Goal: Task Accomplishment & Management: Manage account settings

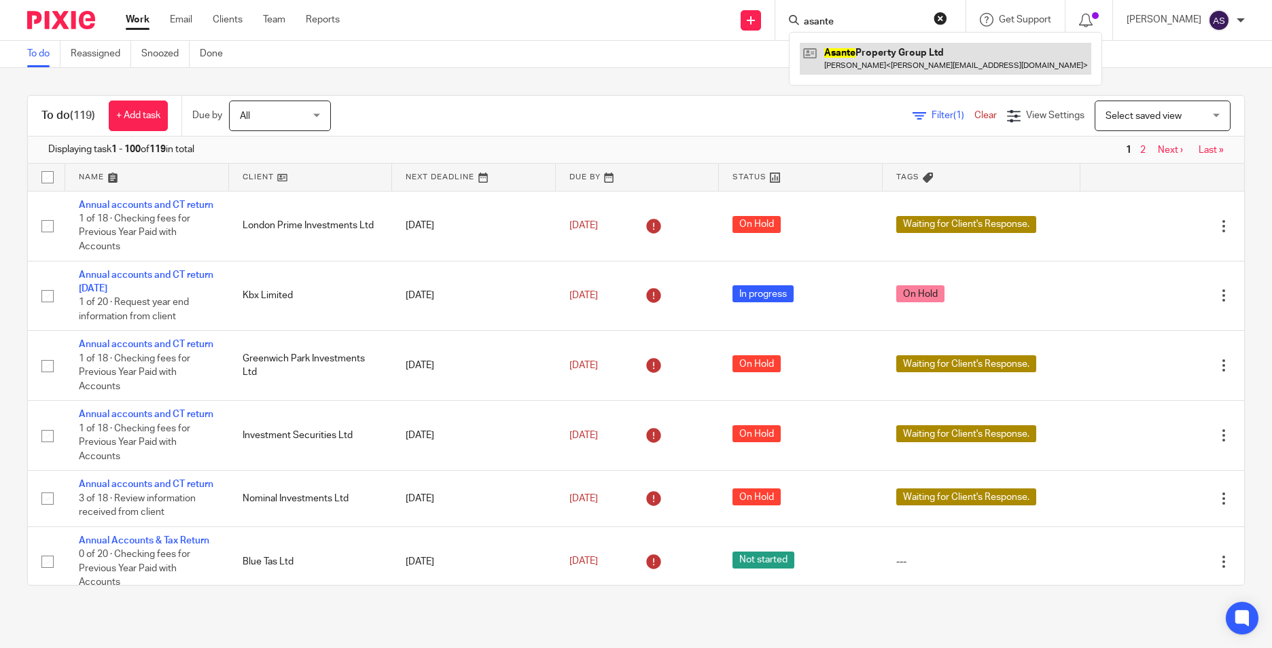
type input "asante"
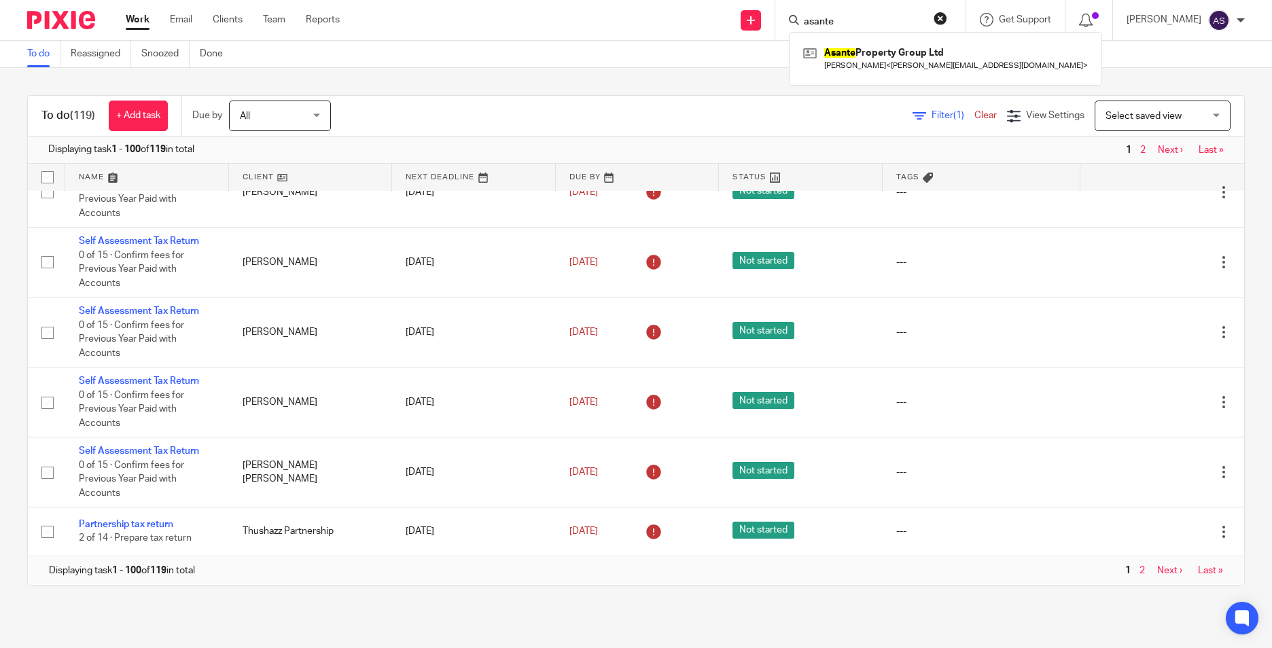
scroll to position [6402, 0]
click at [1157, 573] on link "Next ›" at bounding box center [1169, 571] width 25 height 10
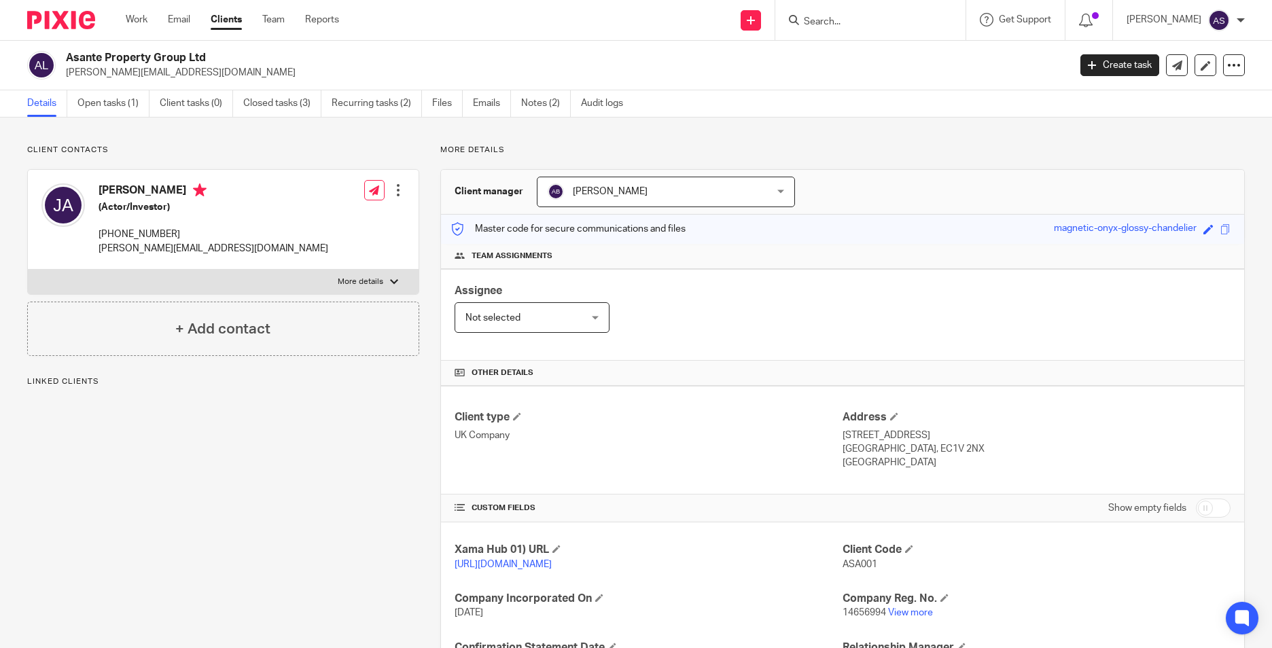
scroll to position [180, 0]
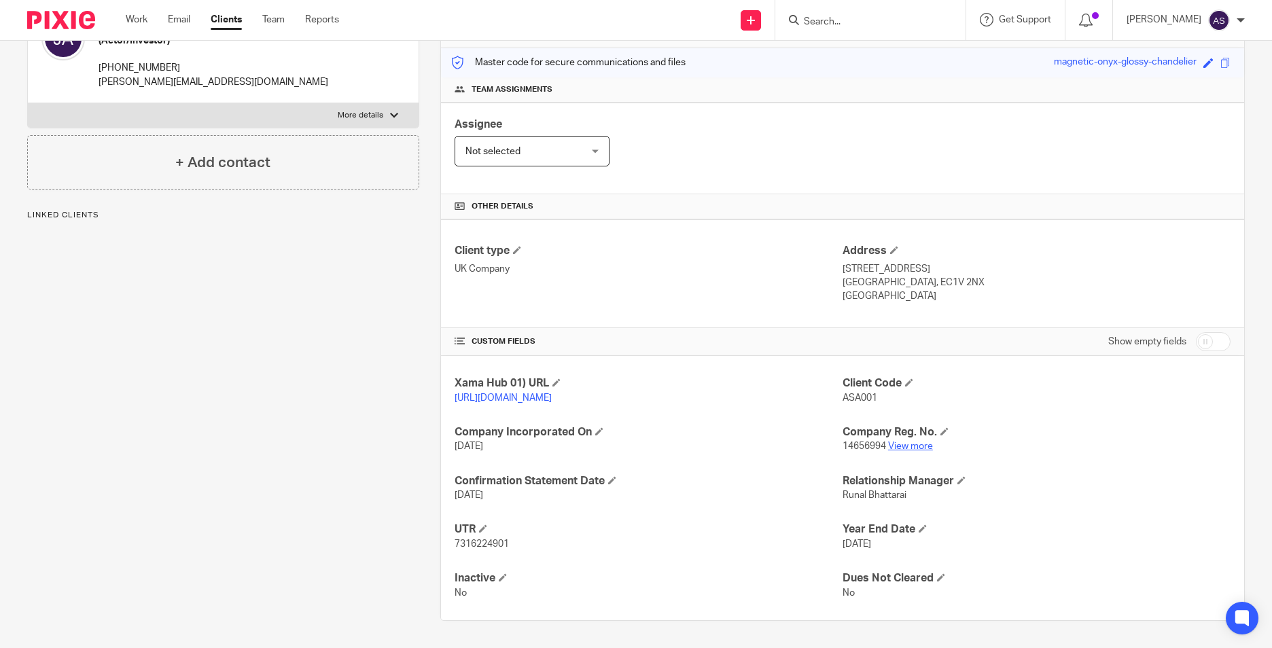
click at [899, 445] on link "View more" at bounding box center [910, 447] width 45 height 10
click at [889, 18] on input "Search" at bounding box center [863, 22] width 122 height 12
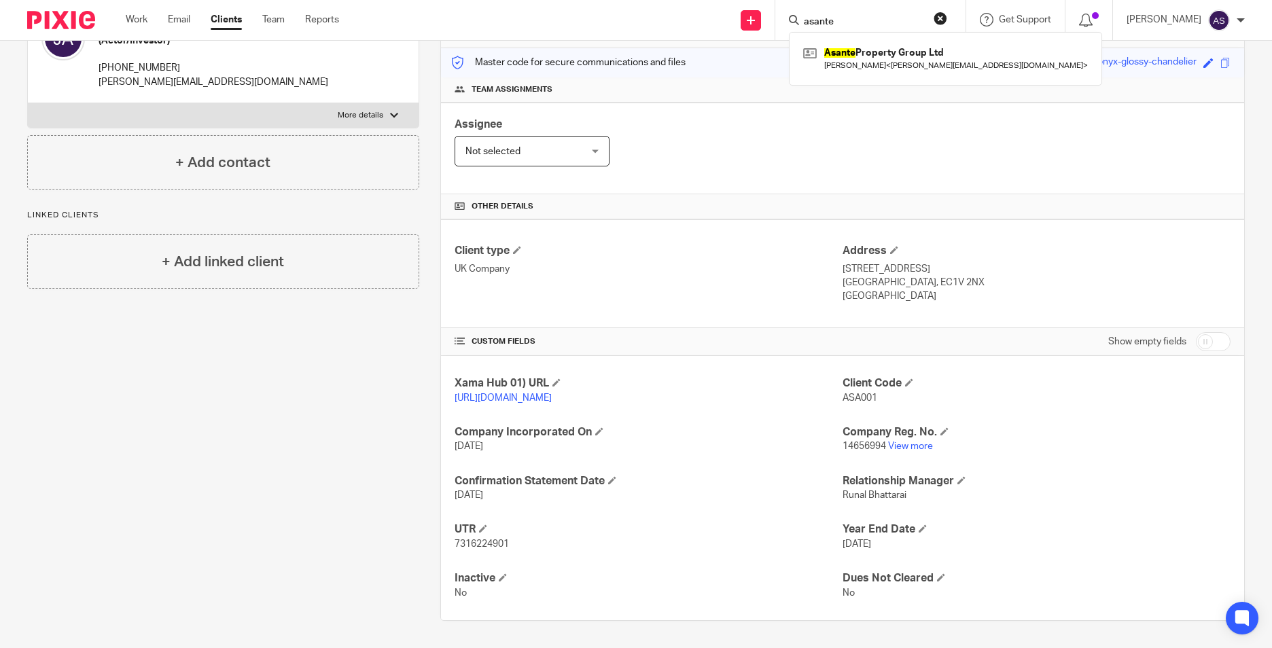
type input "asante"
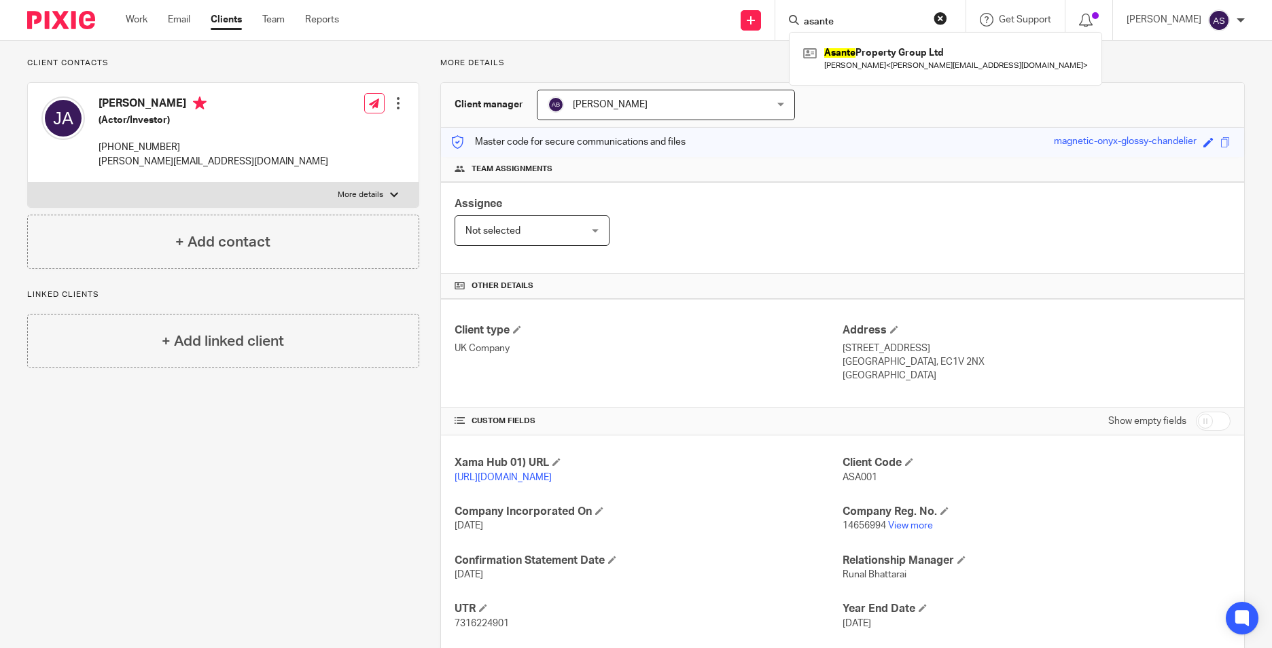
scroll to position [0, 0]
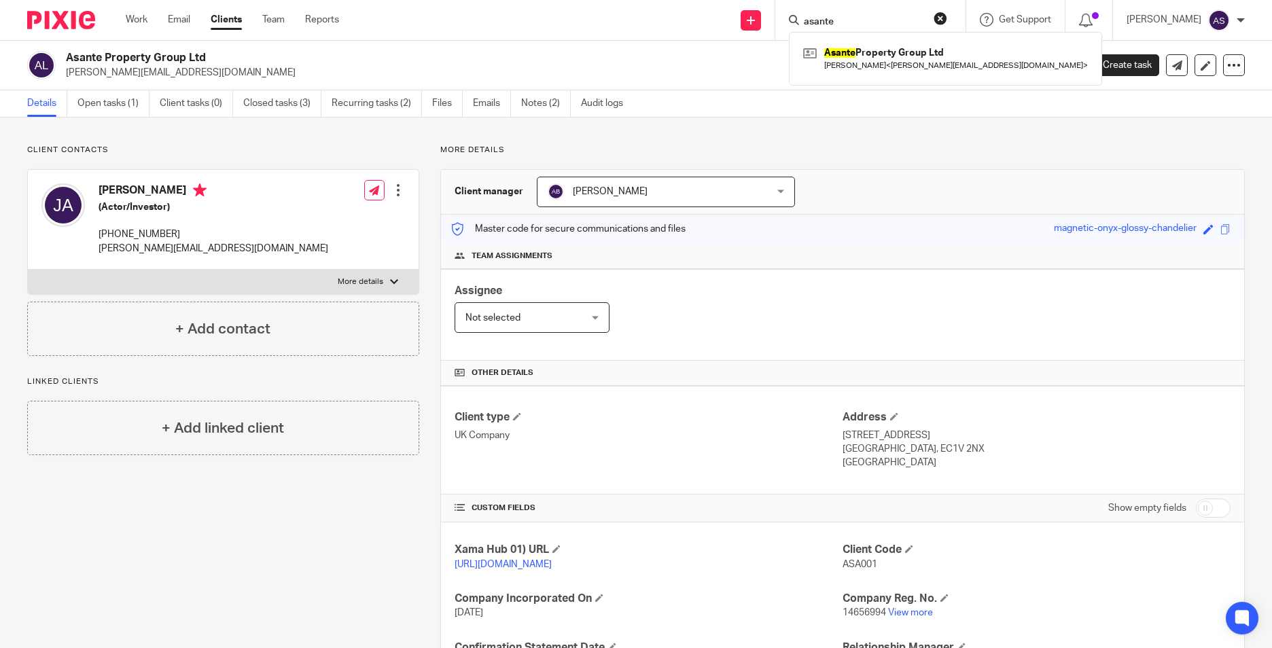
drag, startPoint x: 959, startPoint y: 20, endPoint x: 920, endPoint y: 22, distance: 38.8
click at [947, 20] on button "reset" at bounding box center [940, 19] width 14 height 14
click at [884, 22] on input "Search" at bounding box center [855, 22] width 122 height 12
click at [840, 17] on input "launch" at bounding box center [863, 22] width 122 height 12
click at [909, 15] on form "launch" at bounding box center [874, 20] width 145 height 17
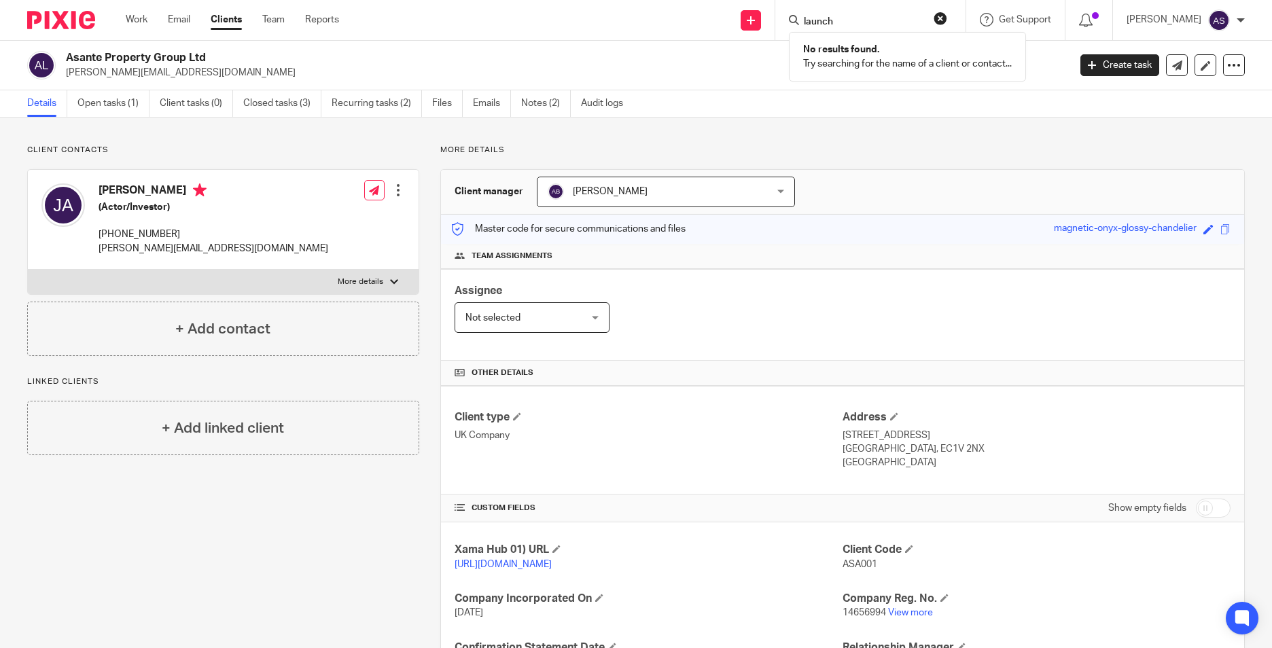
click at [881, 15] on form "launch" at bounding box center [874, 20] width 145 height 17
click at [829, 31] on div "launch No results found. Try searching for the name of a client or contact..." at bounding box center [870, 20] width 190 height 40
click at [835, 20] on input "launch" at bounding box center [863, 22] width 122 height 12
type input "asanta bnb"
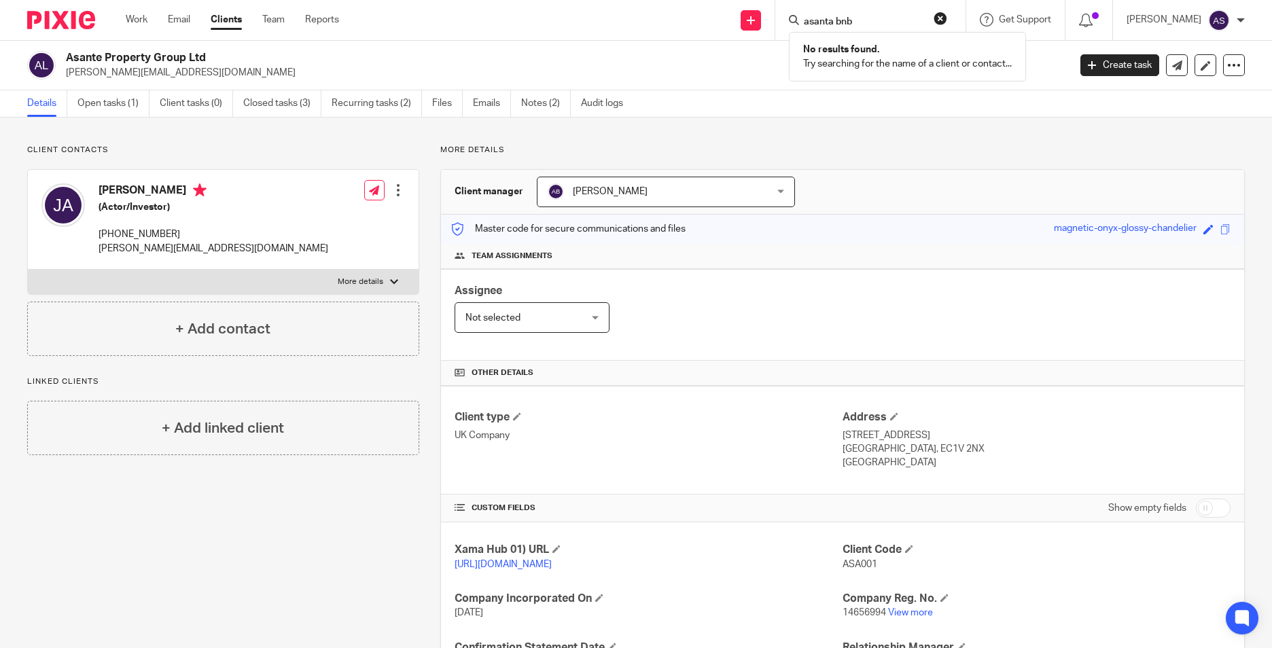
click at [891, 25] on input "asanta bnb" at bounding box center [863, 22] width 122 height 12
click at [870, 18] on input "asanta bnb" at bounding box center [863, 22] width 122 height 12
drag, startPoint x: 956, startPoint y: 19, endPoint x: 946, endPoint y: 19, distance: 9.5
click at [947, 19] on button "reset" at bounding box center [940, 19] width 14 height 14
click at [859, 18] on input "Search" at bounding box center [863, 22] width 122 height 12
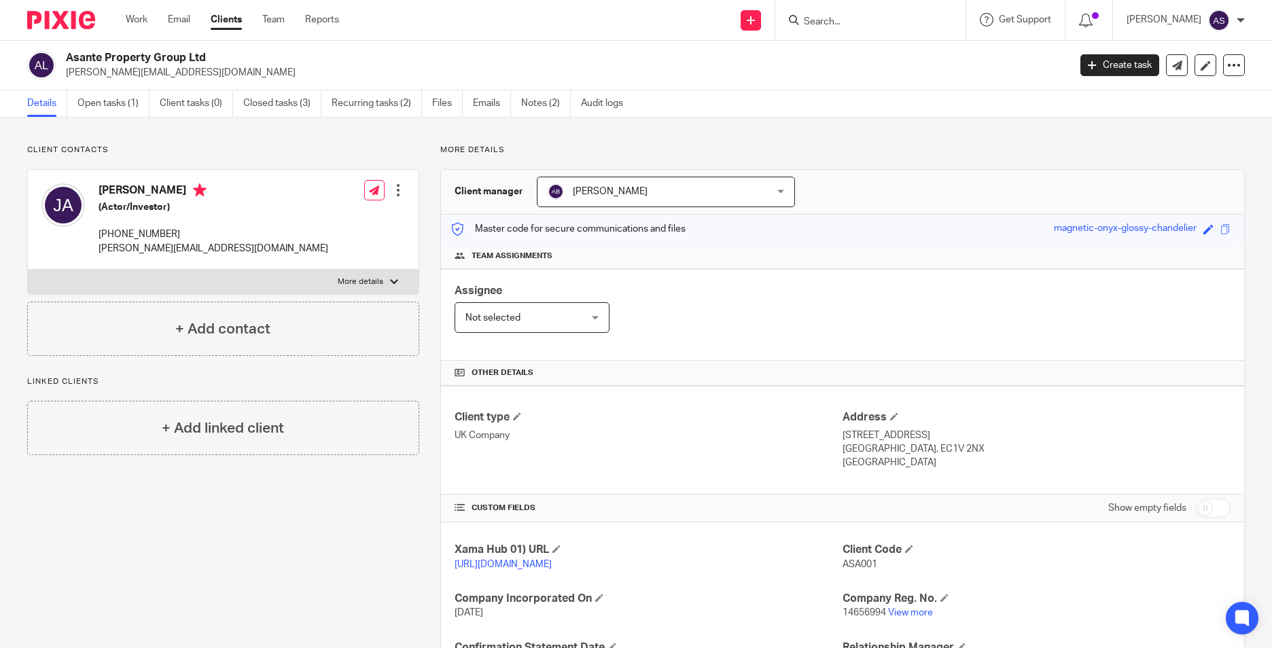
paste input "jeremias.amoore@gmail.com"
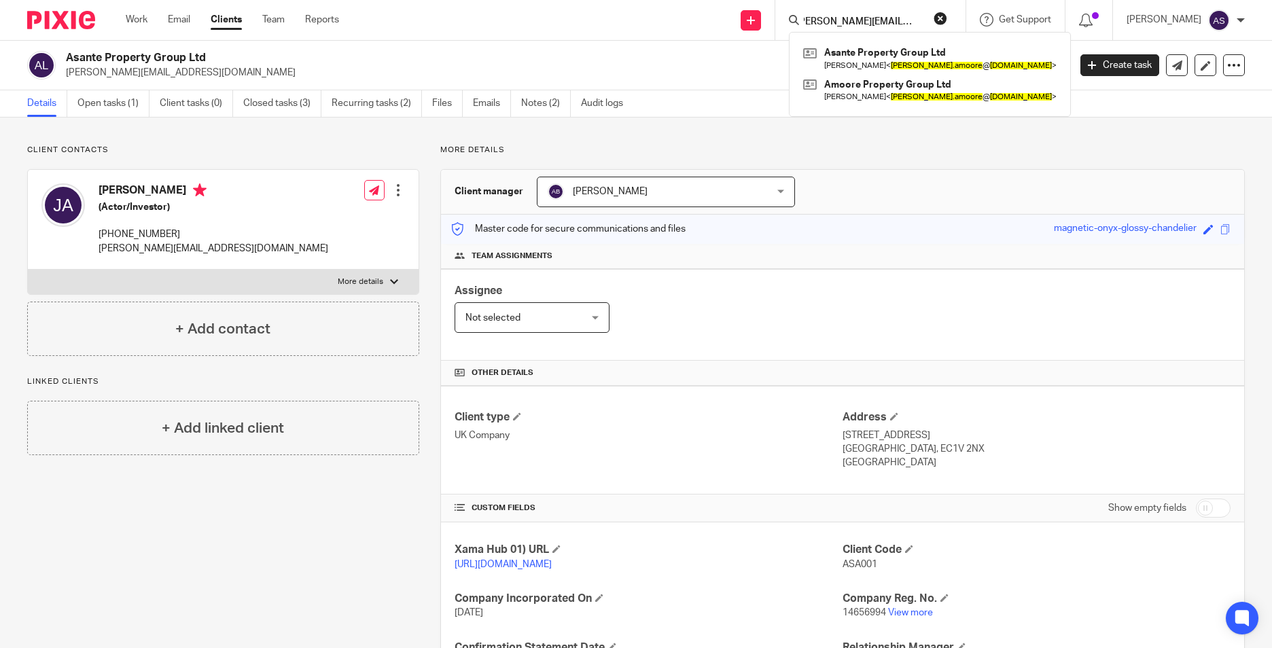
type input "jeremias.amoore@gmail.com"
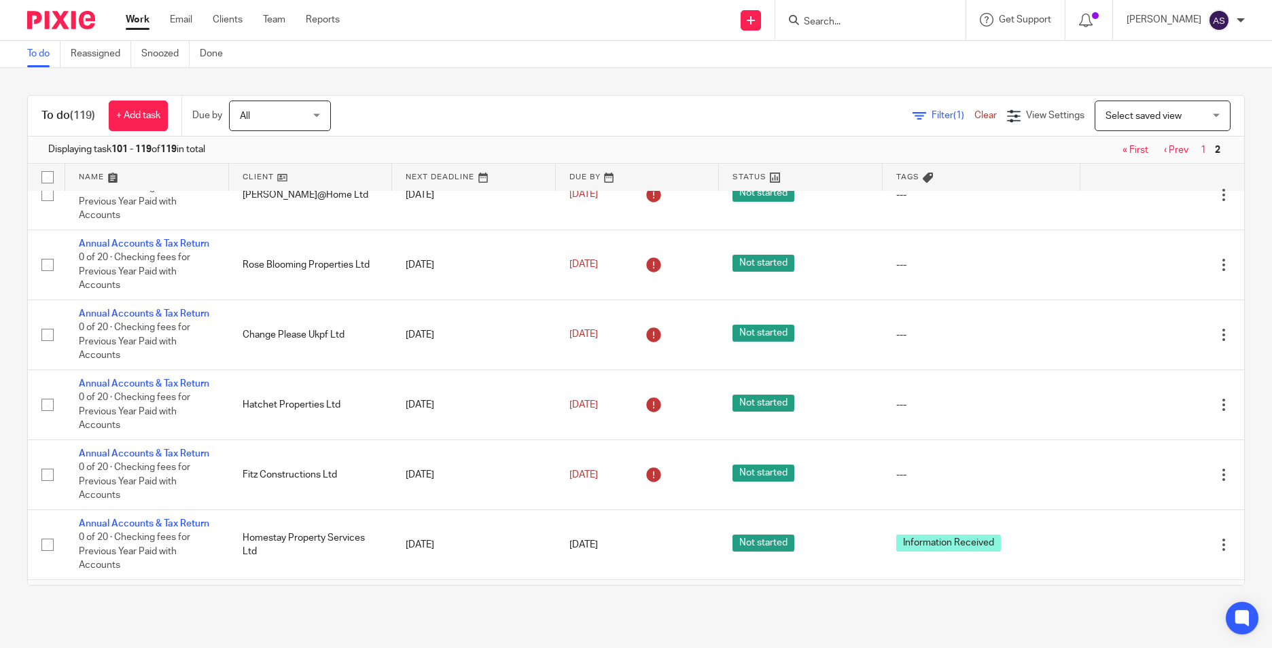
scroll to position [1075, 0]
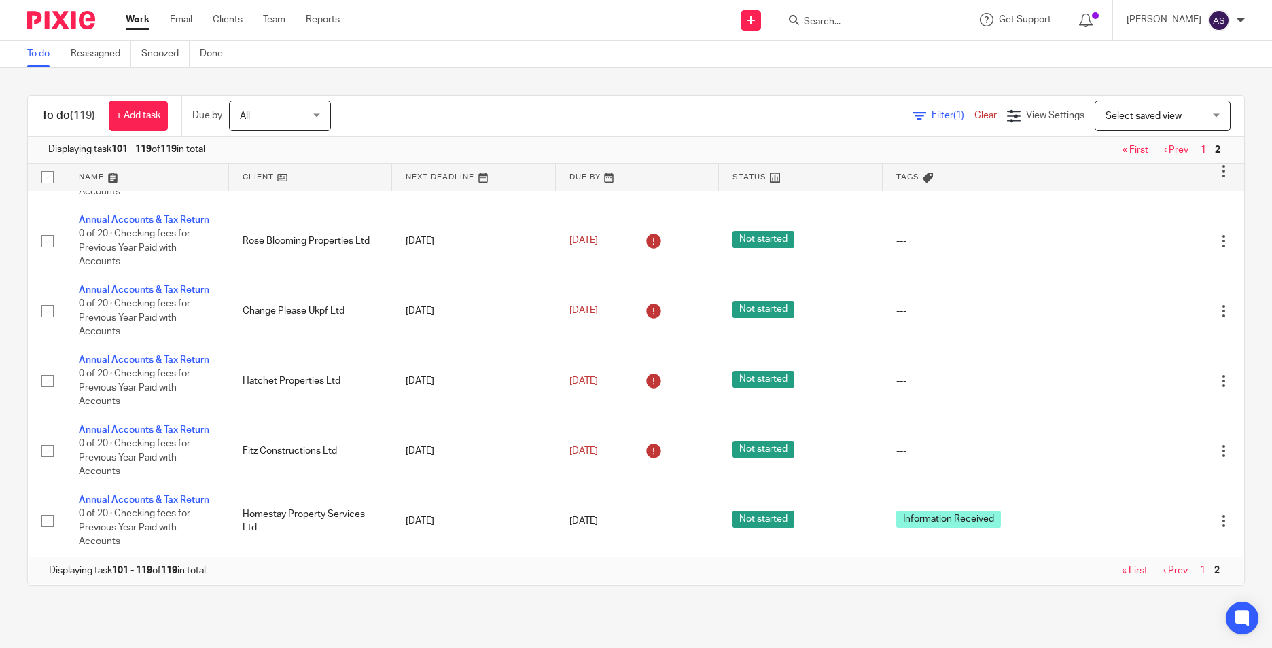
click at [892, 28] on input "Search" at bounding box center [863, 22] width 122 height 12
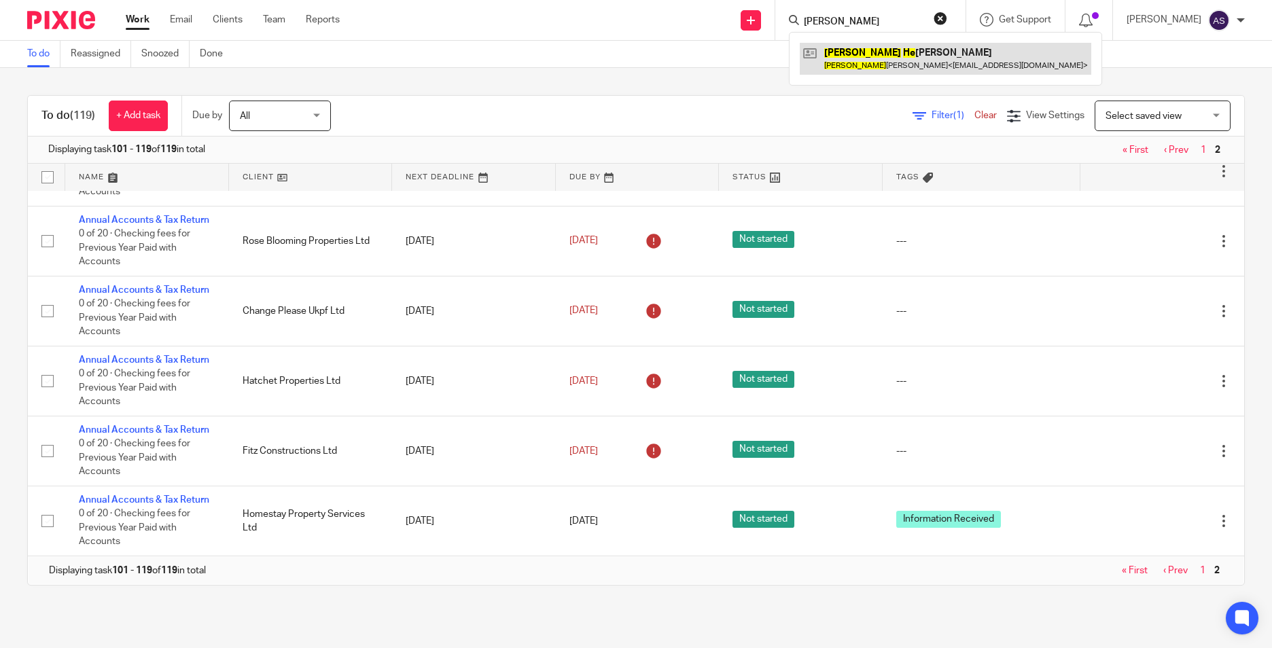
type input "andrea he"
click at [888, 61] on link at bounding box center [945, 58] width 291 height 31
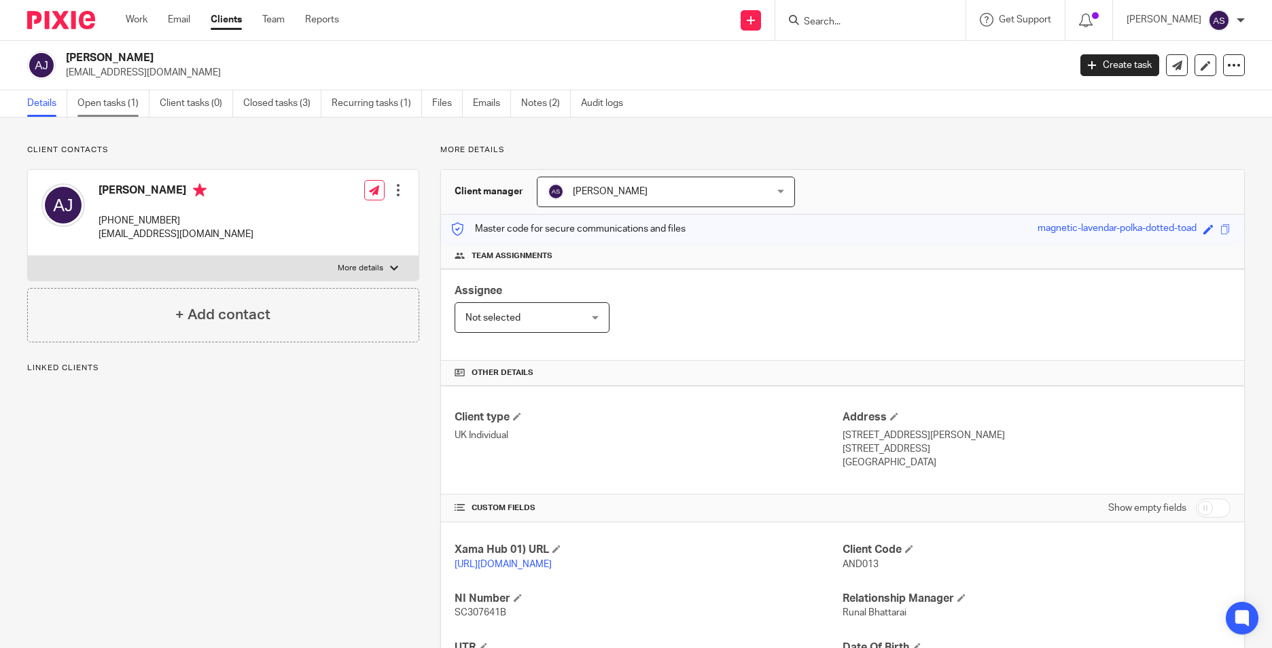
click at [112, 108] on link "Open tasks (1)" at bounding box center [113, 103] width 72 height 26
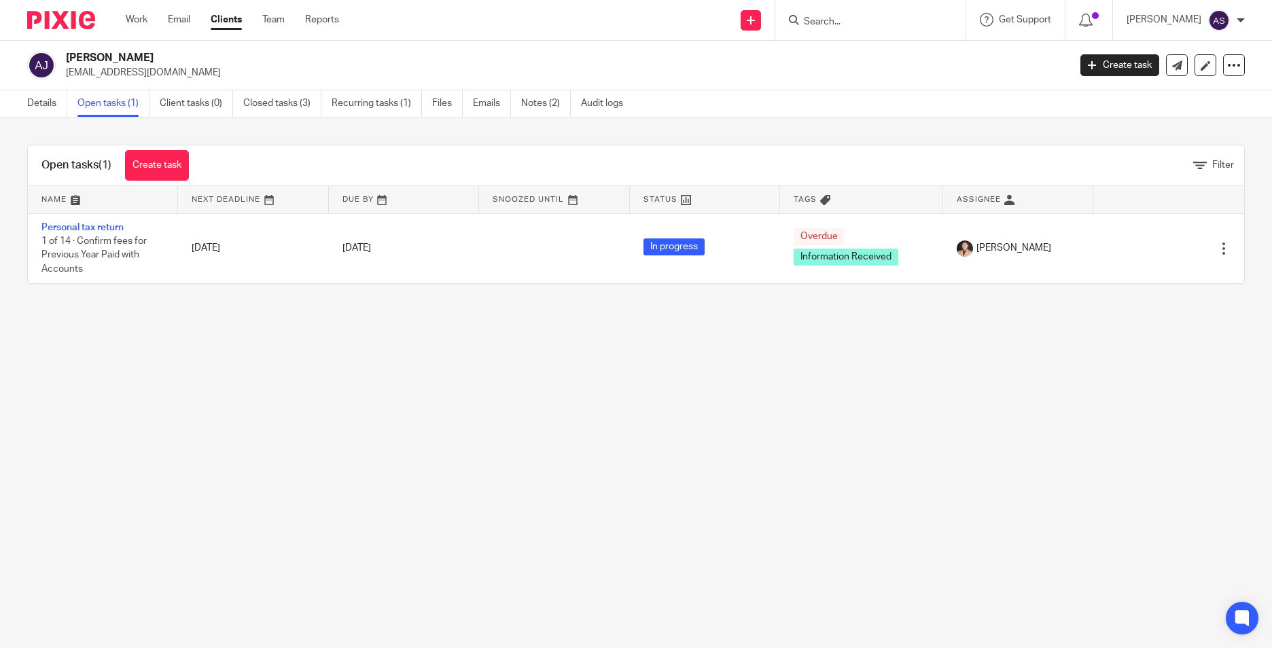
click at [71, 26] on img at bounding box center [61, 20] width 68 height 18
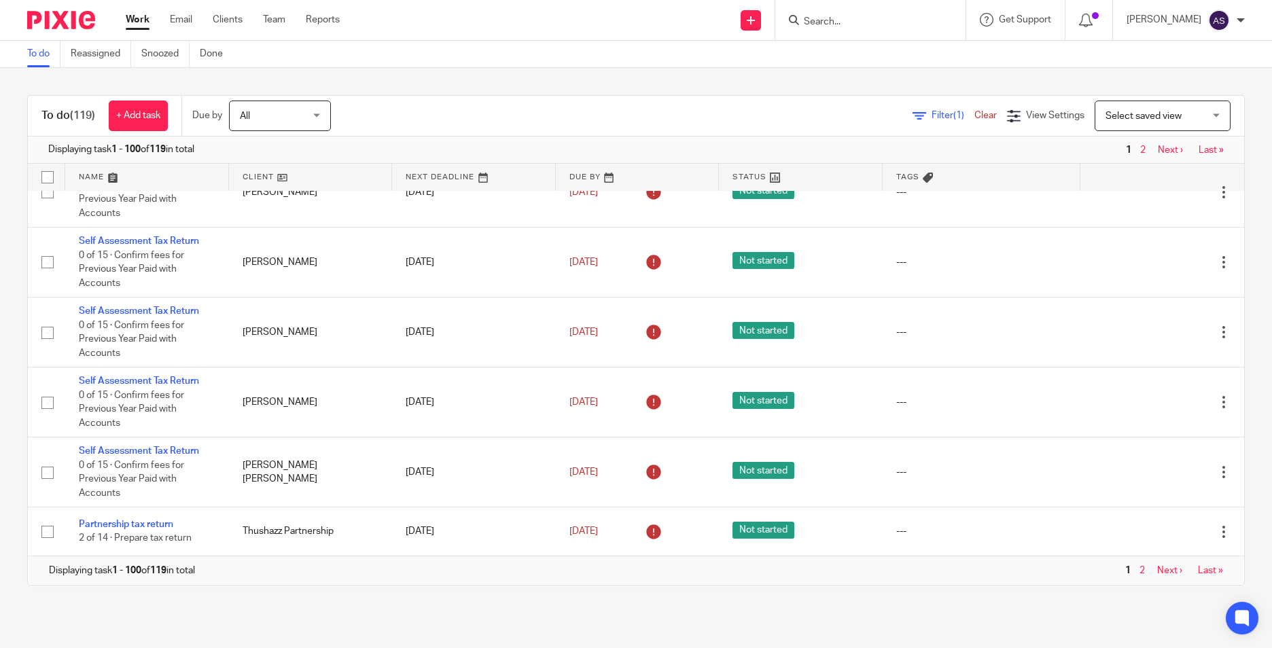
scroll to position [6402, 0]
click at [1139, 566] on link "2" at bounding box center [1141, 571] width 5 height 10
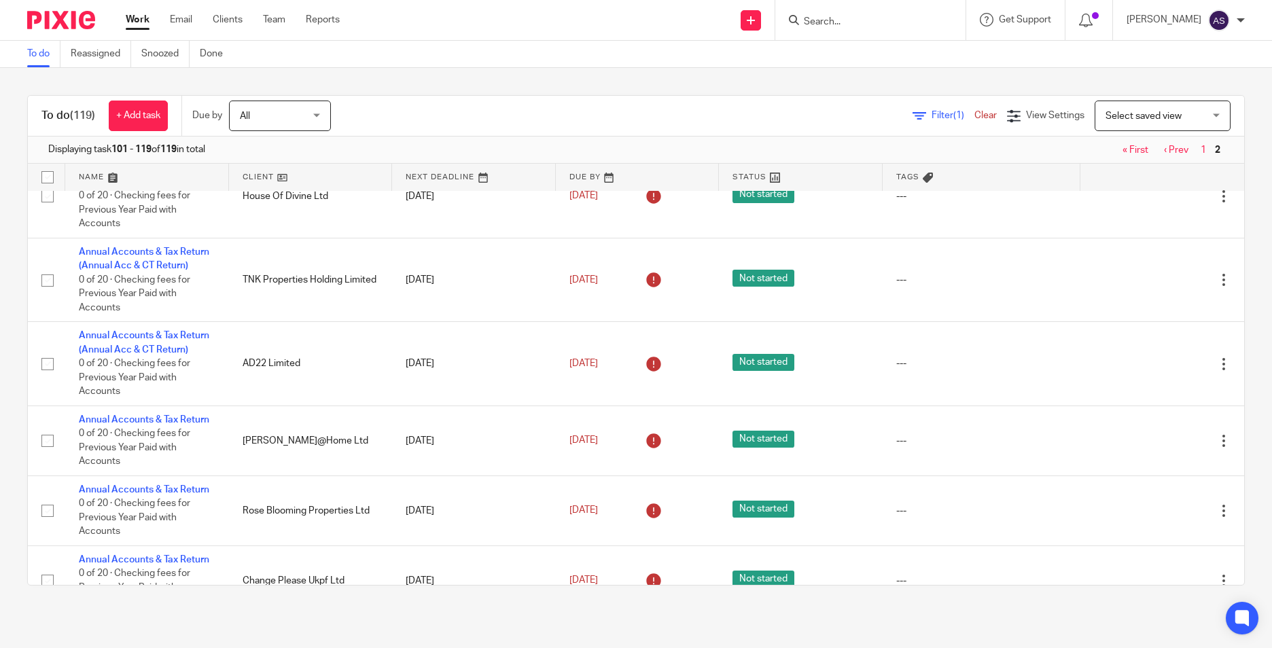
scroll to position [1075, 0]
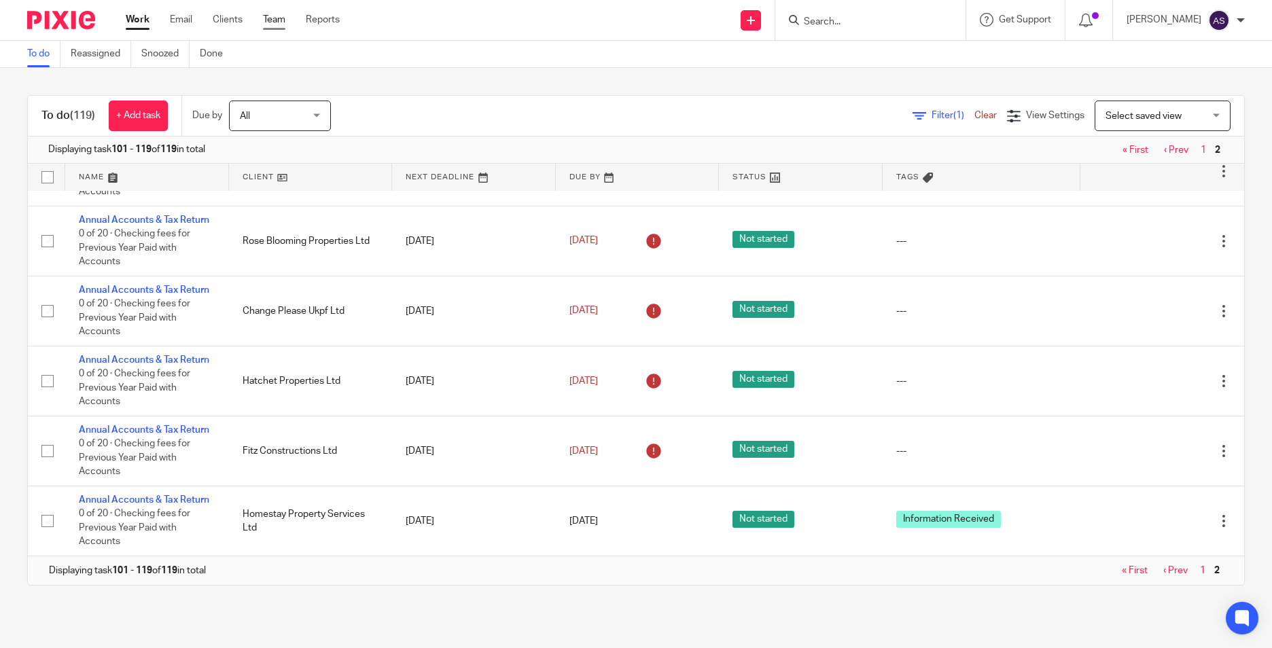
click at [277, 22] on link "Team" at bounding box center [274, 20] width 22 height 14
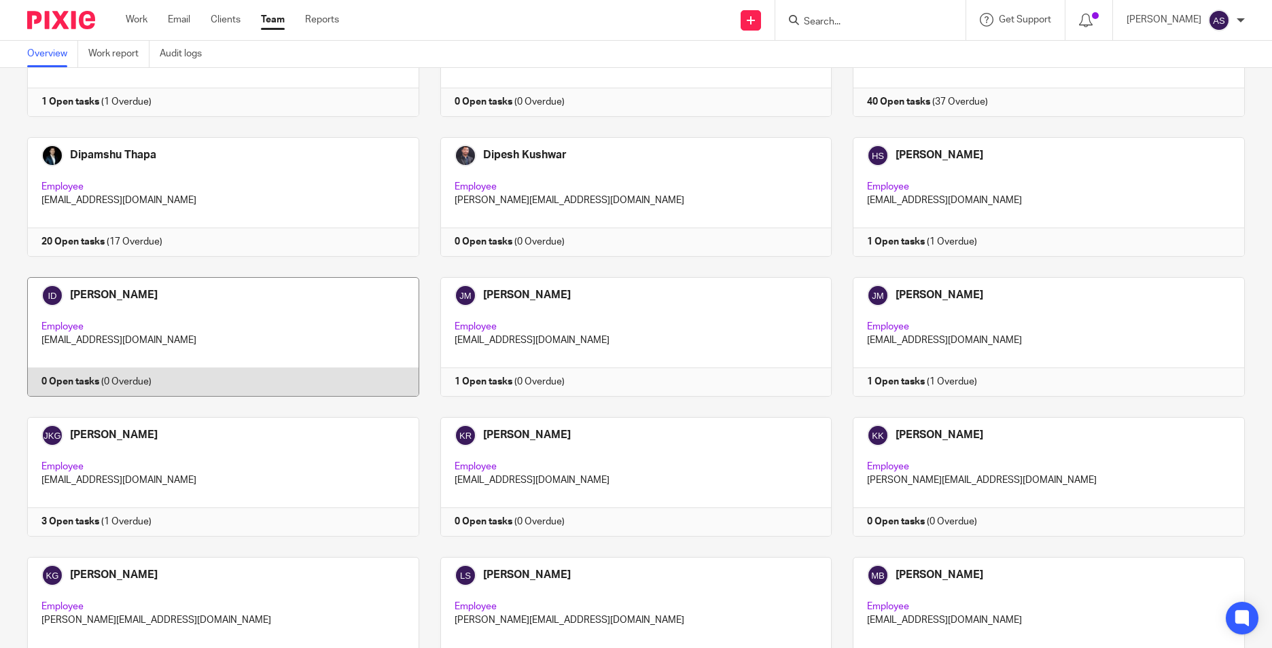
scroll to position [1427, 0]
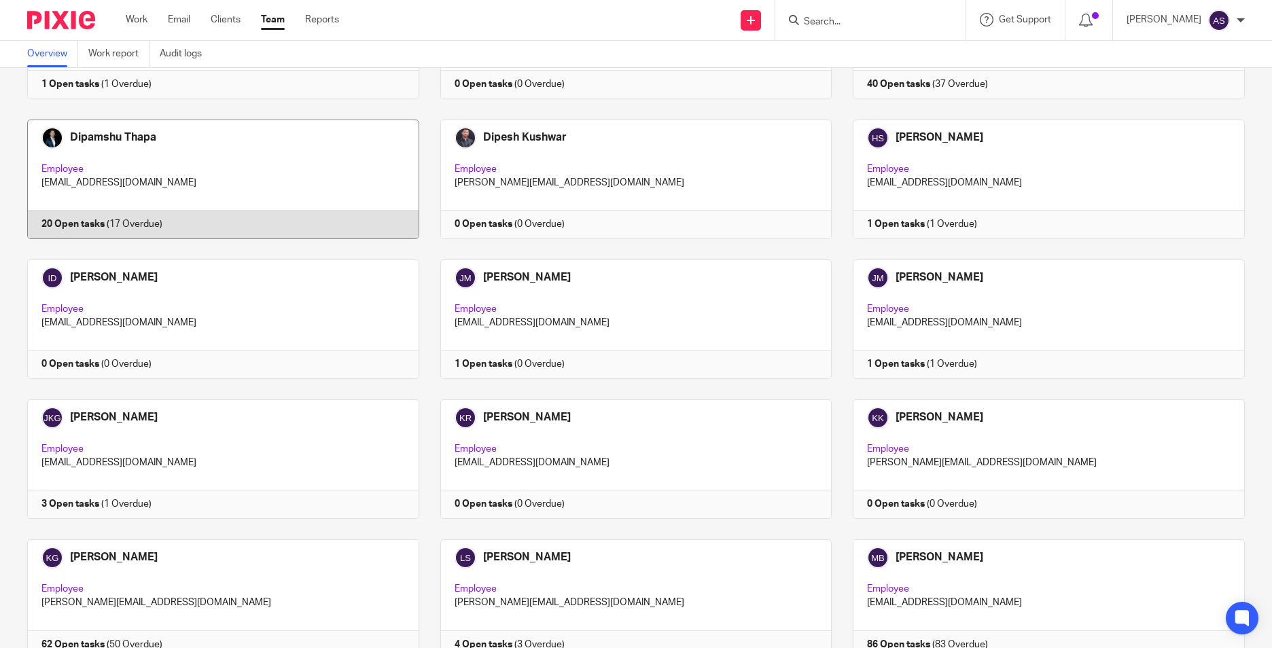
click at [290, 194] on link at bounding box center [212, 180] width 413 height 120
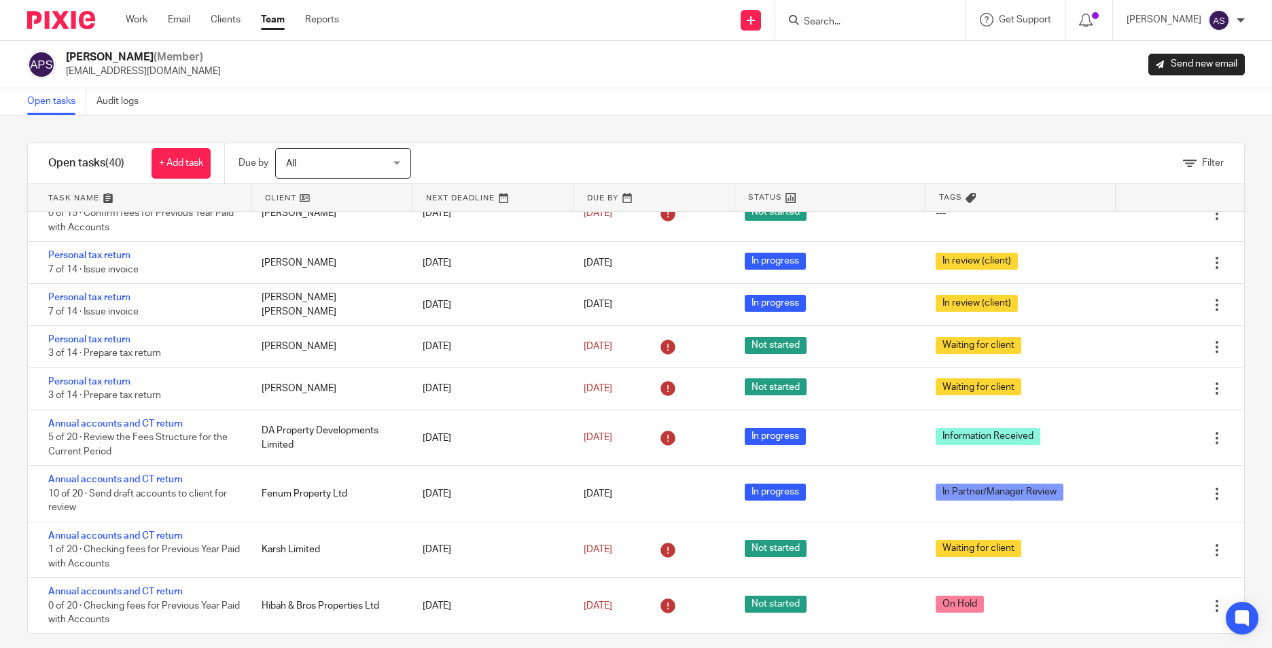
scroll to position [1567, 0]
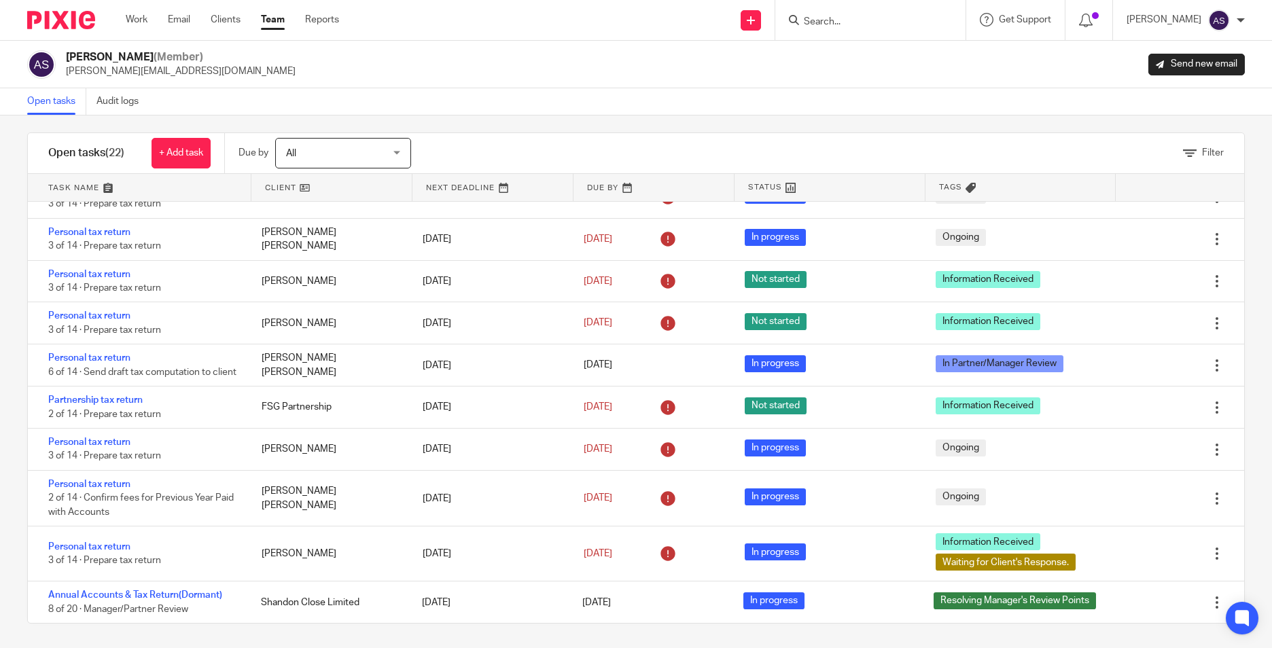
scroll to position [13, 0]
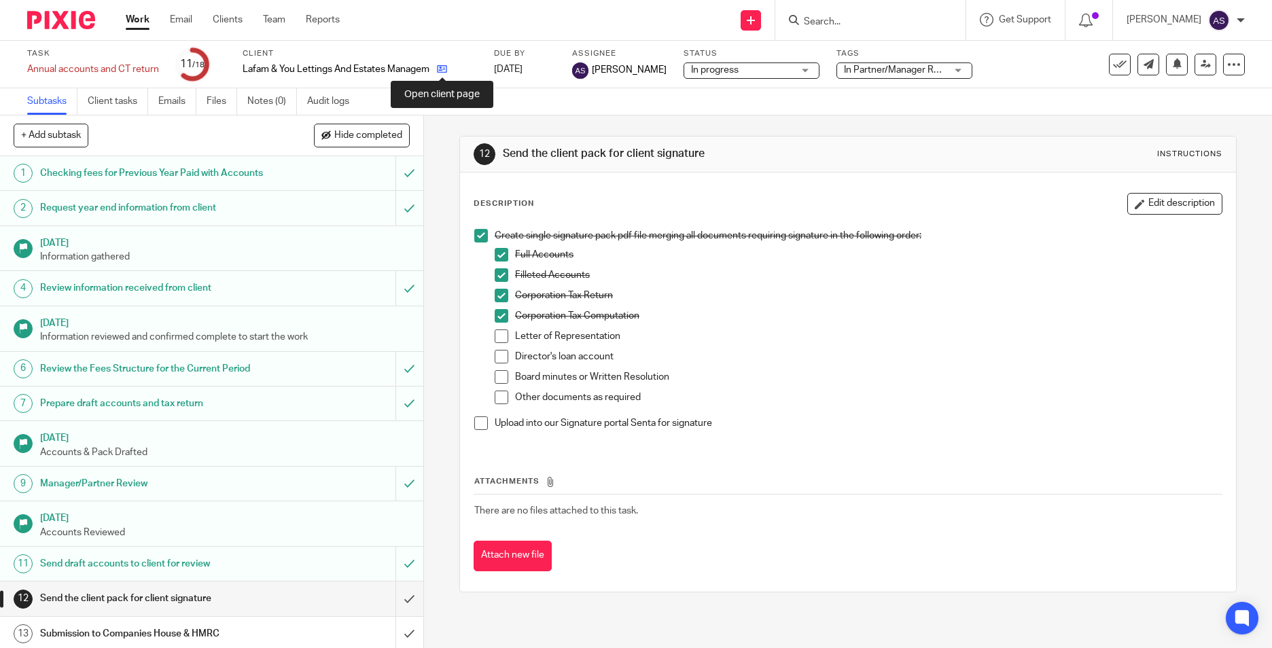
click at [443, 69] on icon at bounding box center [442, 69] width 10 height 10
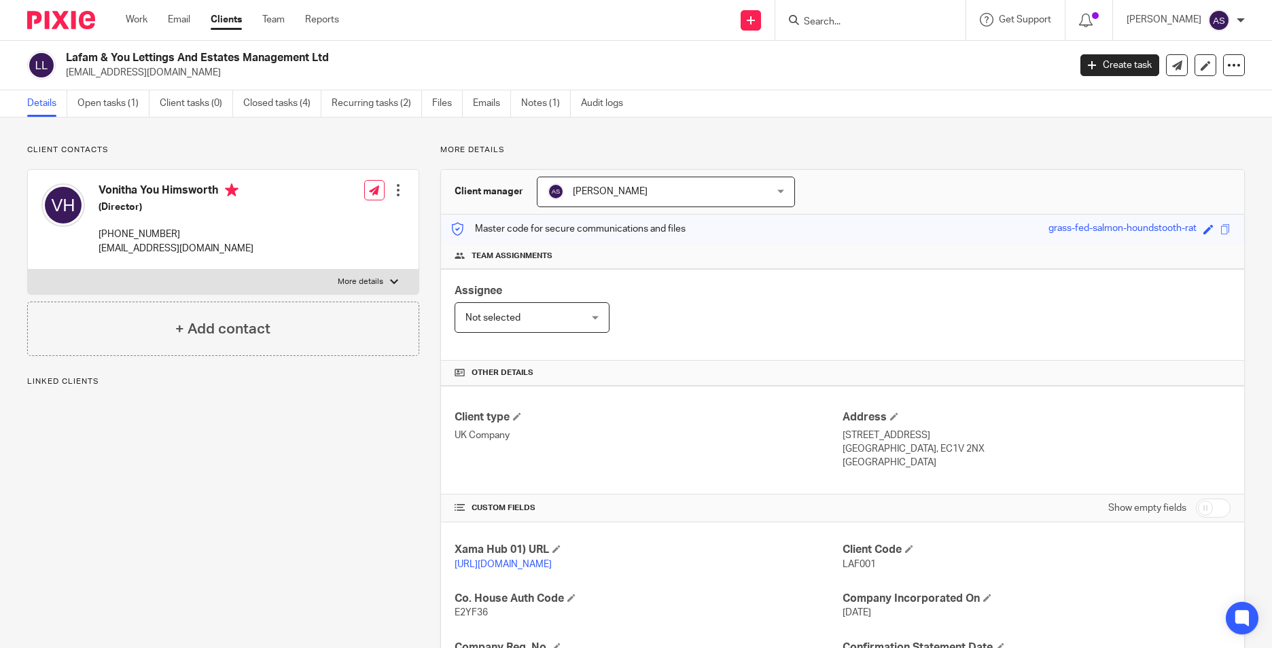
scroll to position [278, 0]
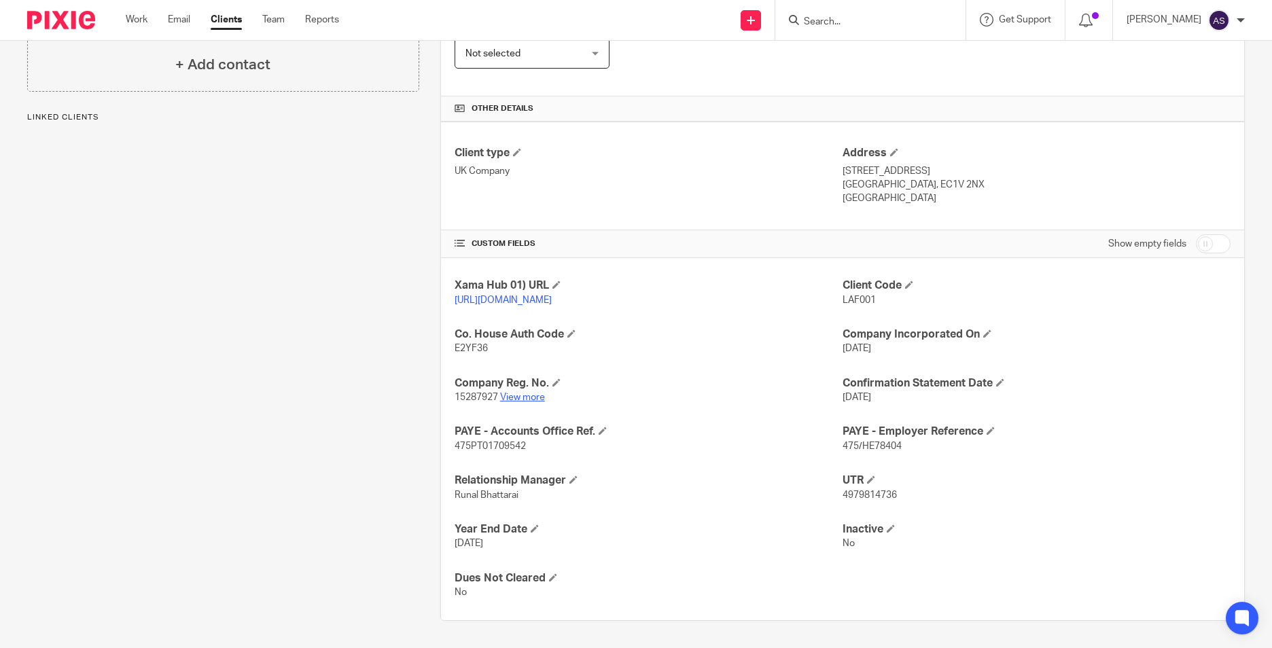
click at [534, 399] on link "View more" at bounding box center [522, 398] width 45 height 10
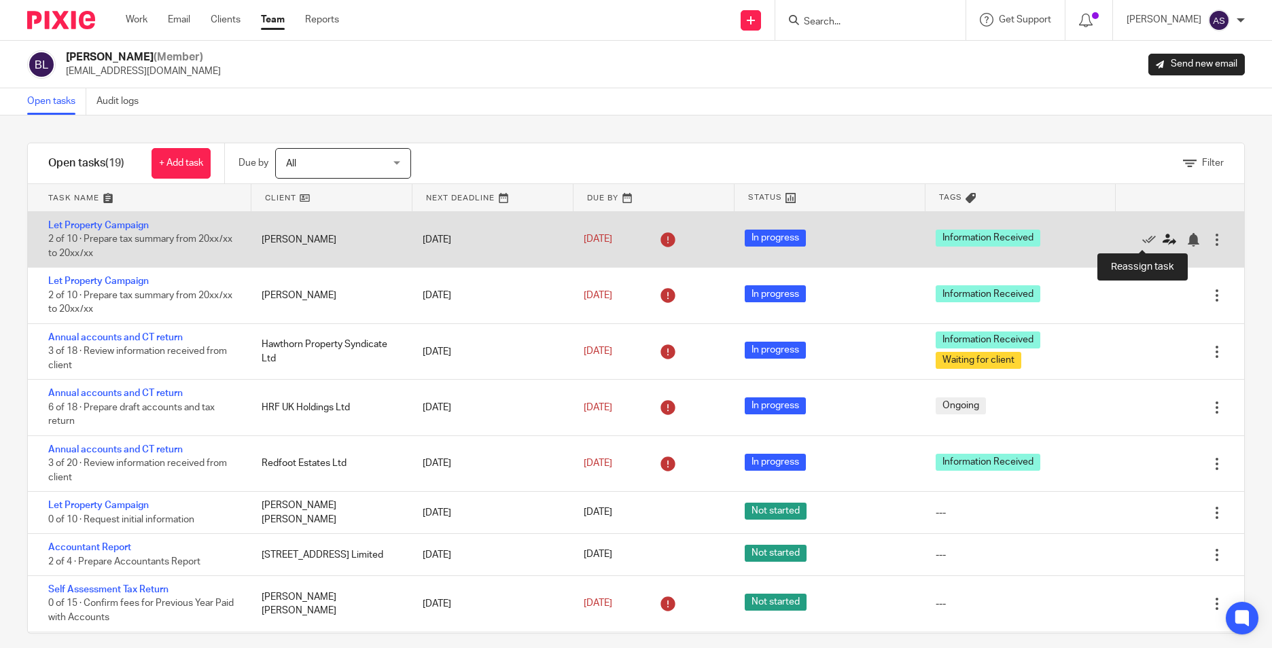
click at [1162, 243] on link at bounding box center [1172, 240] width 20 height 14
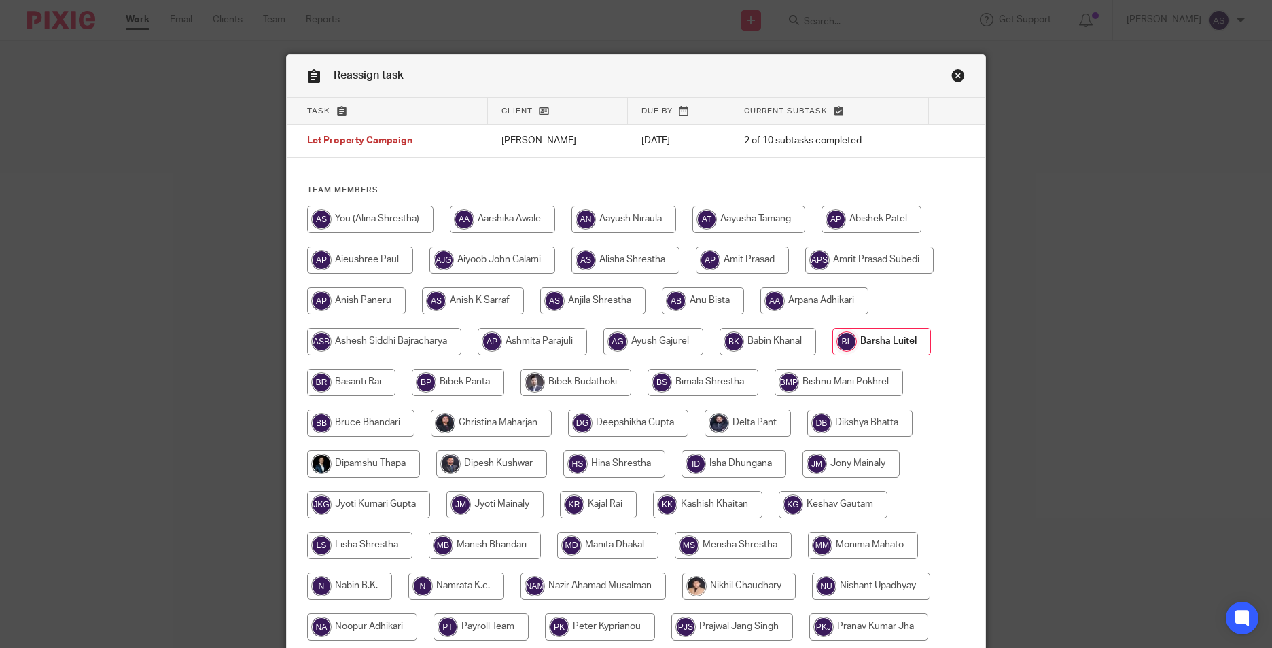
click at [952, 82] on link "Close this dialog window" at bounding box center [958, 78] width 14 height 18
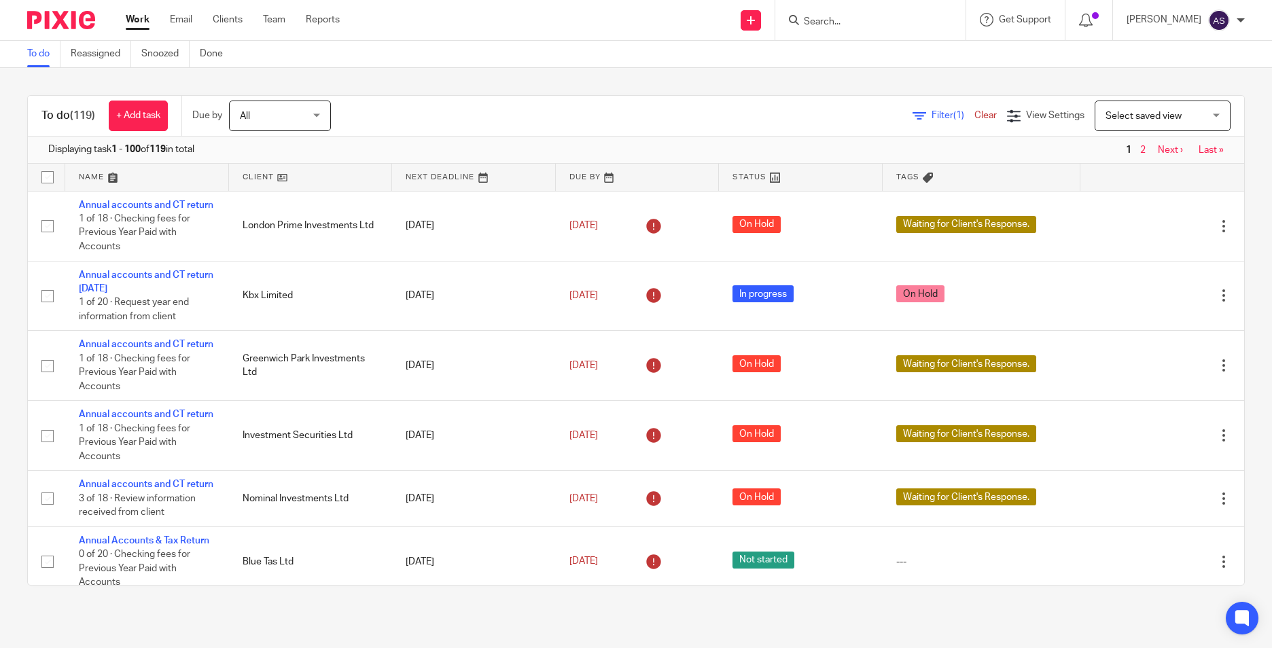
click at [846, 28] on input "Search" at bounding box center [863, 22] width 122 height 12
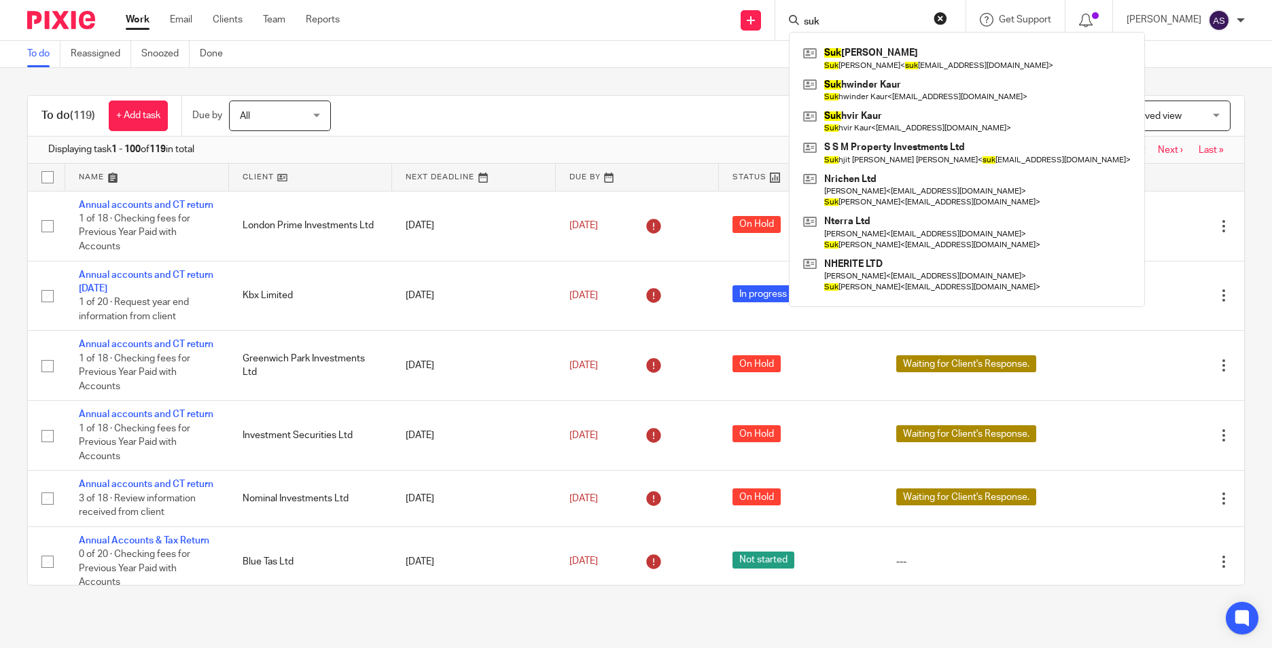
type input "suk"
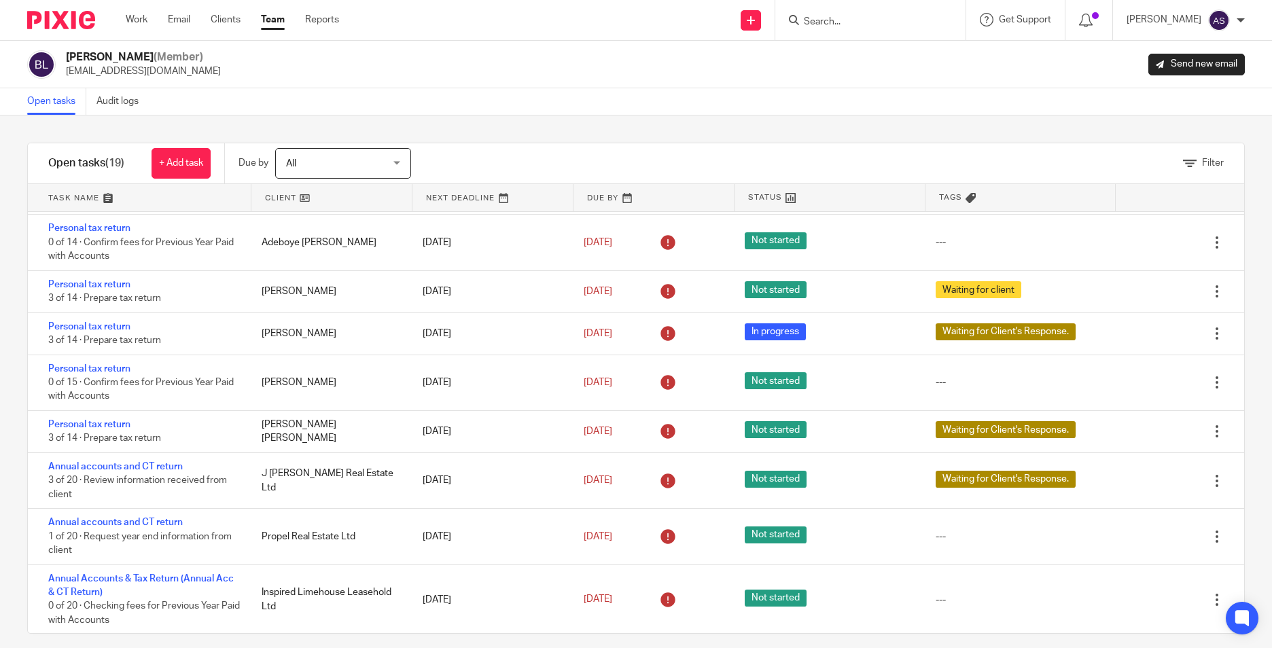
scroll to position [545, 0]
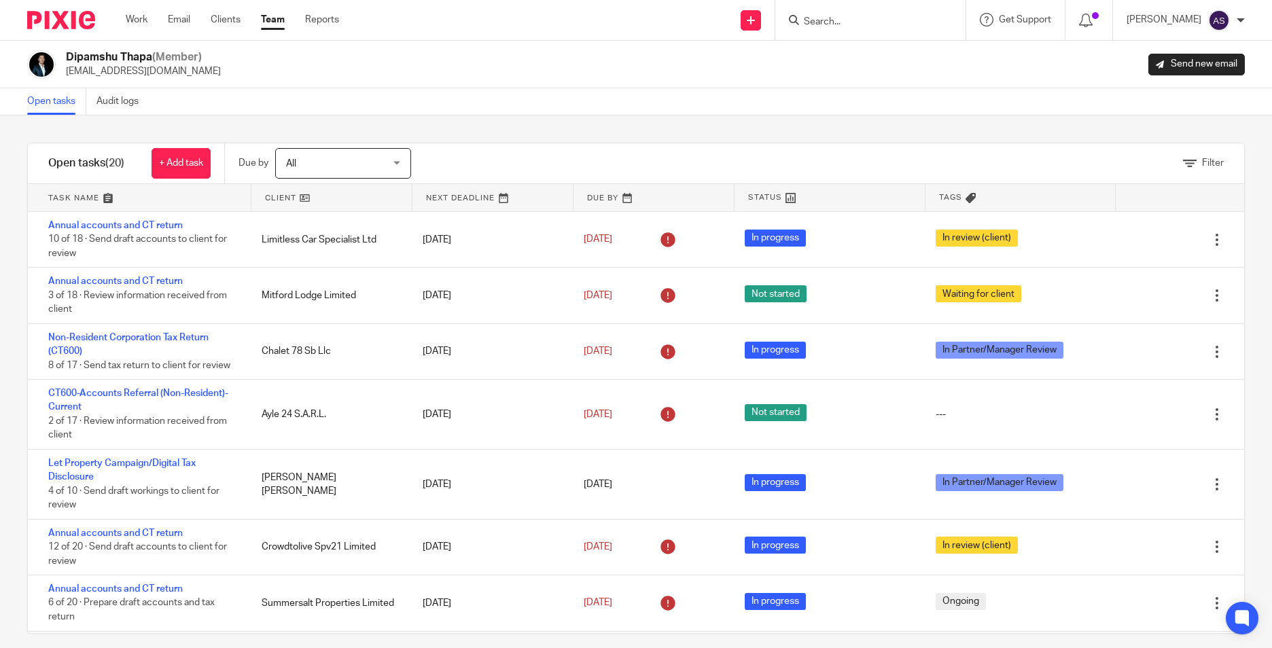
drag, startPoint x: 0, startPoint y: 0, endPoint x: 321, endPoint y: 126, distance: 344.4
click at [321, 126] on div "Filter tasks Only show tasks matching all of these conditions 1 Client name Is …" at bounding box center [636, 381] width 1272 height 533
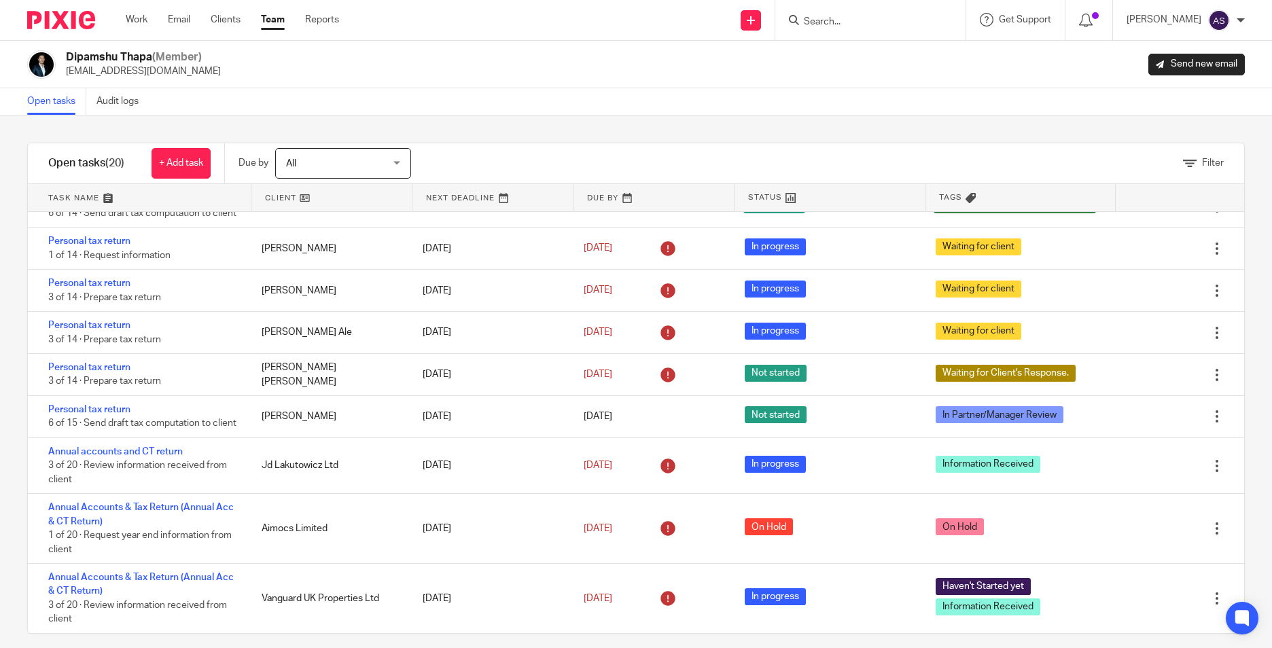
scroll to position [698, 0]
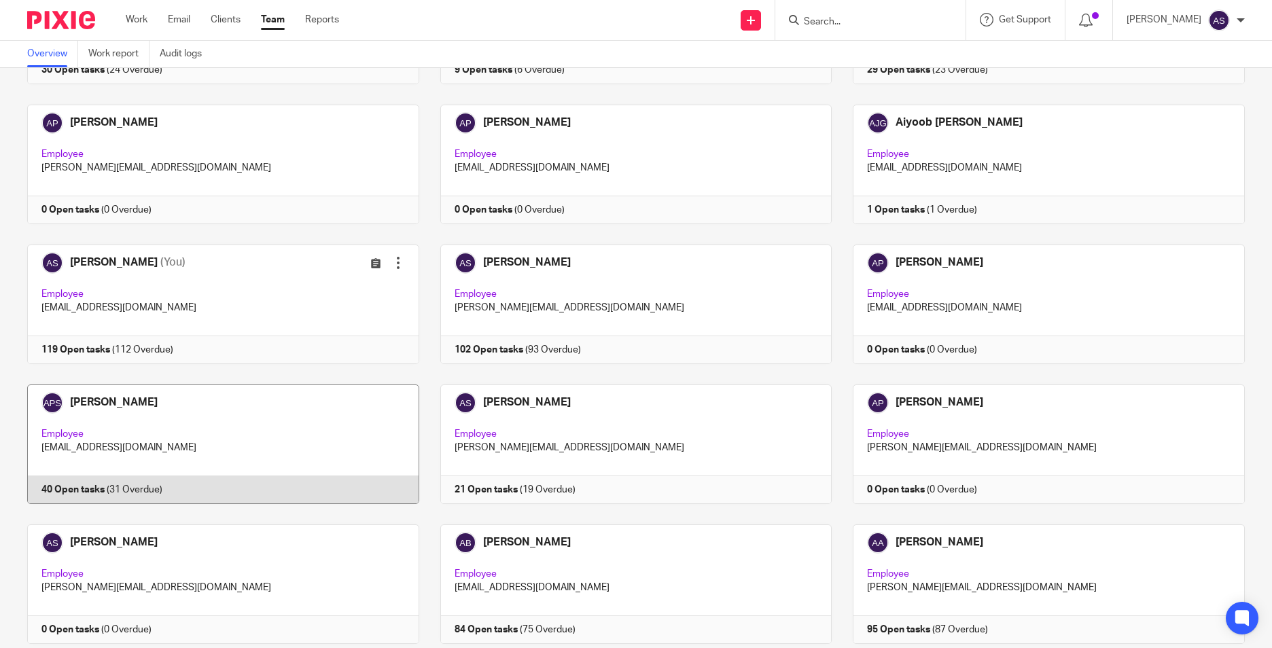
scroll to position [204, 0]
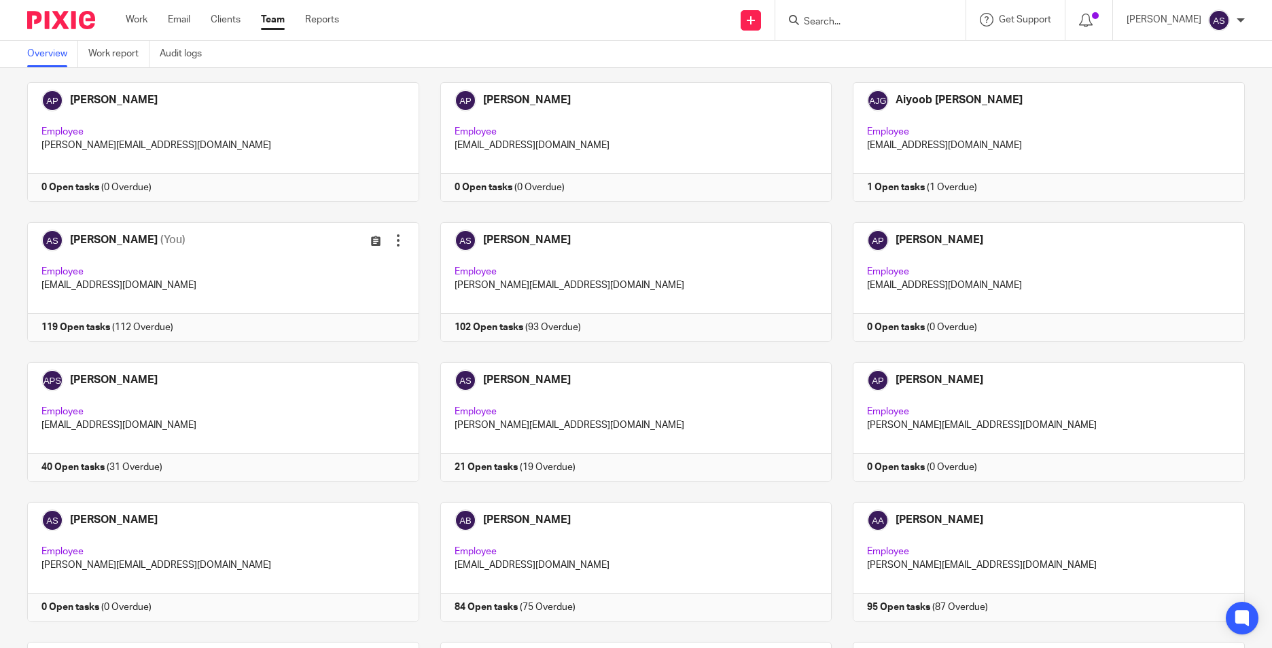
drag, startPoint x: 504, startPoint y: 384, endPoint x: 848, endPoint y: 355, distance: 345.0
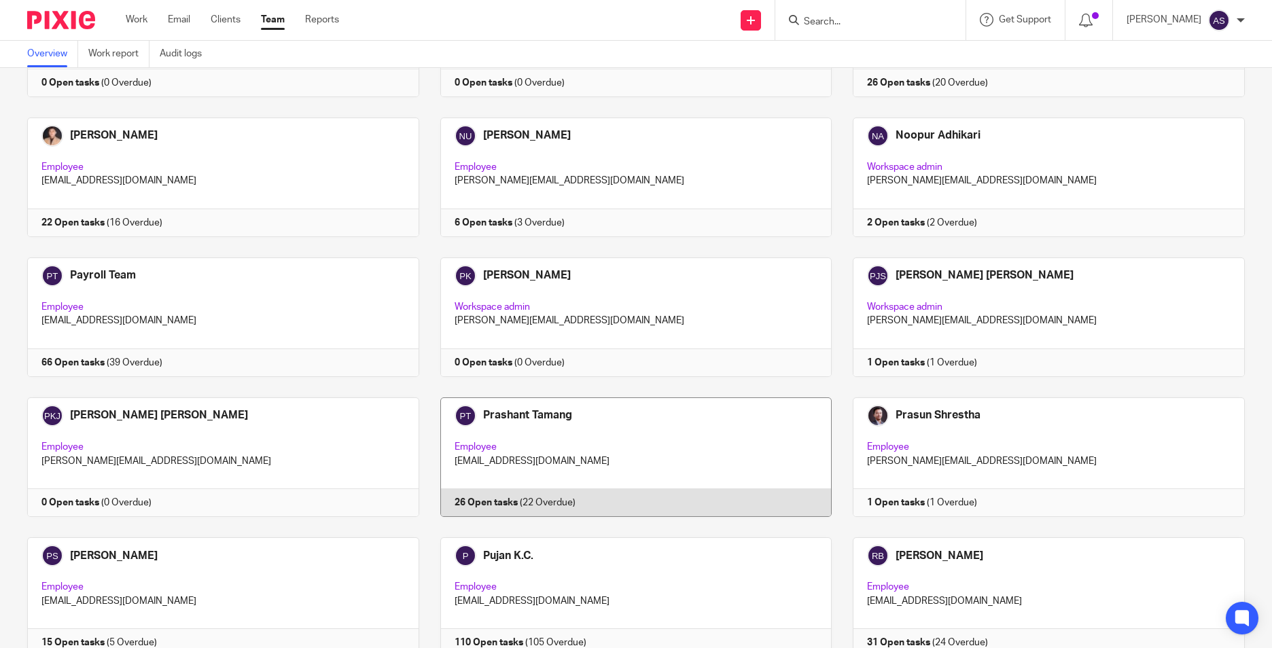
scroll to position [2298, 0]
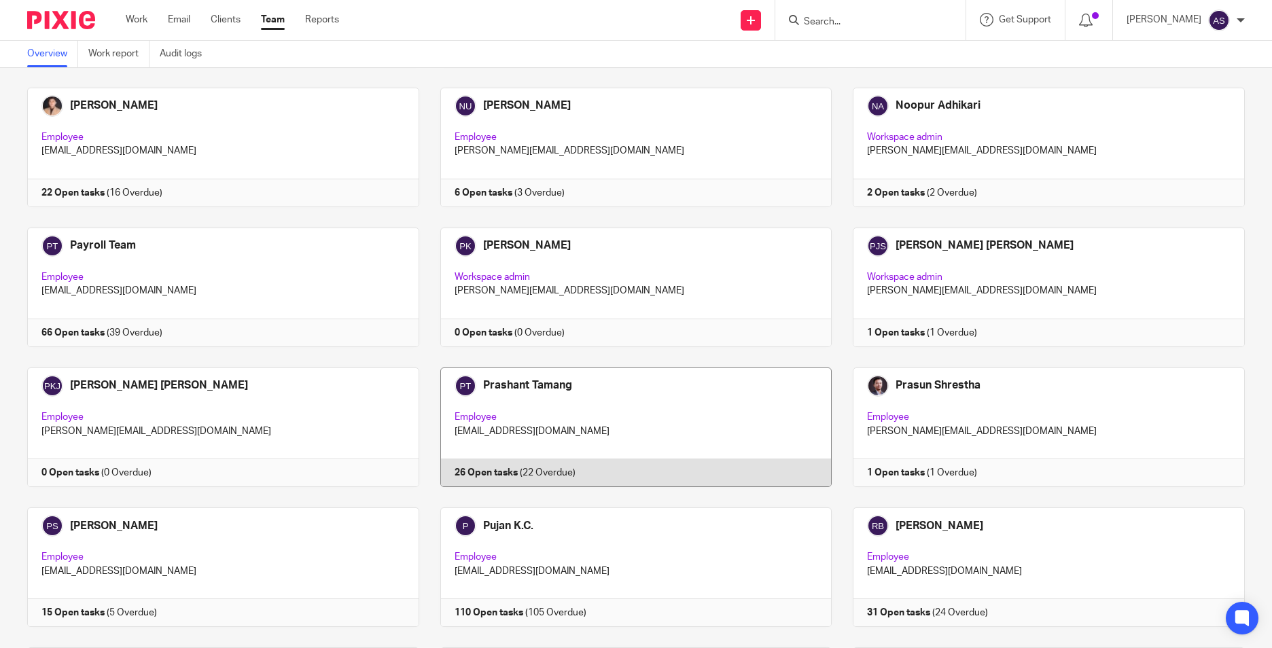
click at [594, 414] on link at bounding box center [625, 428] width 413 height 120
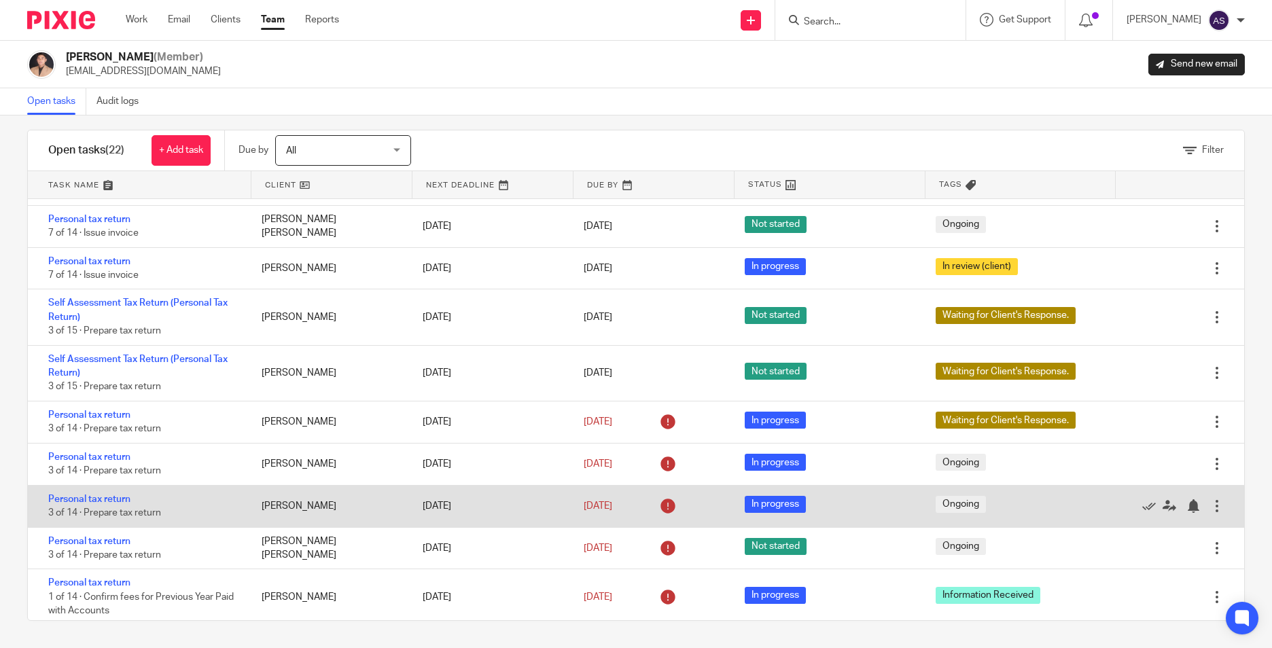
scroll to position [601, 0]
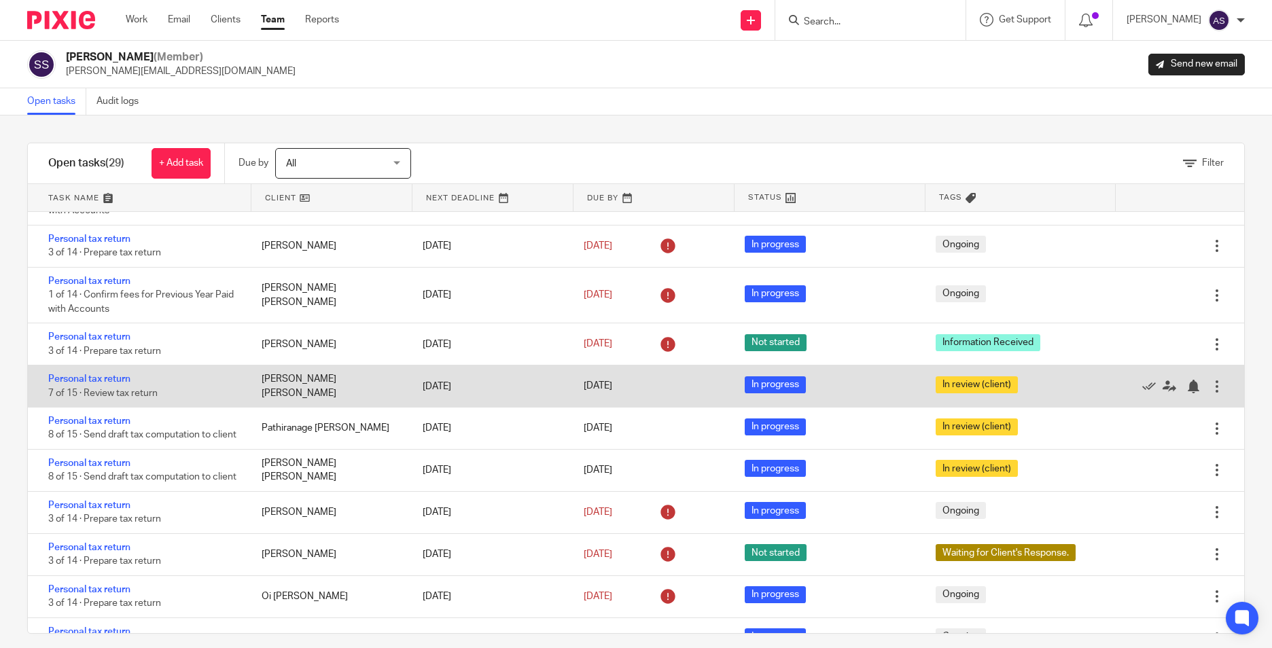
scroll to position [951, 0]
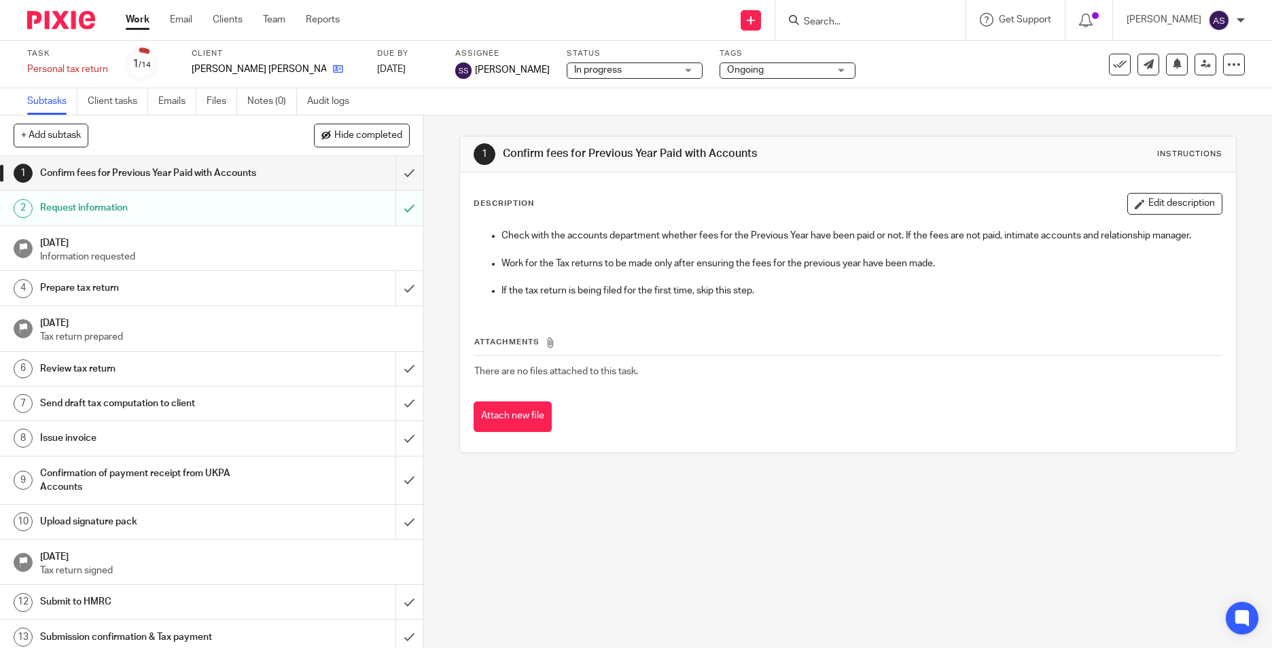
click at [326, 75] on link at bounding box center [334, 69] width 17 height 14
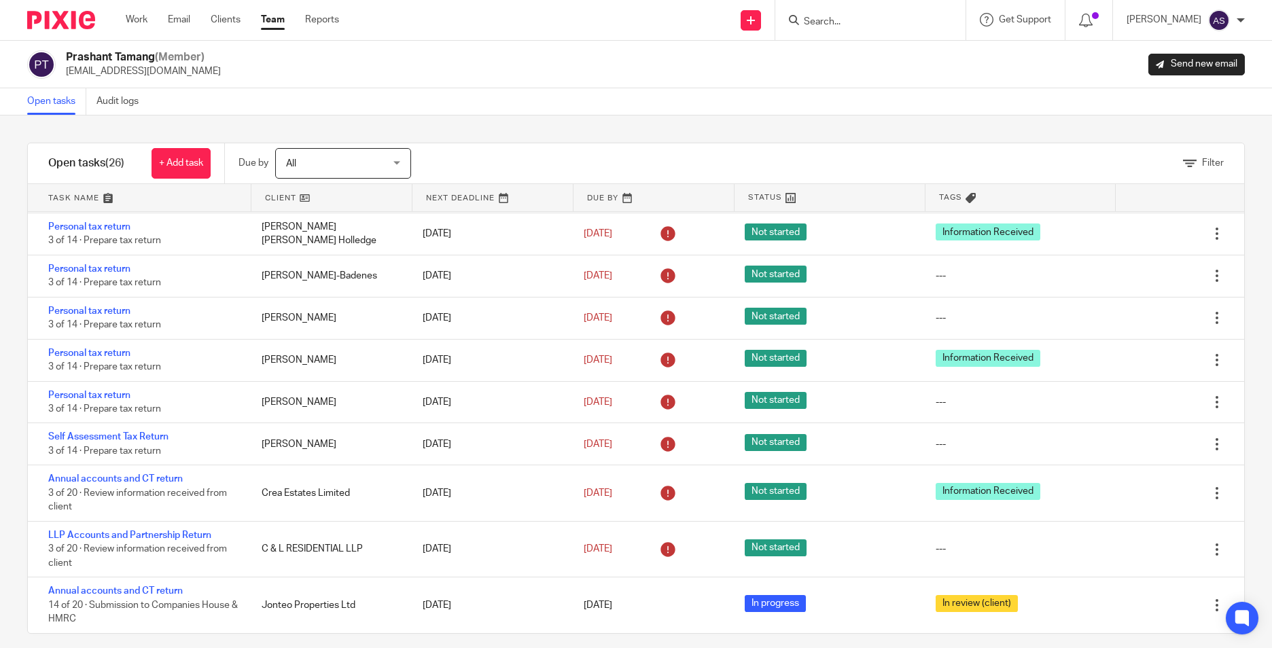
scroll to position [13, 0]
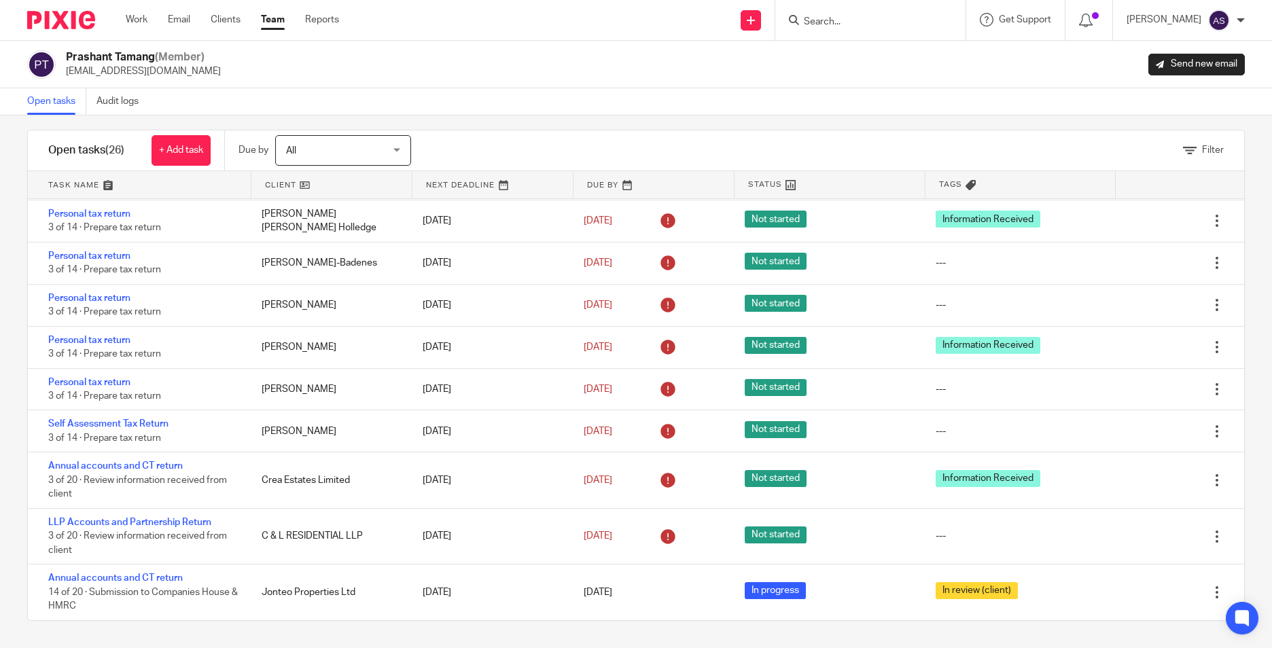
click at [62, 24] on img at bounding box center [61, 20] width 68 height 18
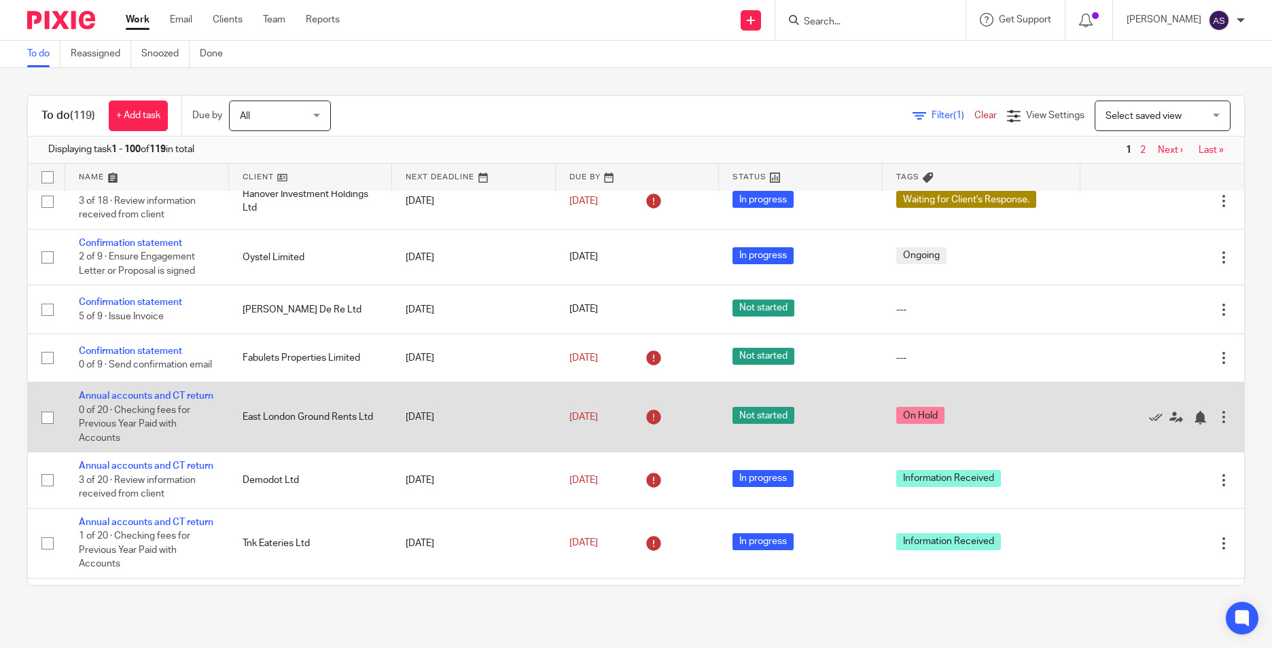
scroll to position [611, 0]
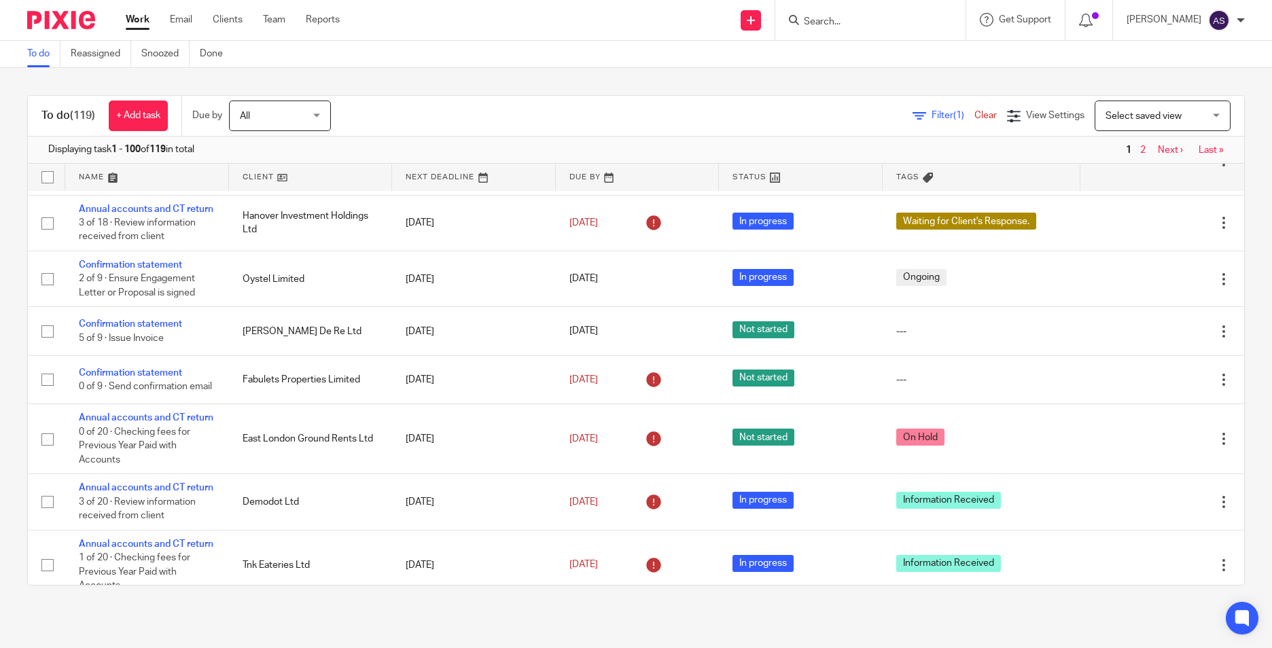
click at [1042, 605] on div "To do (119) + Add task Due by All All Today Tomorrow This week Next week This m…" at bounding box center [636, 340] width 1272 height 545
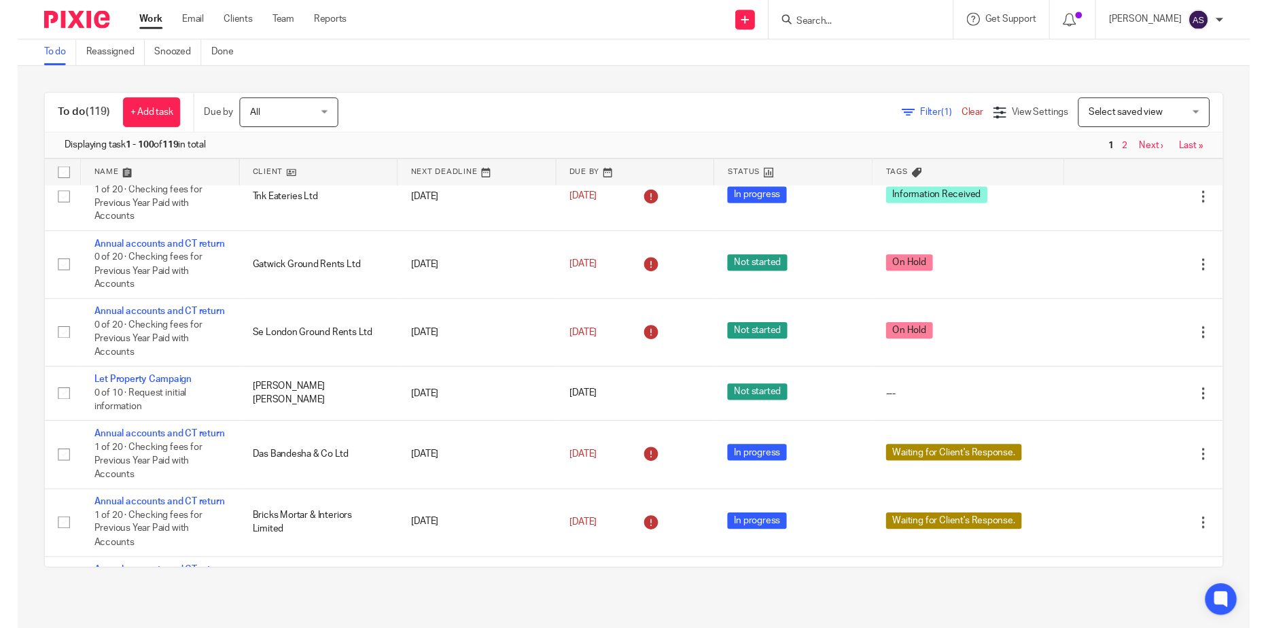
scroll to position [951, 0]
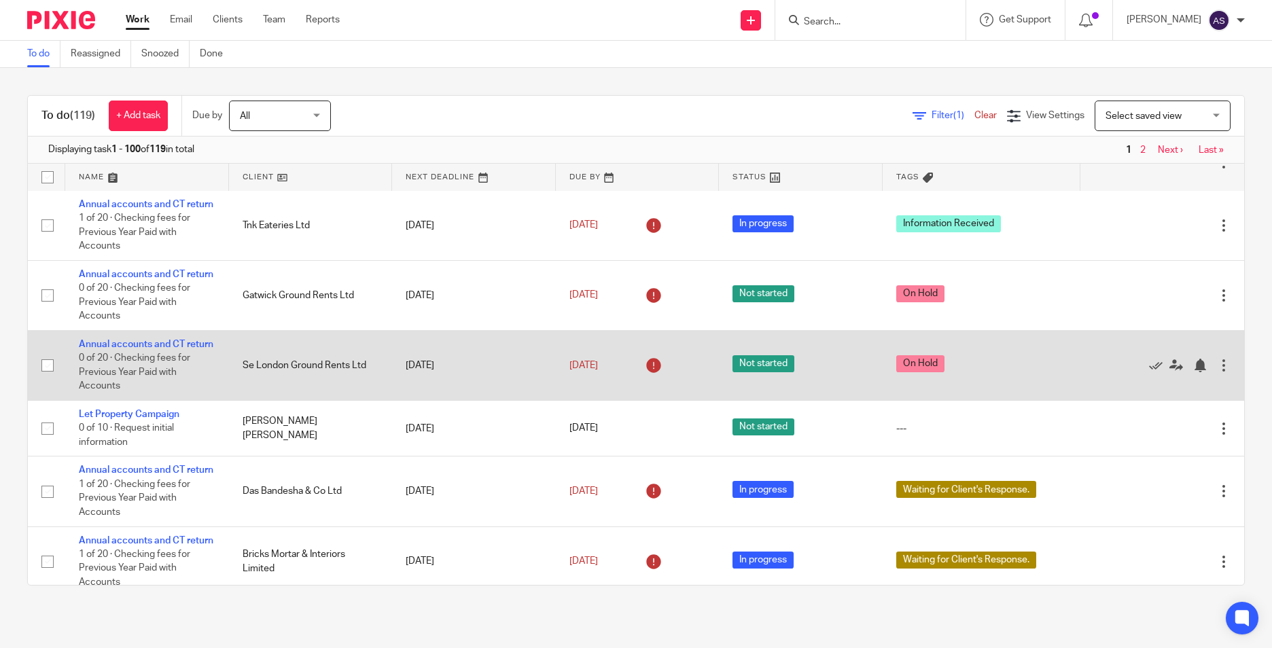
click at [1157, 382] on div "Edit task Delete" at bounding box center [1162, 365] width 137 height 34
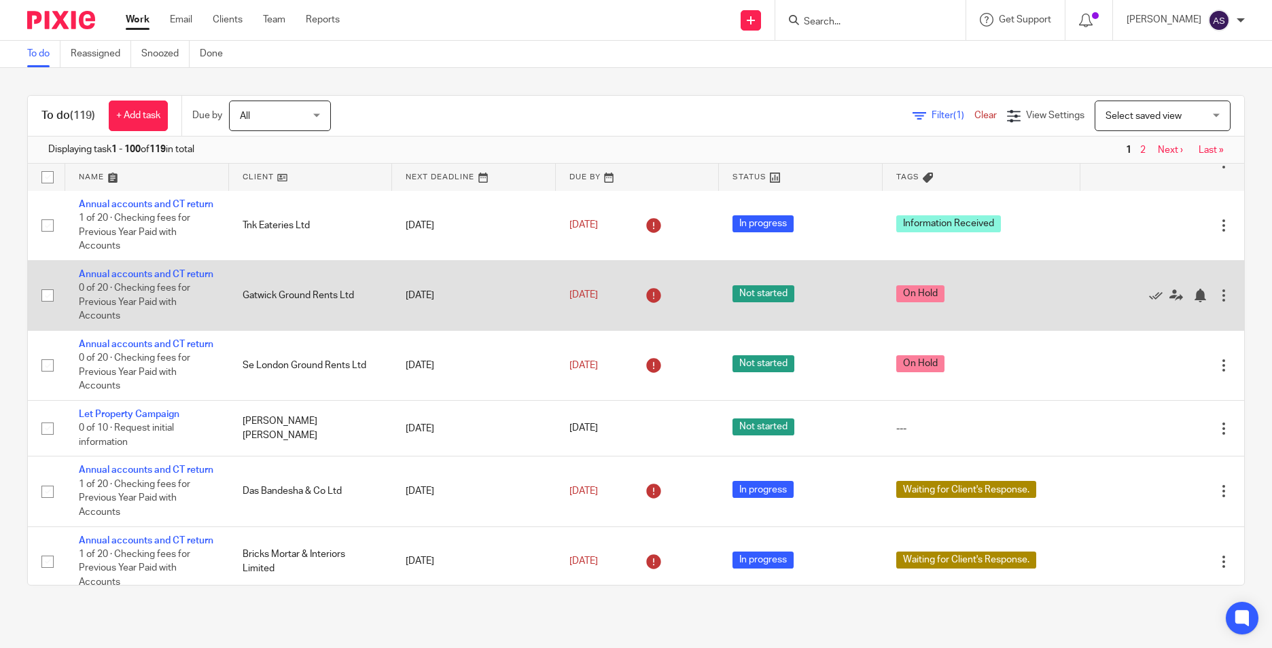
click at [266, 330] on td "Gatwick Ground Rents Ltd" at bounding box center [311, 295] width 164 height 70
click at [719, 330] on td "Not started" at bounding box center [801, 295] width 164 height 70
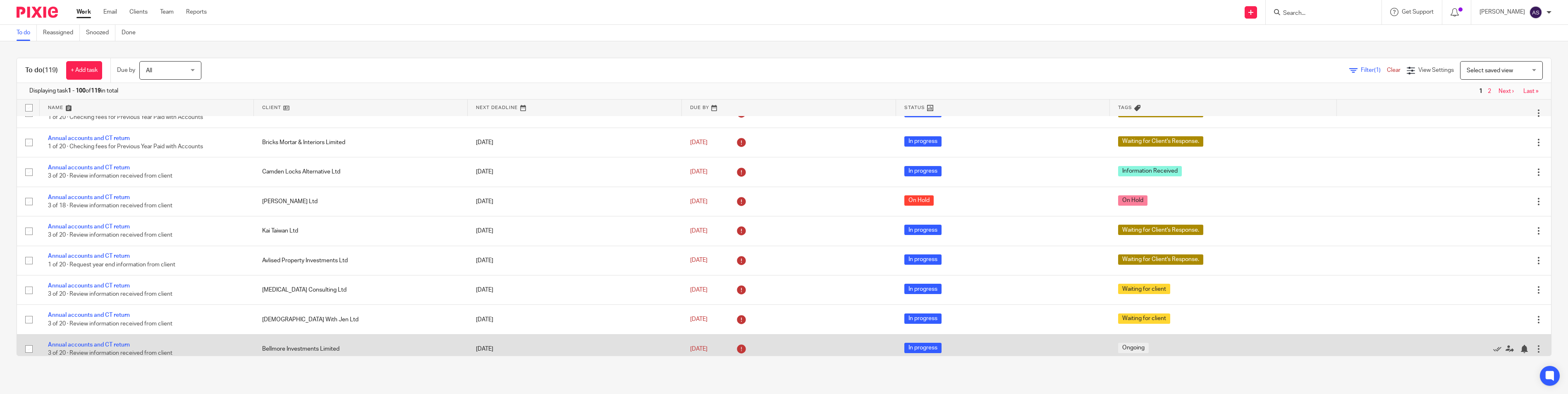
drag, startPoint x: 1460, startPoint y: 360, endPoint x: 1110, endPoint y: 336, distance: 350.8
click at [774, 358] on div "To do (119) + Add task Due by All All Today Tomorrow This week Next week This m…" at bounding box center [784, 207] width 1568 height 331
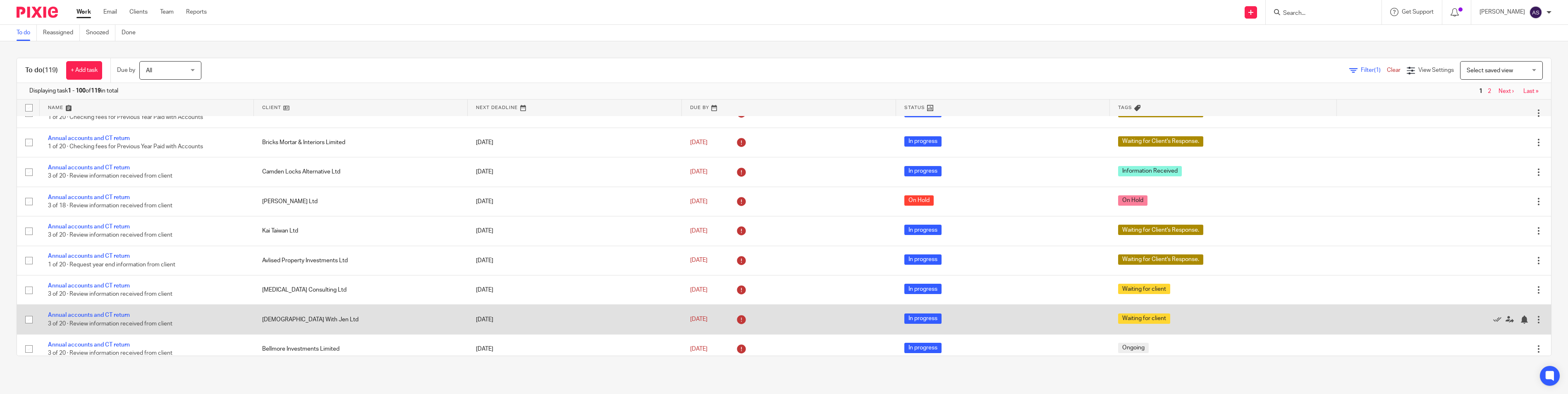
click at [569, 327] on td "11 May 2025" at bounding box center [575, 319] width 214 height 29
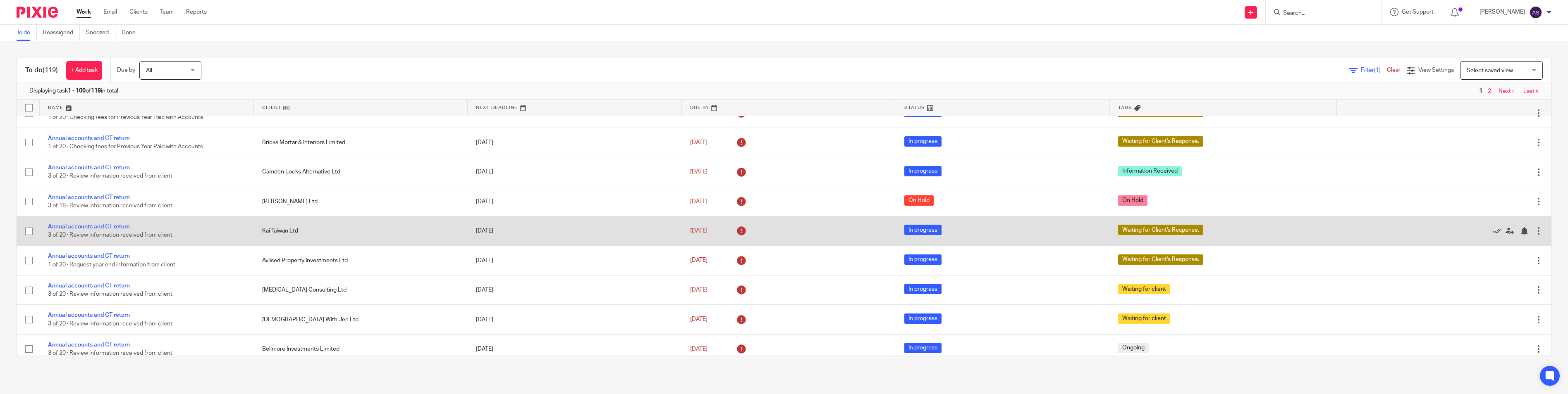
click at [774, 218] on td "Edit task Delete" at bounding box center [1444, 231] width 214 height 29
drag, startPoint x: 1360, startPoint y: 229, endPoint x: 1356, endPoint y: 227, distance: 4.5
click at [774, 223] on div "Edit task Delete" at bounding box center [1444, 231] width 198 height 21
click at [774, 229] on div at bounding box center [1440, 231] width 189 height 9
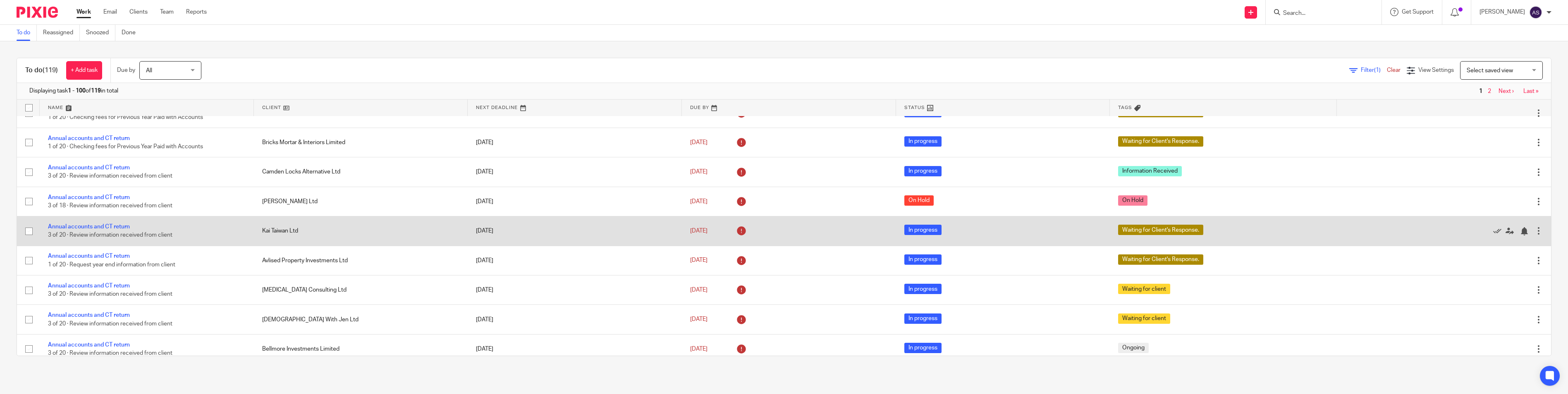
click at [774, 229] on div at bounding box center [1440, 231] width 189 height 9
click at [774, 235] on div at bounding box center [1440, 231] width 189 height 9
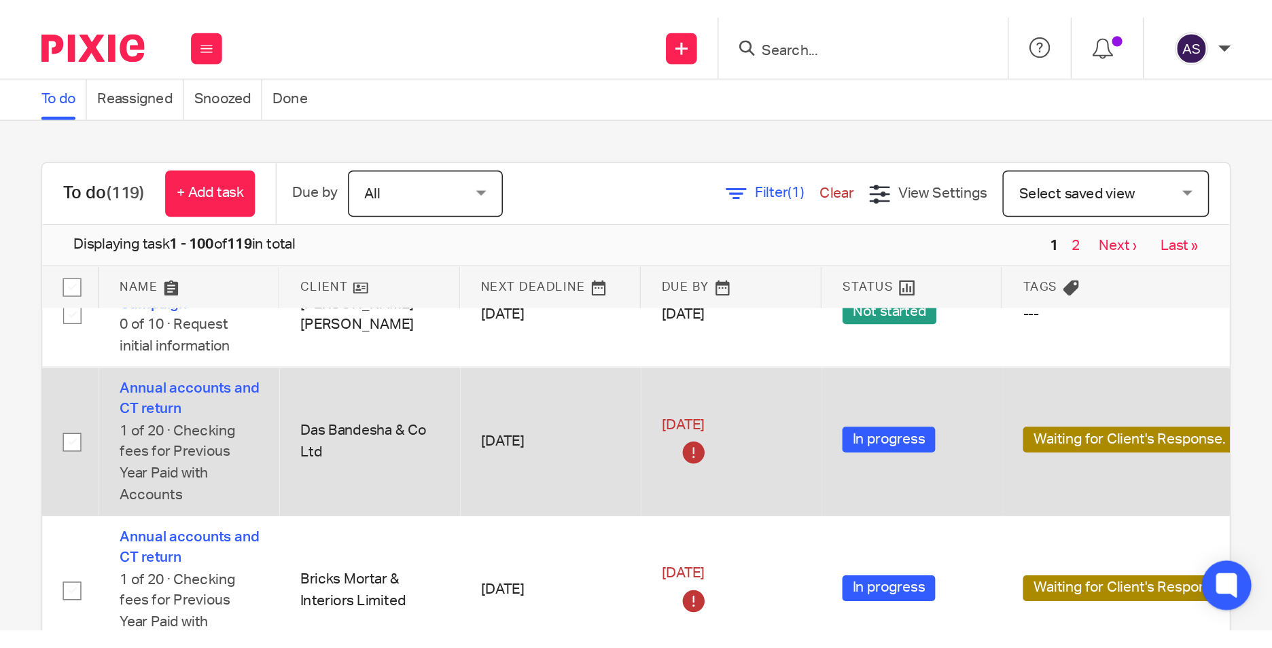
scroll to position [1665, 0]
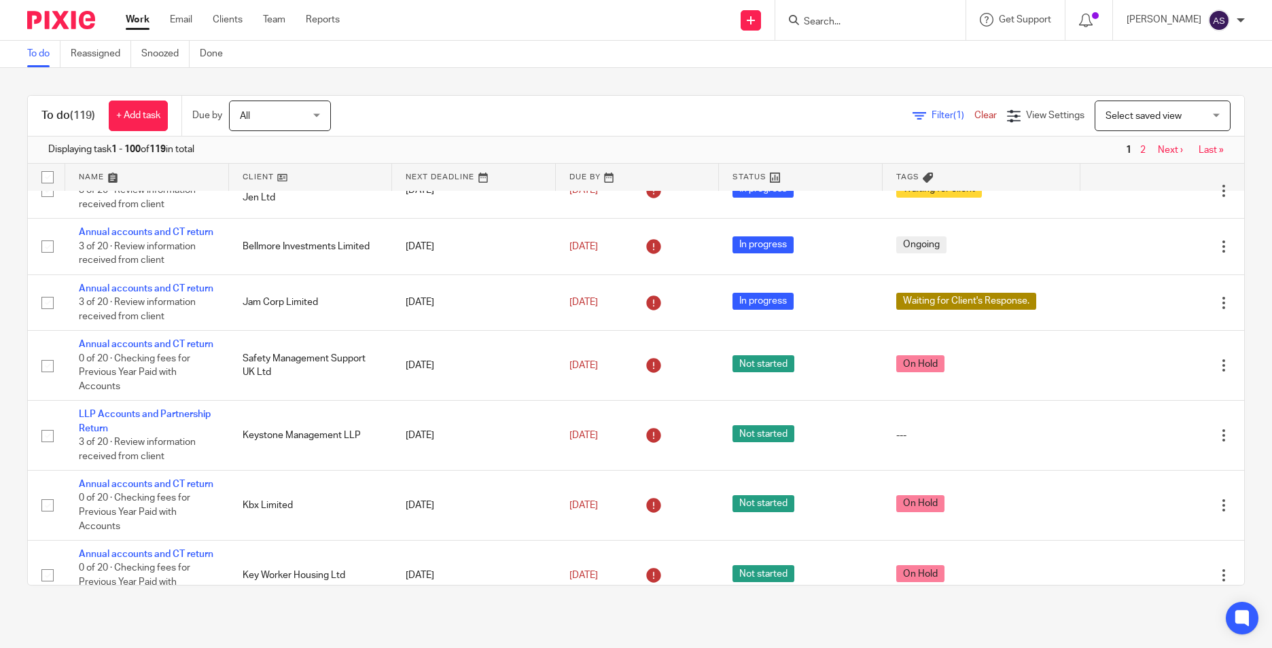
click at [837, 21] on input "Search" at bounding box center [863, 22] width 122 height 12
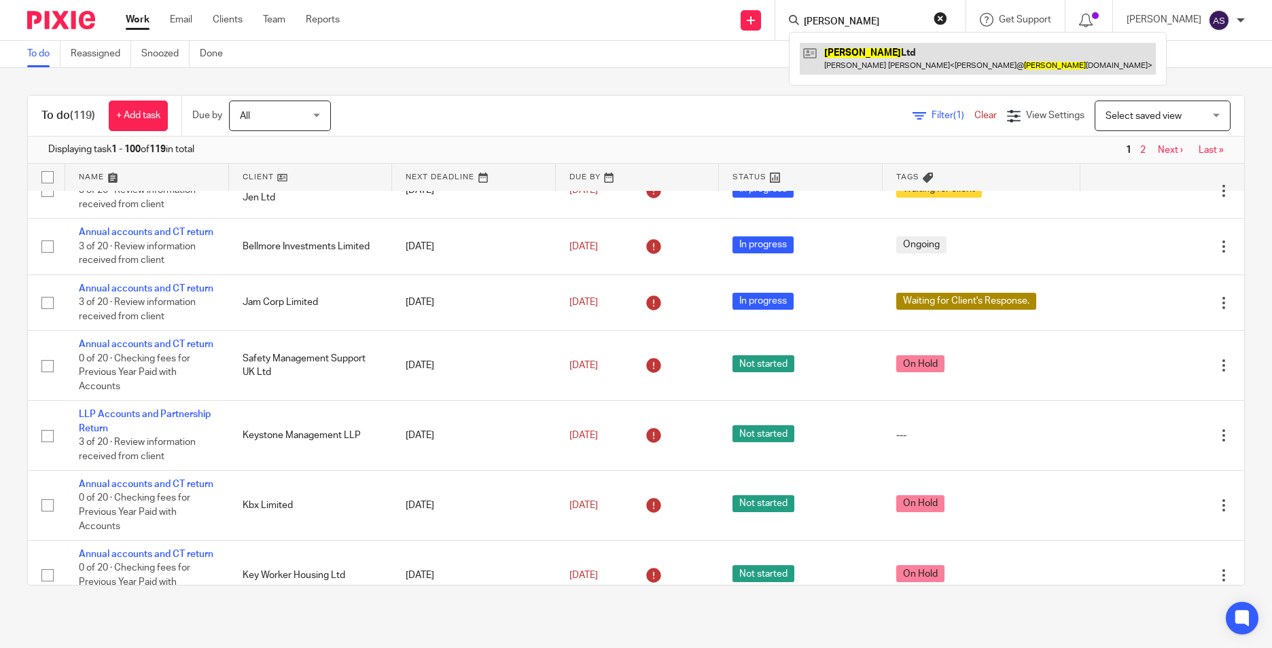
type input "terrence"
click at [857, 52] on link at bounding box center [978, 58] width 356 height 31
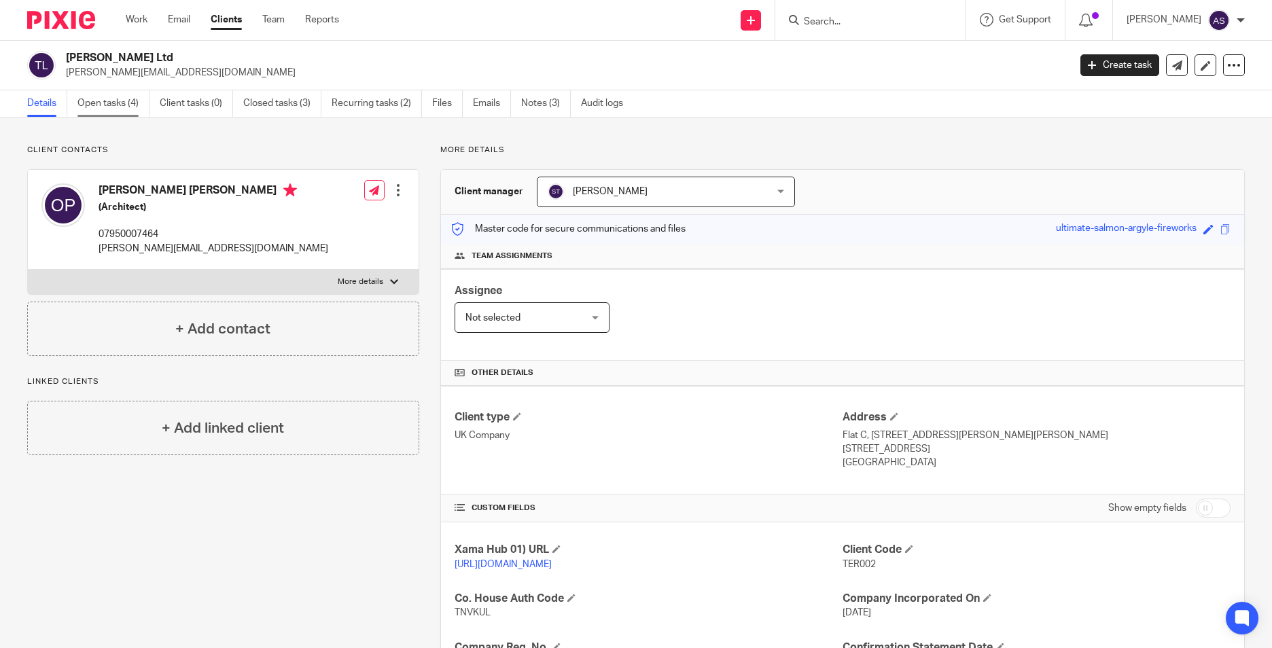
click at [100, 105] on link "Open tasks (4)" at bounding box center [113, 103] width 72 height 26
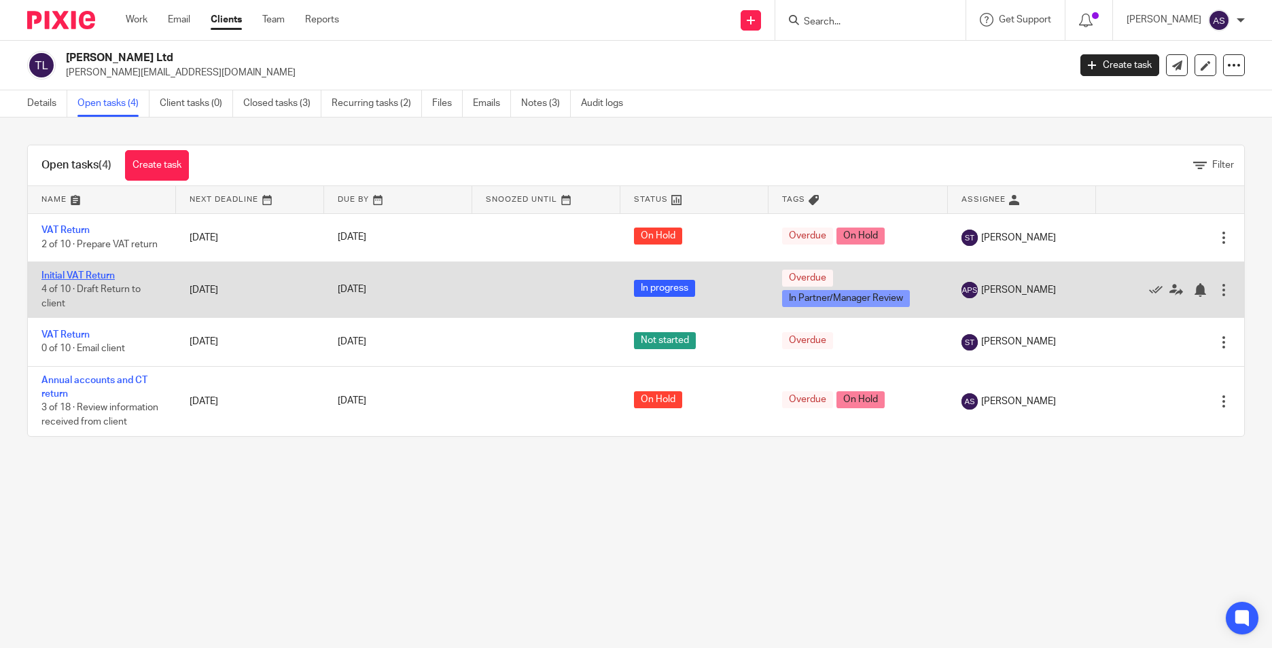
click at [92, 279] on link "Initial VAT Return" at bounding box center [77, 276] width 73 height 10
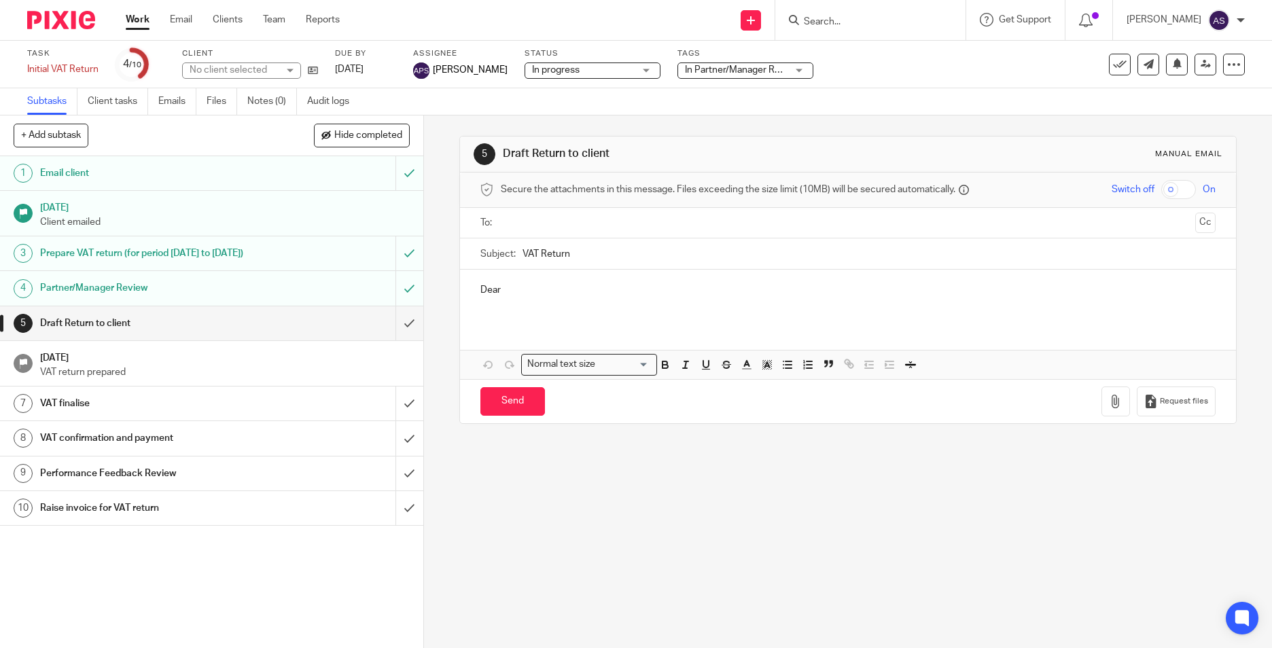
click at [196, 448] on h1 "VAT confirmation and payment" at bounding box center [154, 438] width 228 height 20
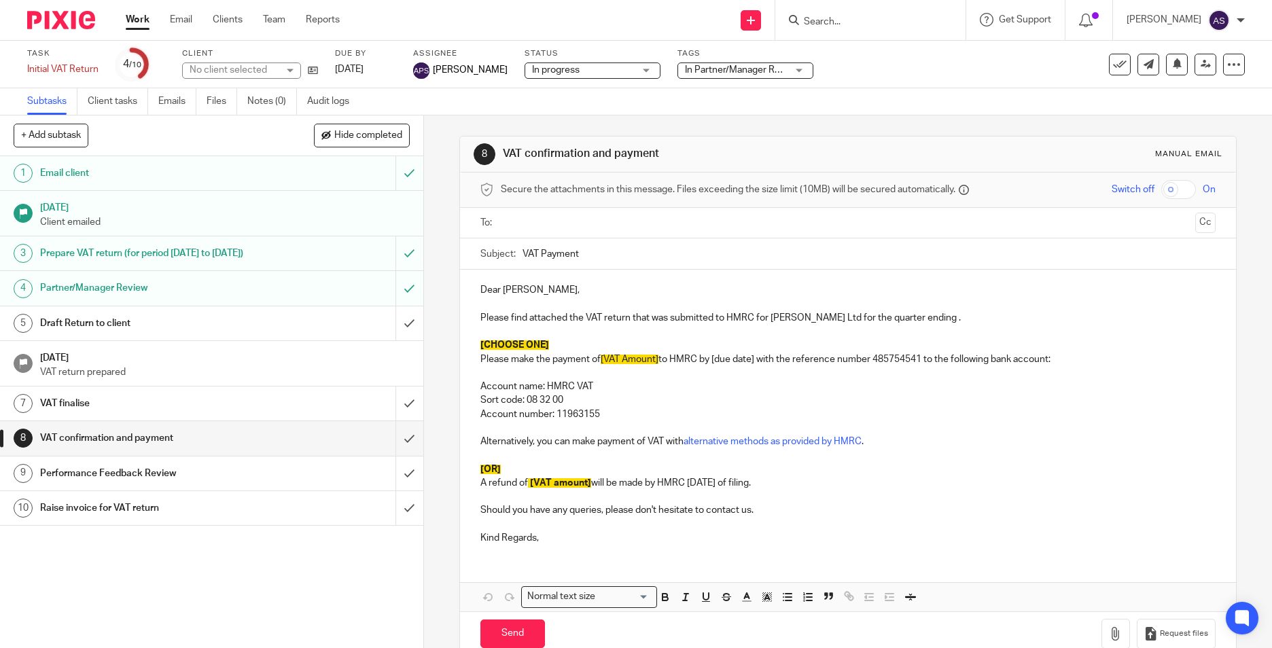
click at [234, 414] on h1 "VAT finalise" at bounding box center [154, 403] width 228 height 20
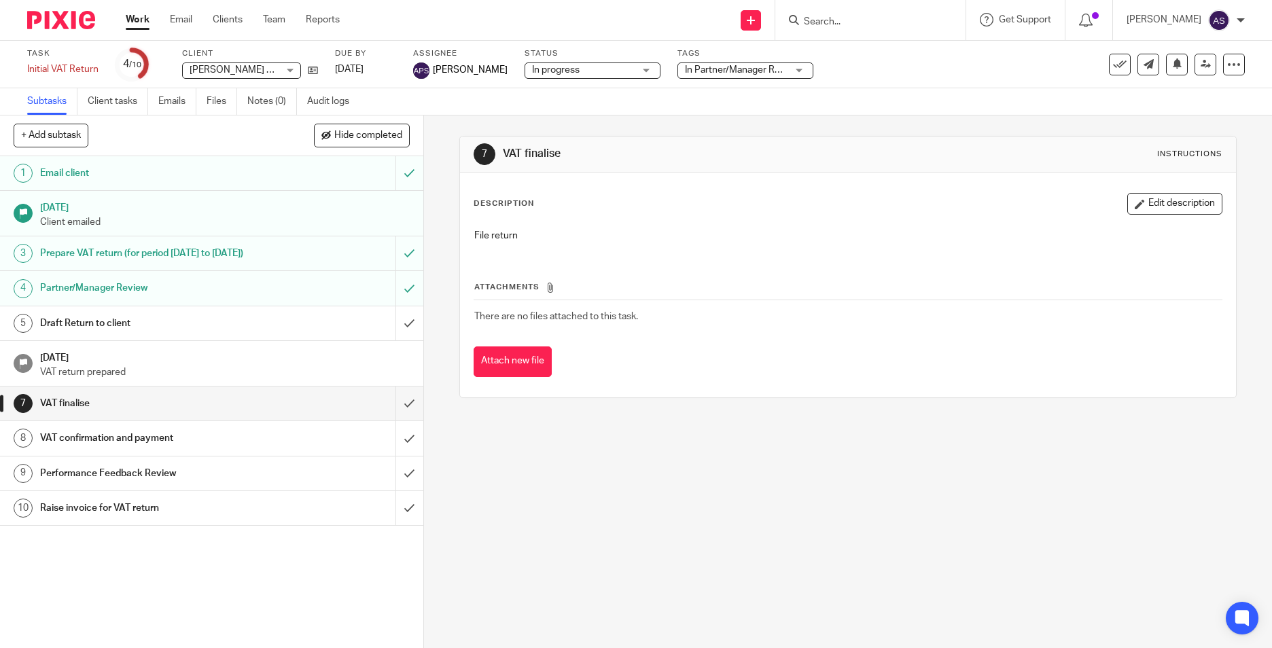
click at [57, 20] on img at bounding box center [61, 20] width 68 height 18
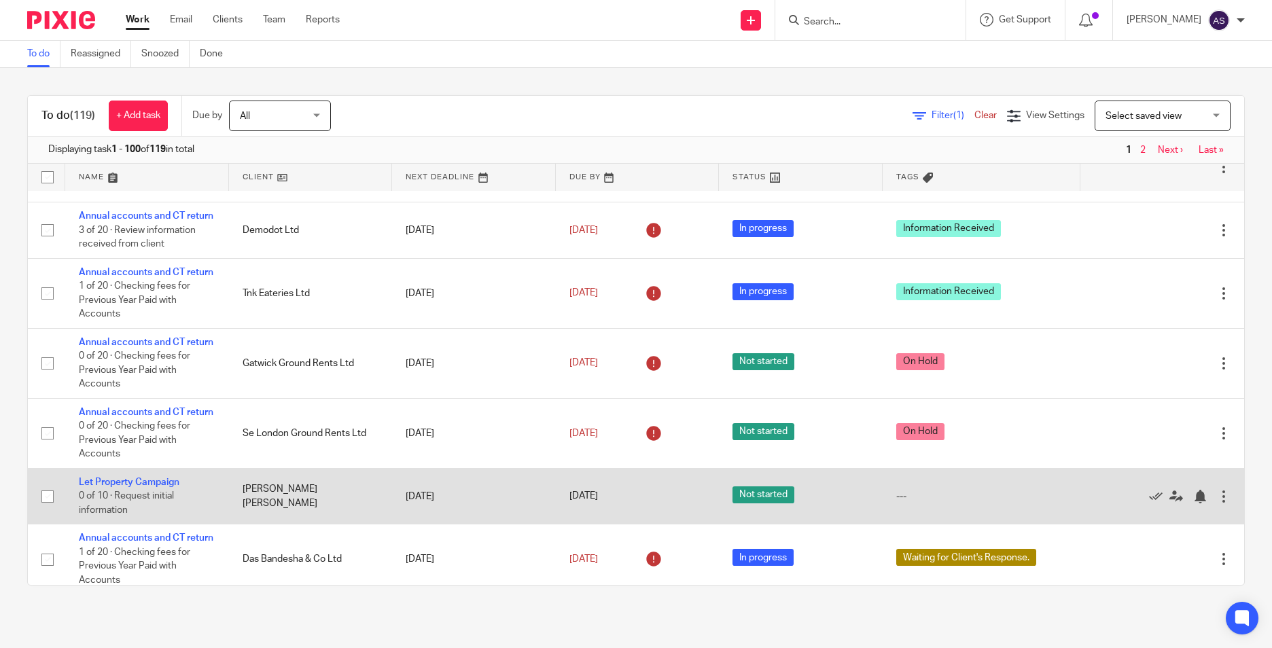
scroll to position [611, 0]
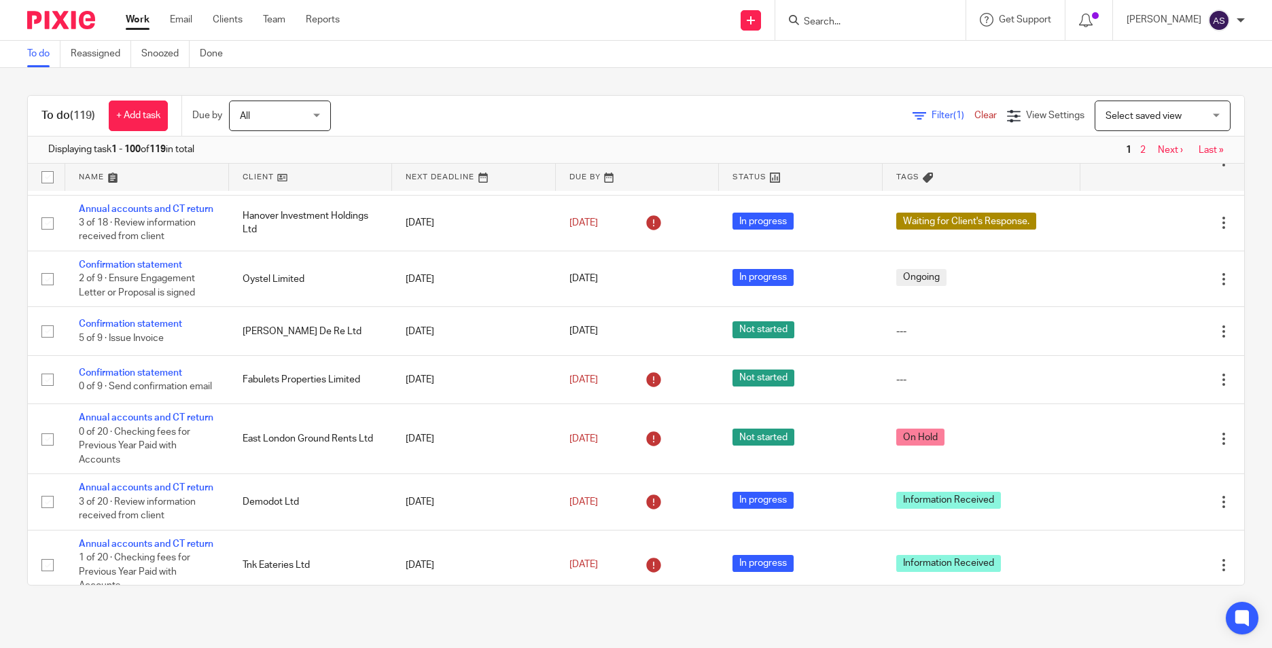
click at [831, 24] on input "Search" at bounding box center [863, 22] width 122 height 12
click at [829, 22] on input "tempus" at bounding box center [863, 22] width 122 height 12
click at [835, 22] on input "tempus" at bounding box center [863, 22] width 122 height 12
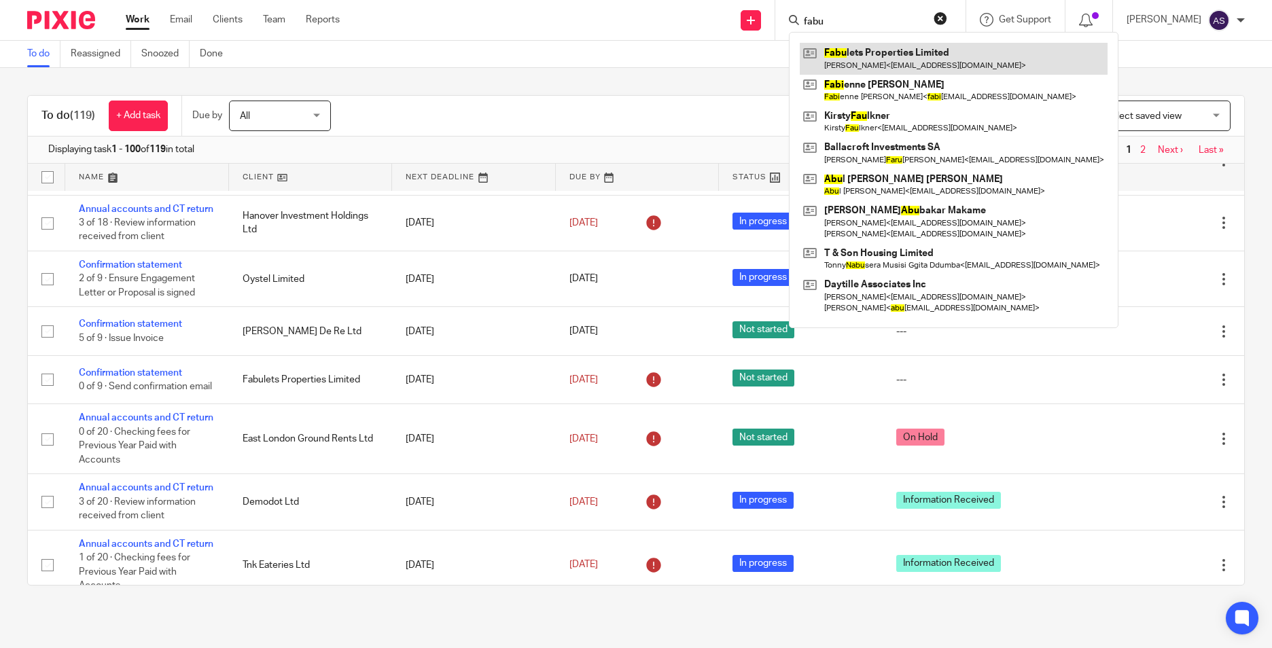
type input "fabu"
click at [844, 53] on link at bounding box center [954, 58] width 308 height 31
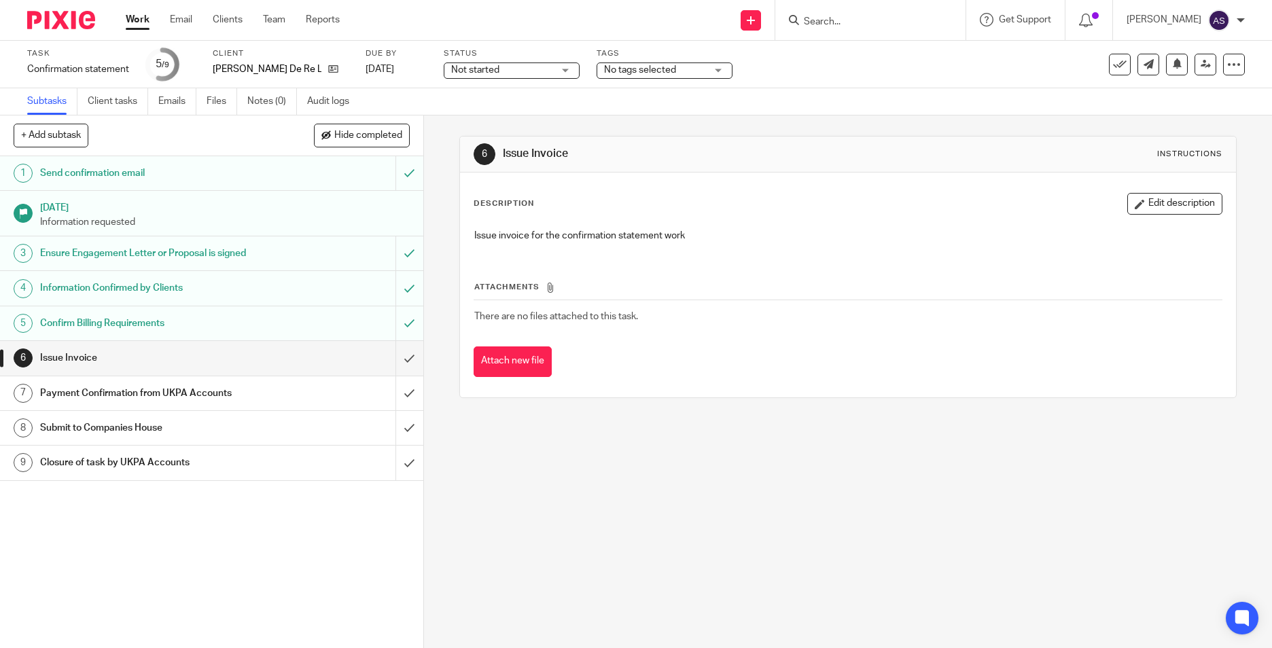
drag, startPoint x: 275, startPoint y: 94, endPoint x: 416, endPoint y: 113, distance: 142.7
click at [275, 94] on link "Notes (0)" at bounding box center [272, 101] width 50 height 26
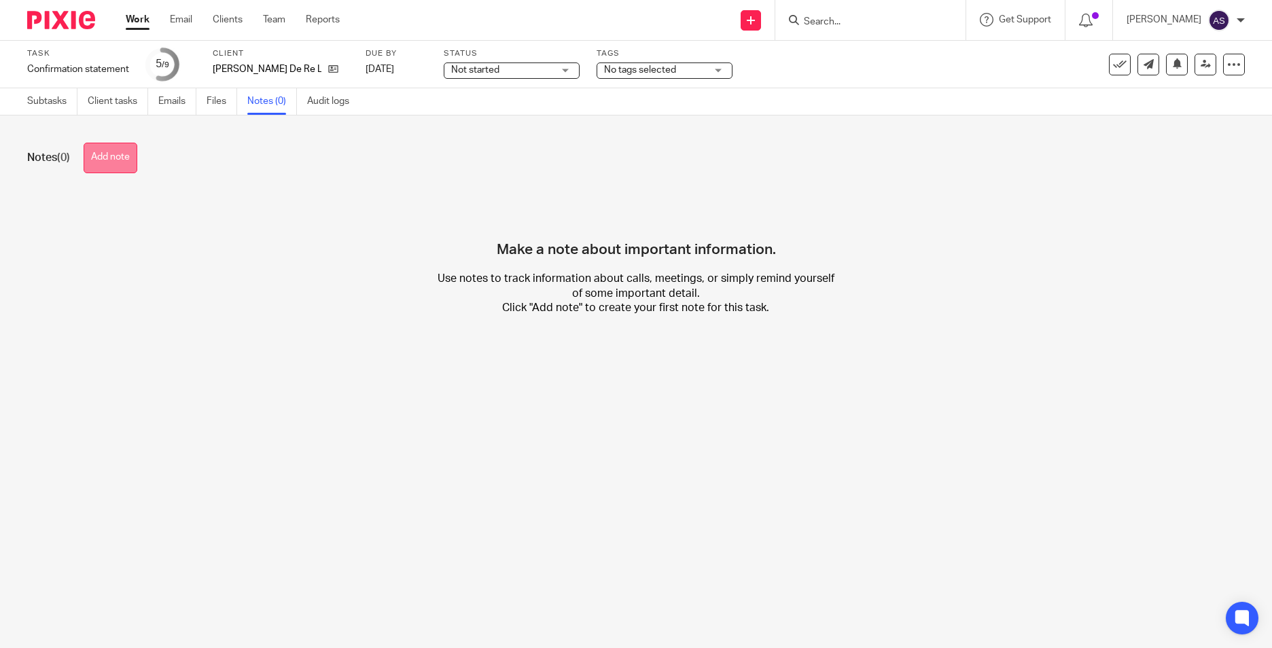
click at [117, 160] on button "Add note" at bounding box center [111, 158] width 54 height 31
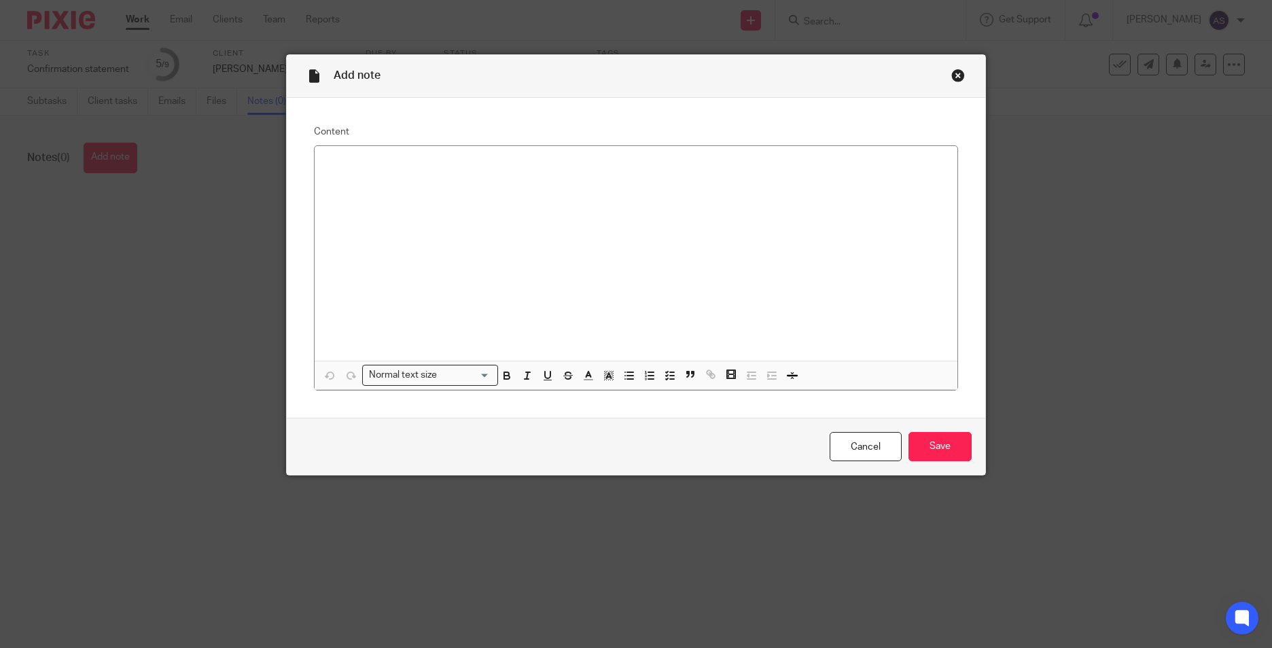
click at [401, 187] on div at bounding box center [636, 253] width 643 height 215
drag, startPoint x: 387, startPoint y: 168, endPoint x: 310, endPoint y: 168, distance: 76.1
click at [315, 168] on div "Fees for" at bounding box center [636, 253] width 643 height 215
click at [932, 459] on input "Save" at bounding box center [939, 446] width 63 height 29
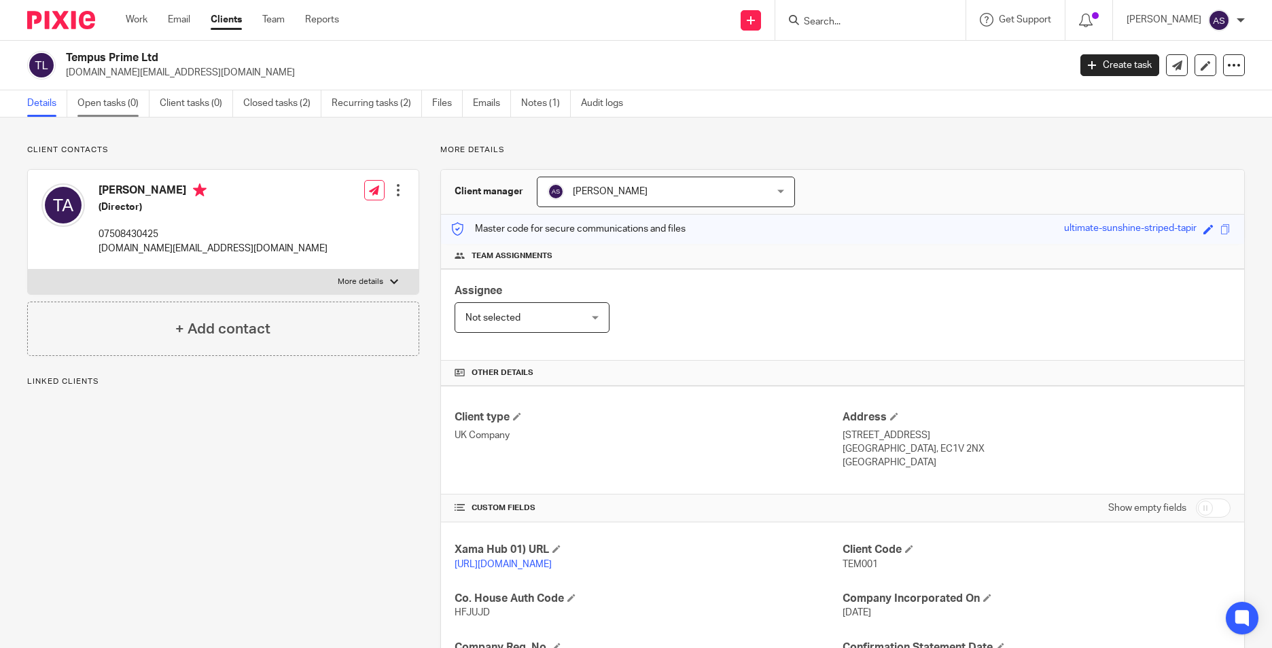
click at [114, 109] on link "Open tasks (0)" at bounding box center [113, 103] width 72 height 26
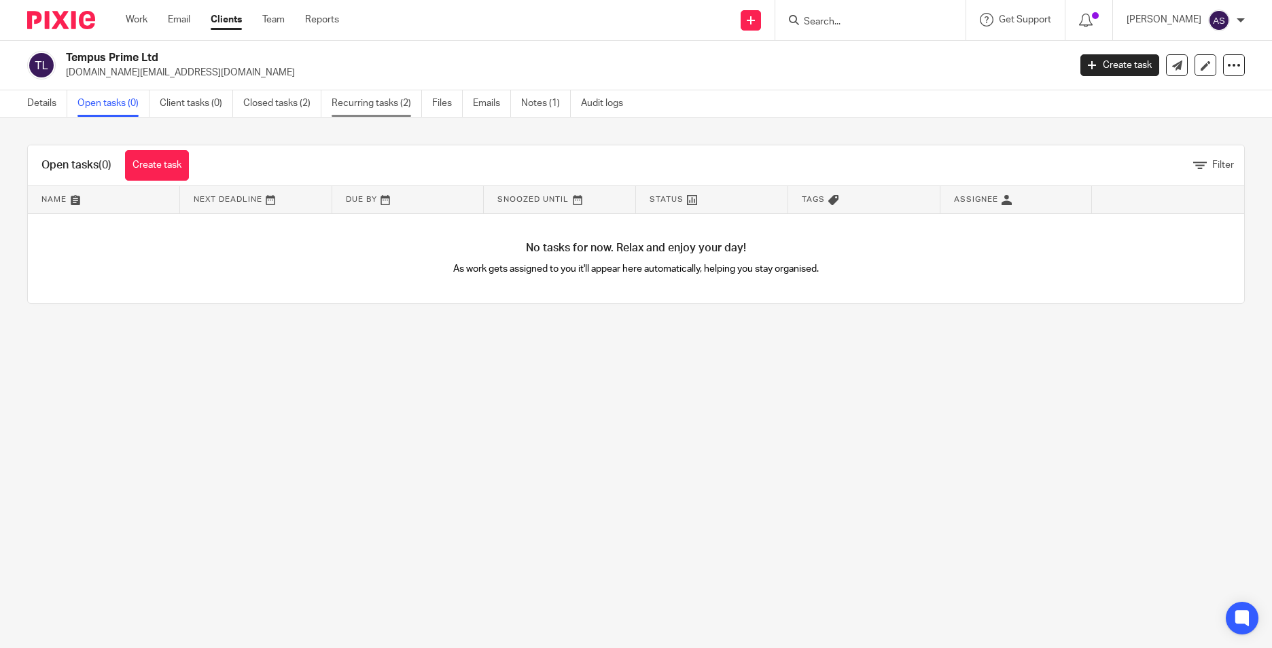
click at [357, 109] on link "Recurring tasks (2)" at bounding box center [377, 103] width 90 height 26
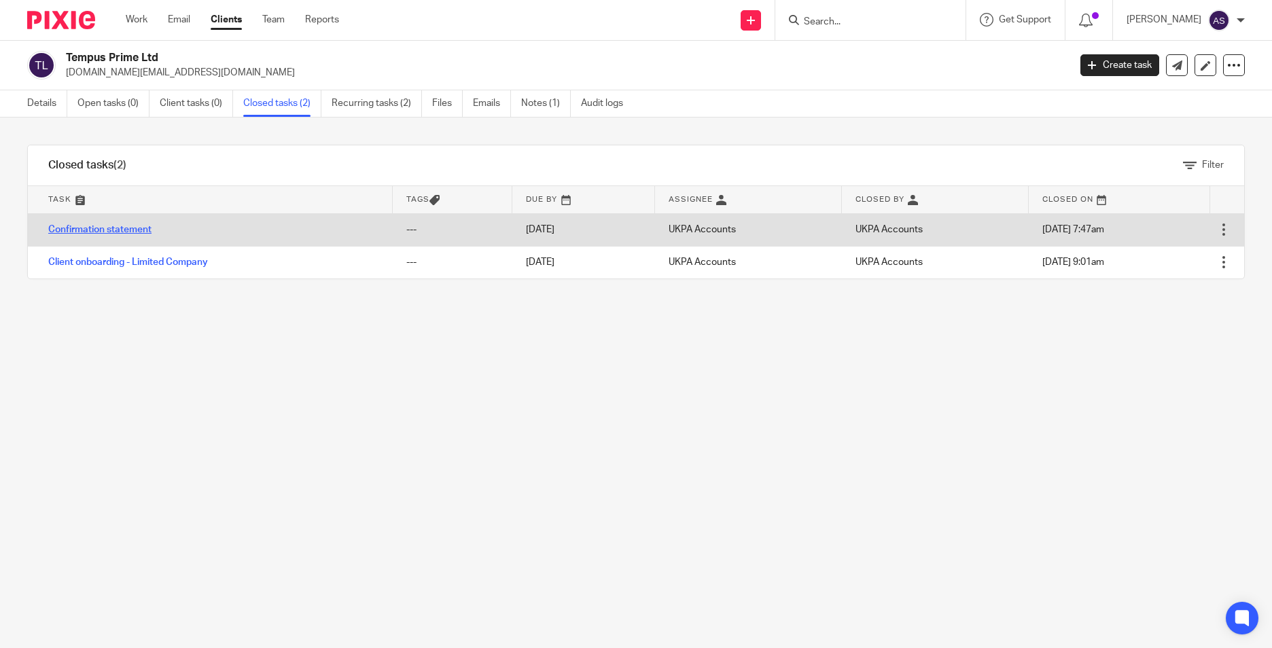
click at [115, 228] on link "Confirmation statement" at bounding box center [99, 230] width 103 height 10
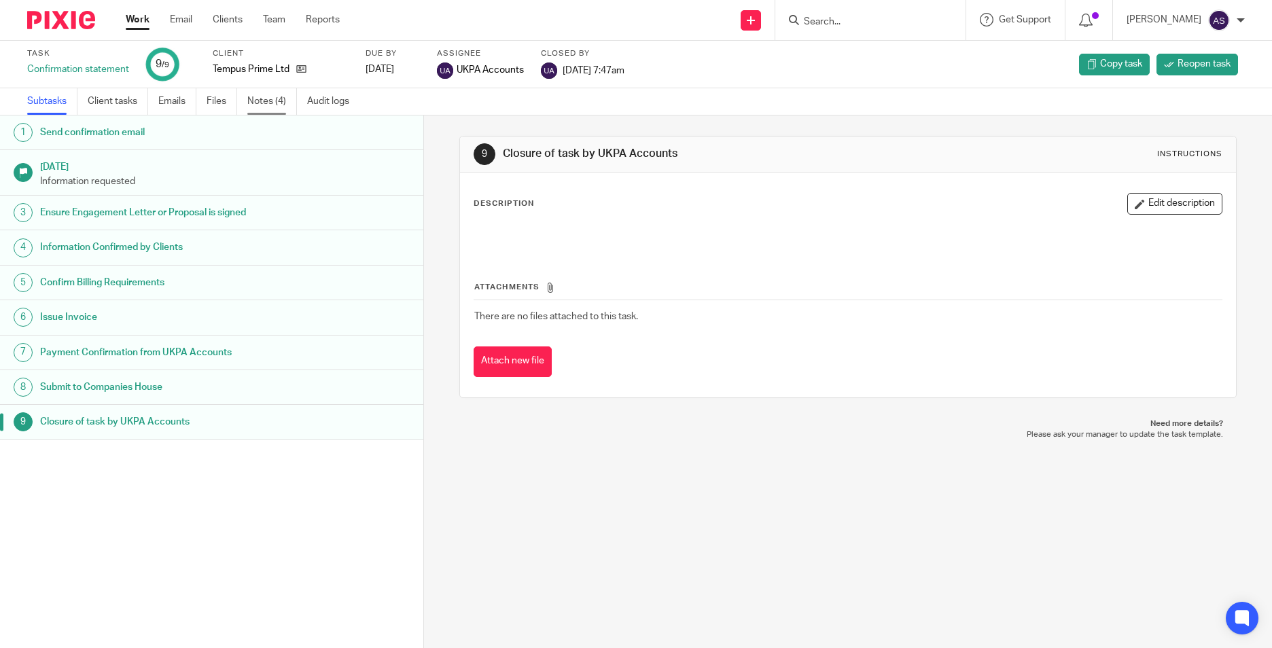
click at [262, 109] on link "Notes (4)" at bounding box center [272, 101] width 50 height 26
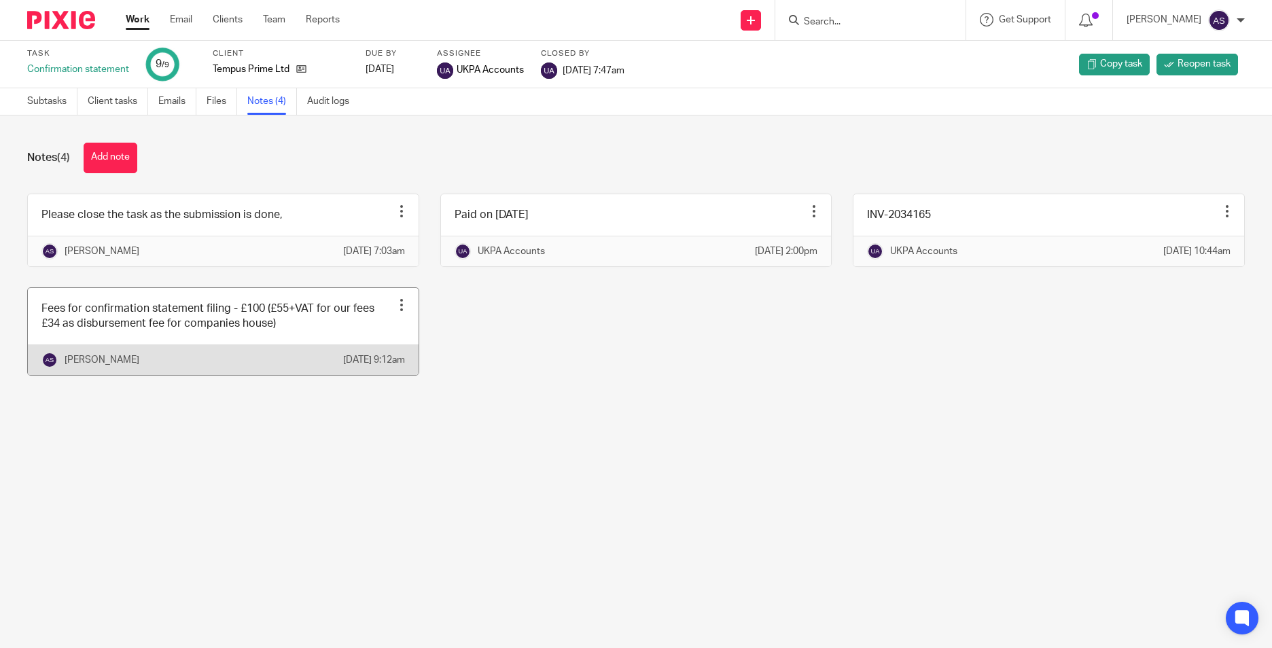
click at [60, 348] on link at bounding box center [223, 331] width 391 height 87
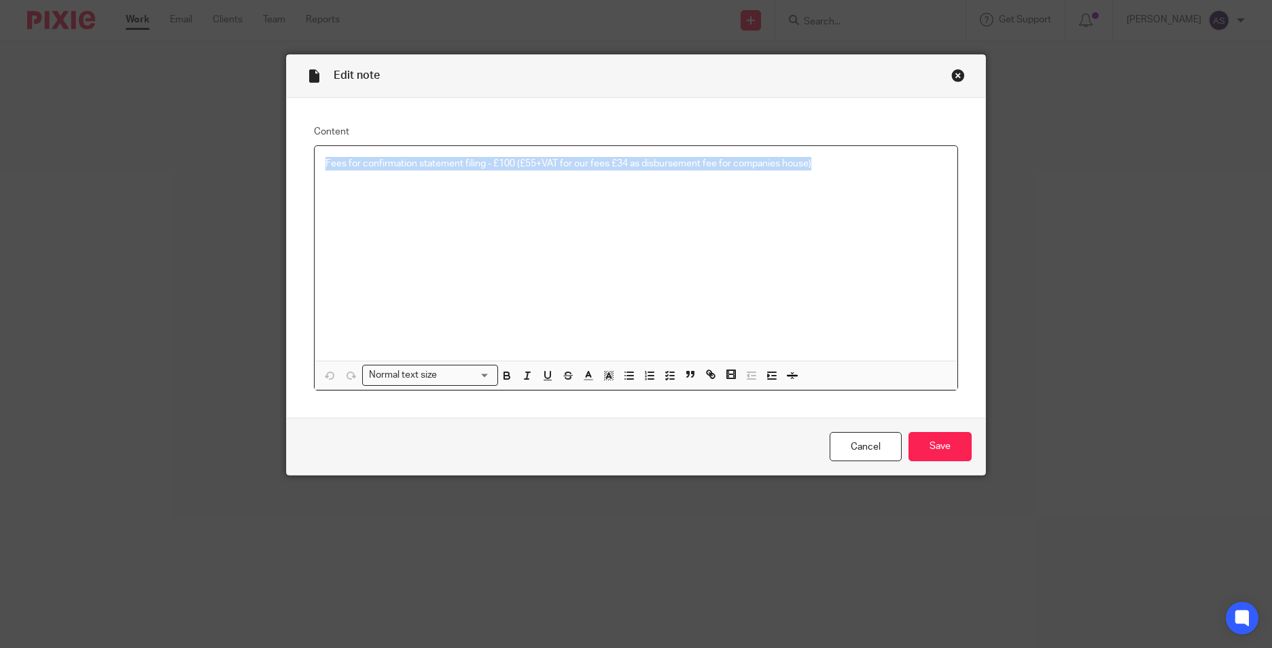
drag, startPoint x: 322, startPoint y: 161, endPoint x: 819, endPoint y: 158, distance: 497.3
click at [819, 158] on p "Fees for confirmation statement filing - £100 (£55+VAT for our fees £34 as disb…" at bounding box center [635, 164] width 621 height 14
copy p "Fees for confirmation statement filing - £100 (£55+VAT for our fees £34 as disb…"
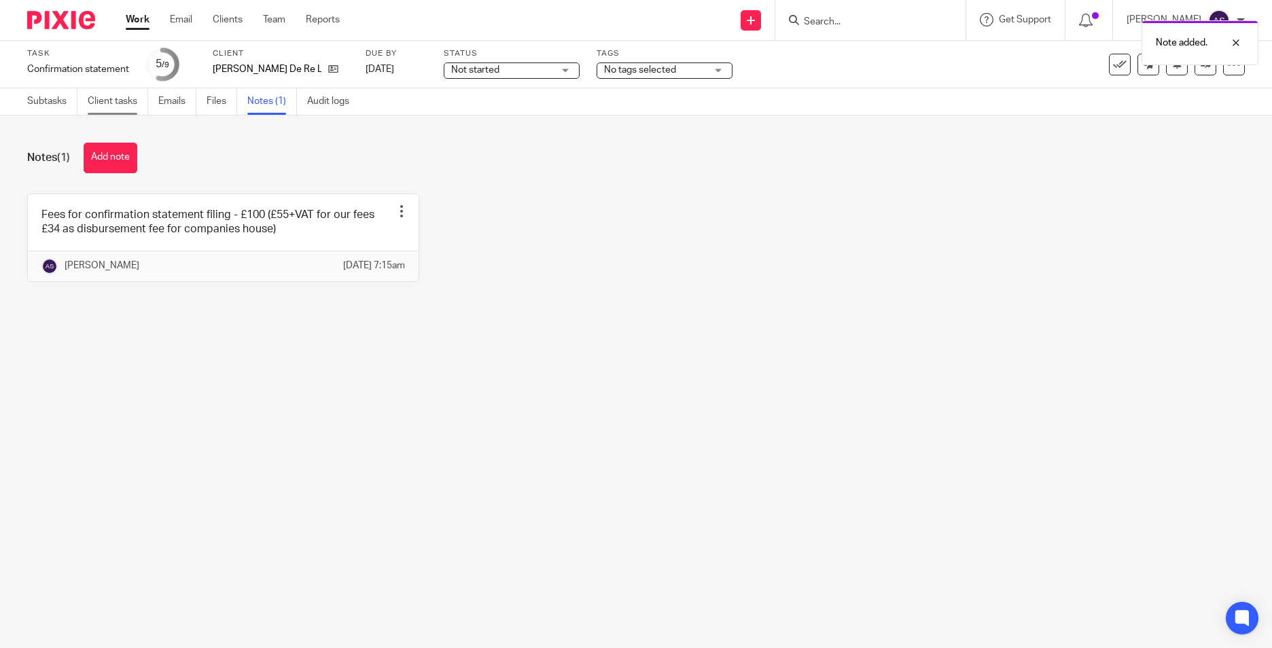
drag, startPoint x: 69, startPoint y: 105, endPoint x: 139, endPoint y: 109, distance: 70.1
click at [69, 105] on link "Subtasks" at bounding box center [52, 101] width 50 height 26
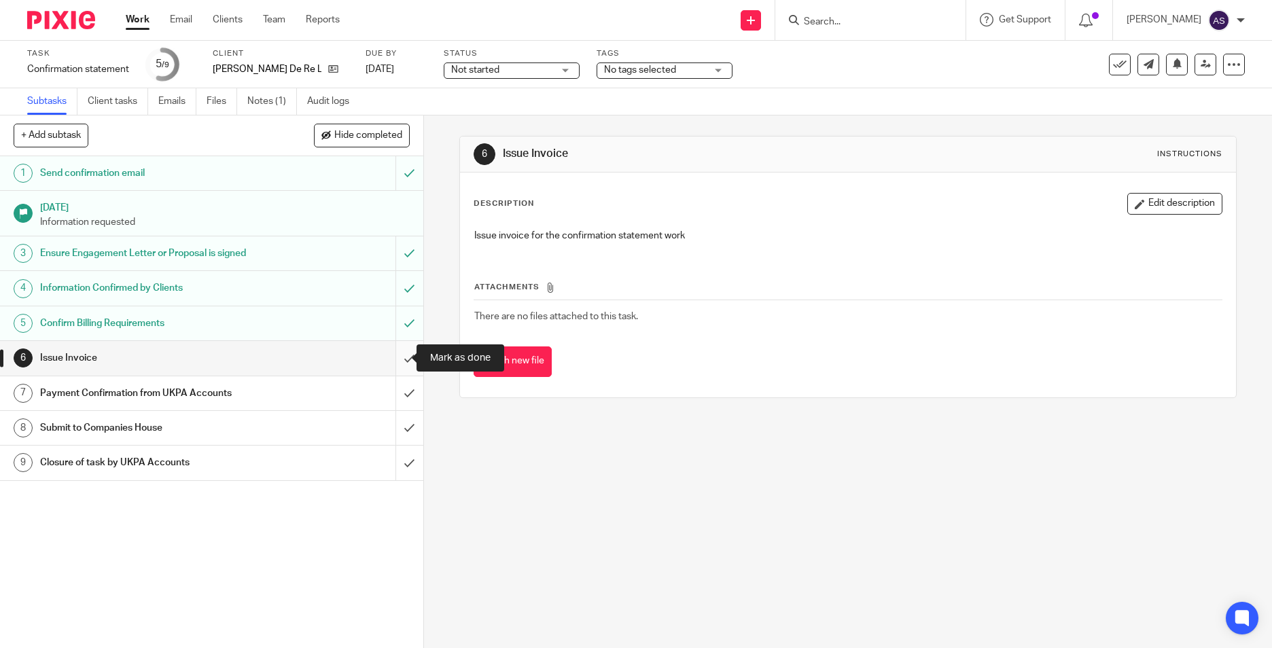
click at [399, 361] on input "submit" at bounding box center [211, 358] width 423 height 34
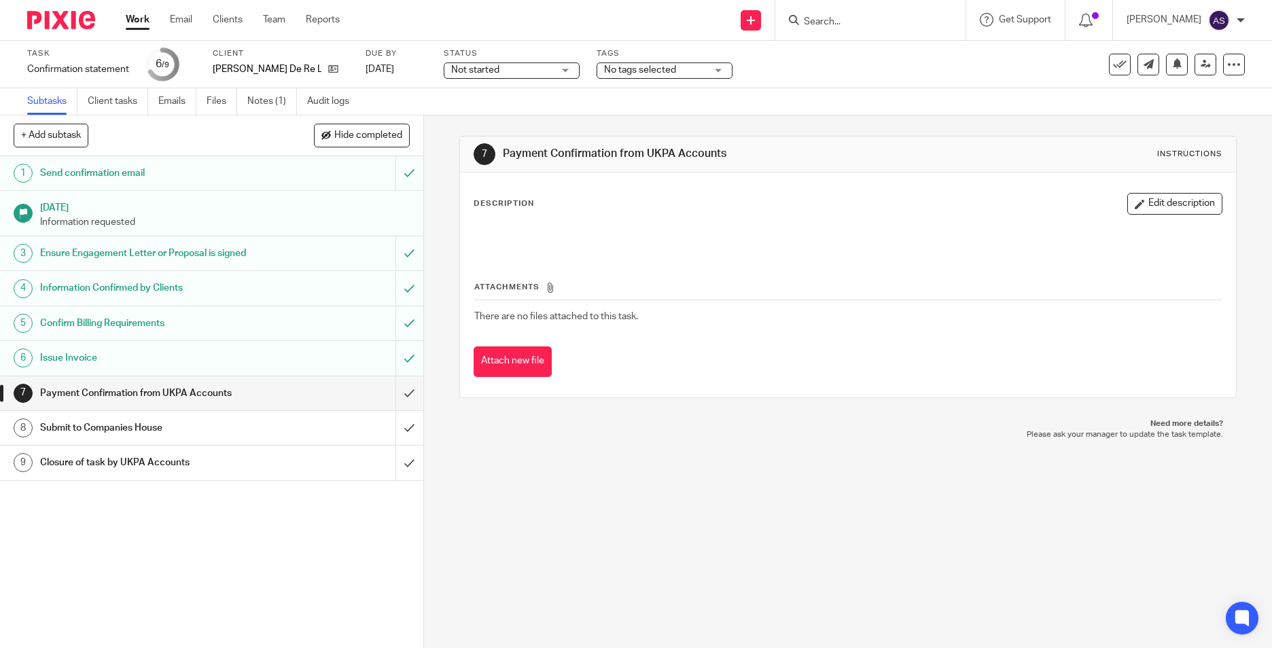
click at [212, 363] on h1 "Issue Invoice" at bounding box center [154, 358] width 228 height 20
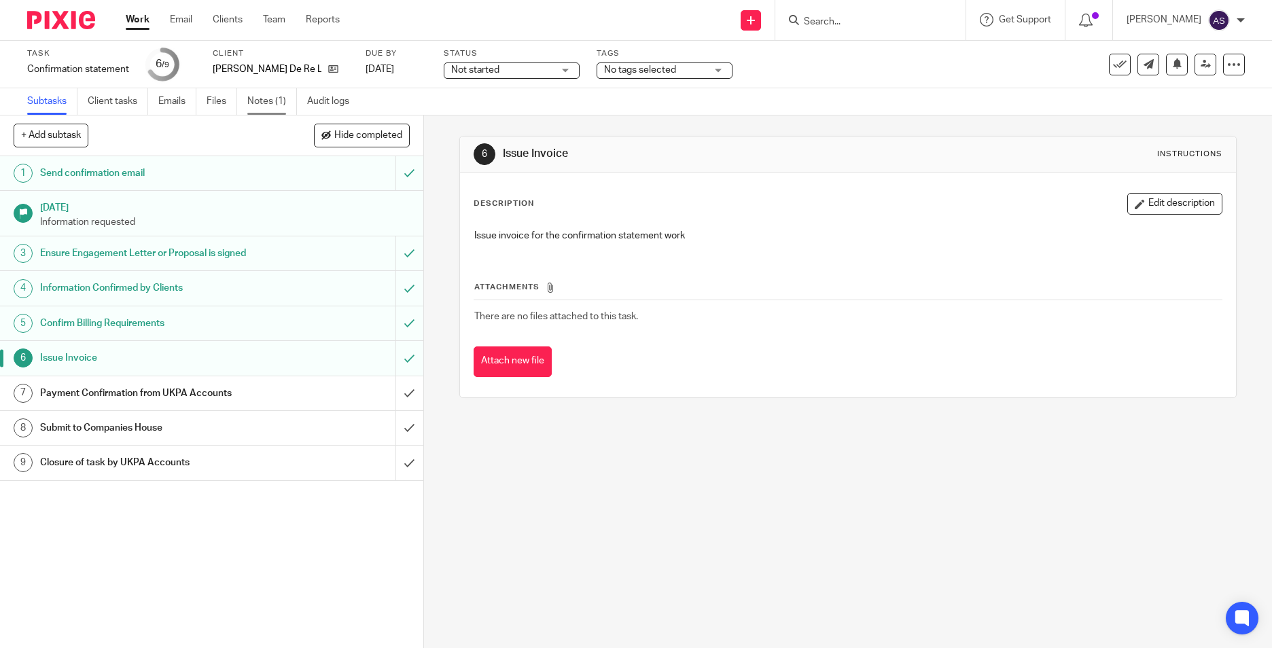
click at [258, 99] on link "Notes (1)" at bounding box center [272, 101] width 50 height 26
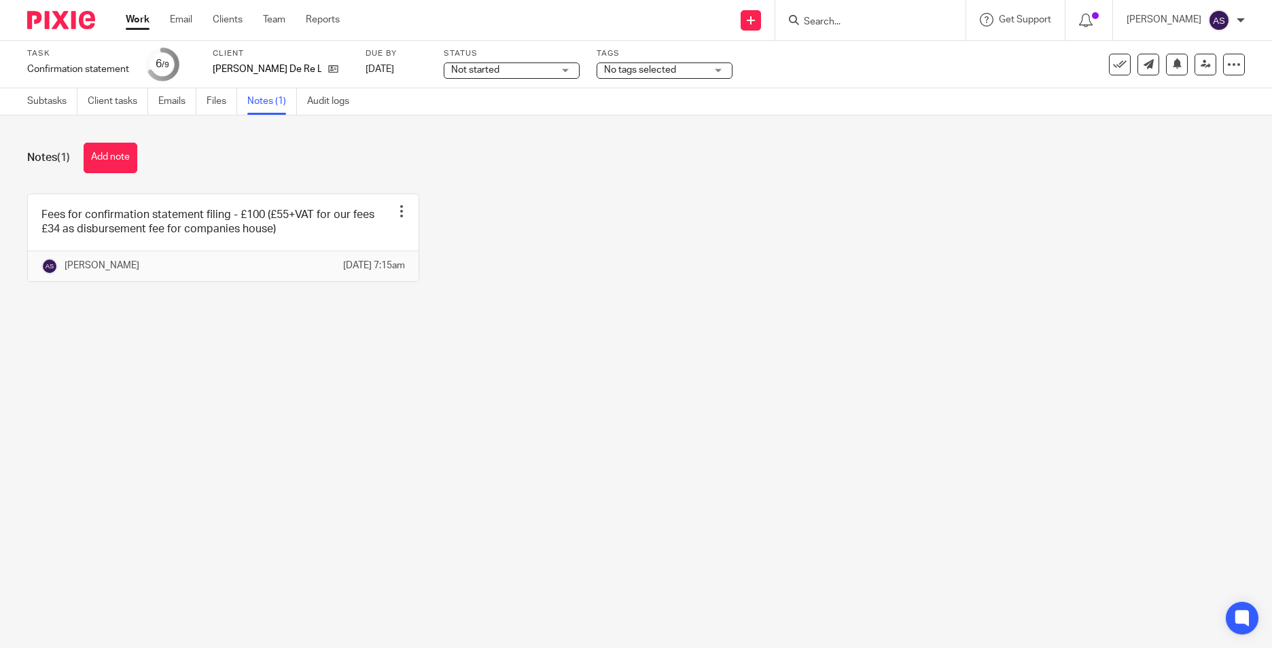
click at [26, 96] on div "Subtasks Client tasks Emails Files Notes (1) Audit logs" at bounding box center [191, 101] width 383 height 26
click at [50, 101] on link "Subtasks" at bounding box center [52, 101] width 50 height 26
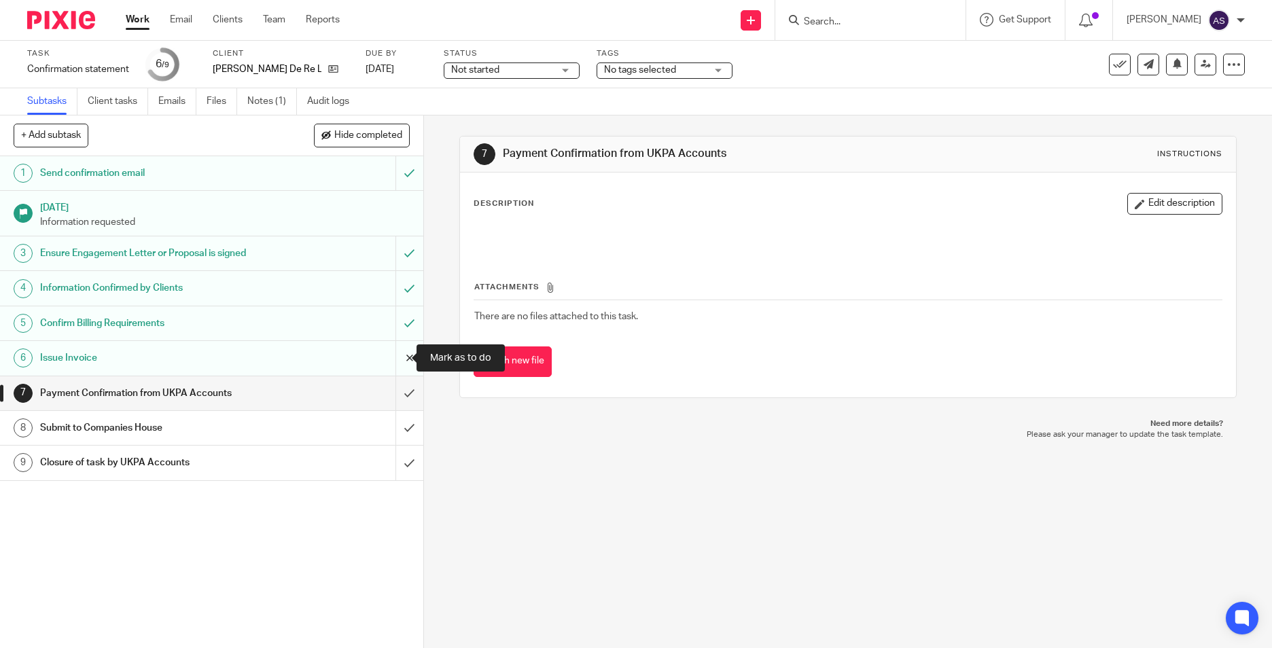
click at [388, 362] on input "submit" at bounding box center [211, 358] width 423 height 34
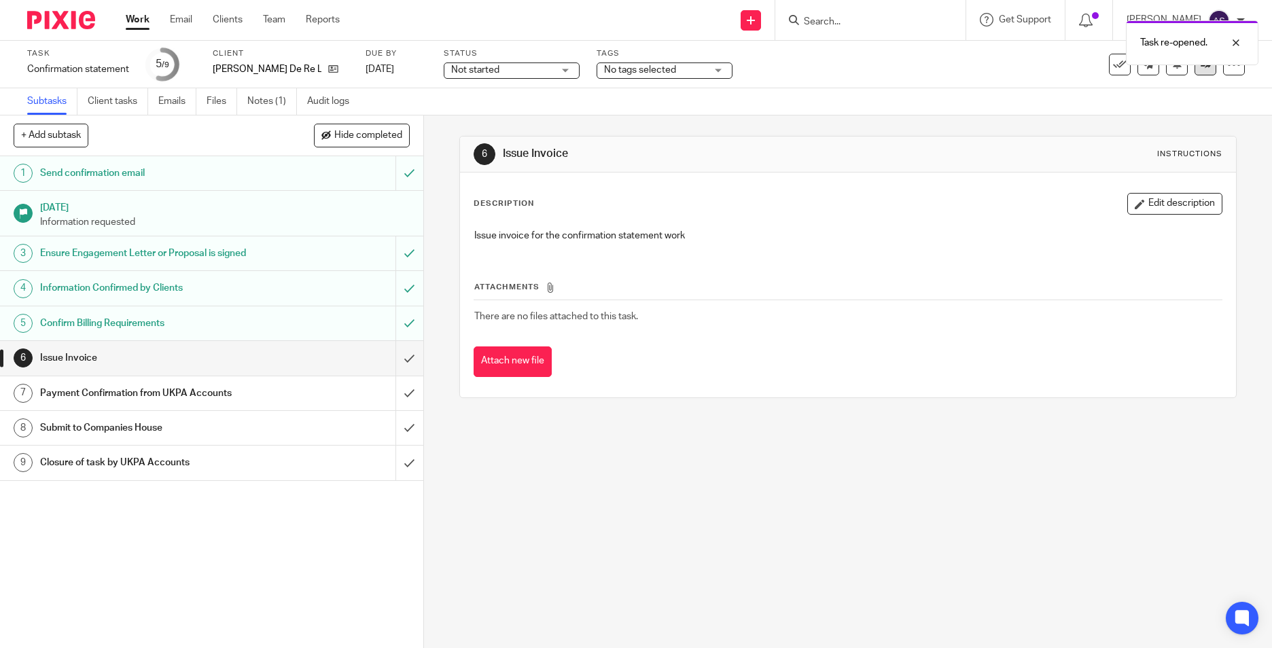
click at [1200, 71] on link at bounding box center [1205, 65] width 22 height 22
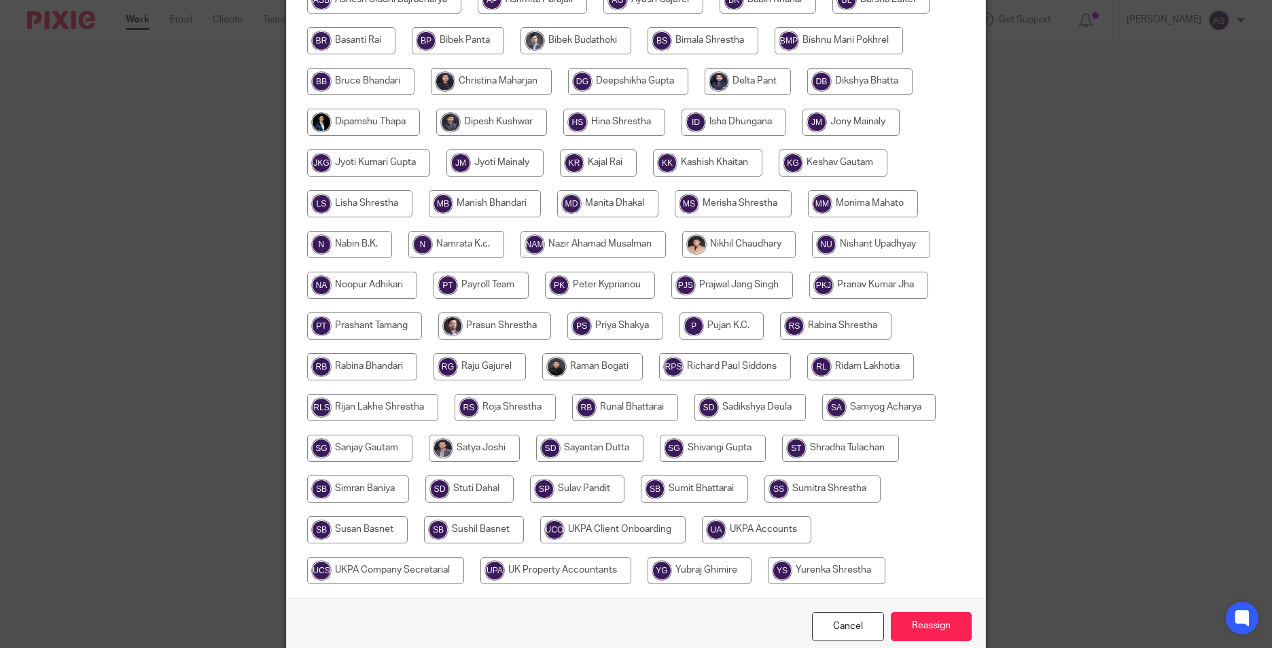
scroll to position [404, 0]
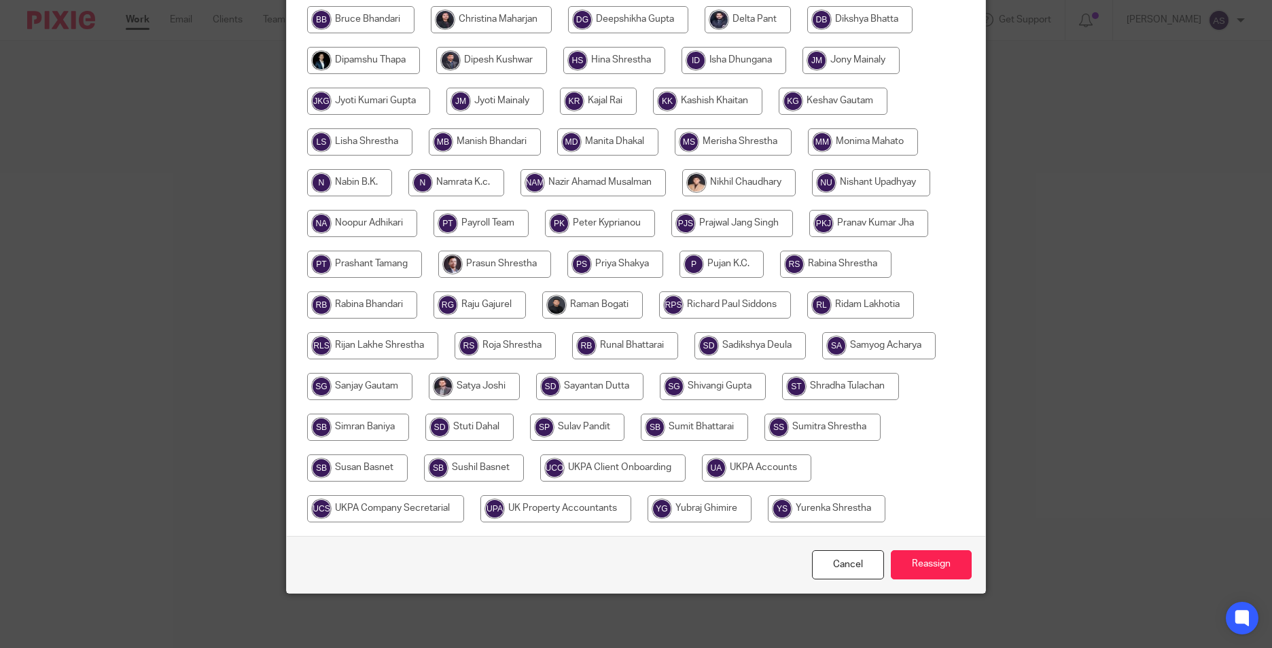
click at [781, 473] on input "radio" at bounding box center [756, 467] width 109 height 27
radio input "true"
click at [906, 562] on input "Reassign" at bounding box center [931, 564] width 81 height 29
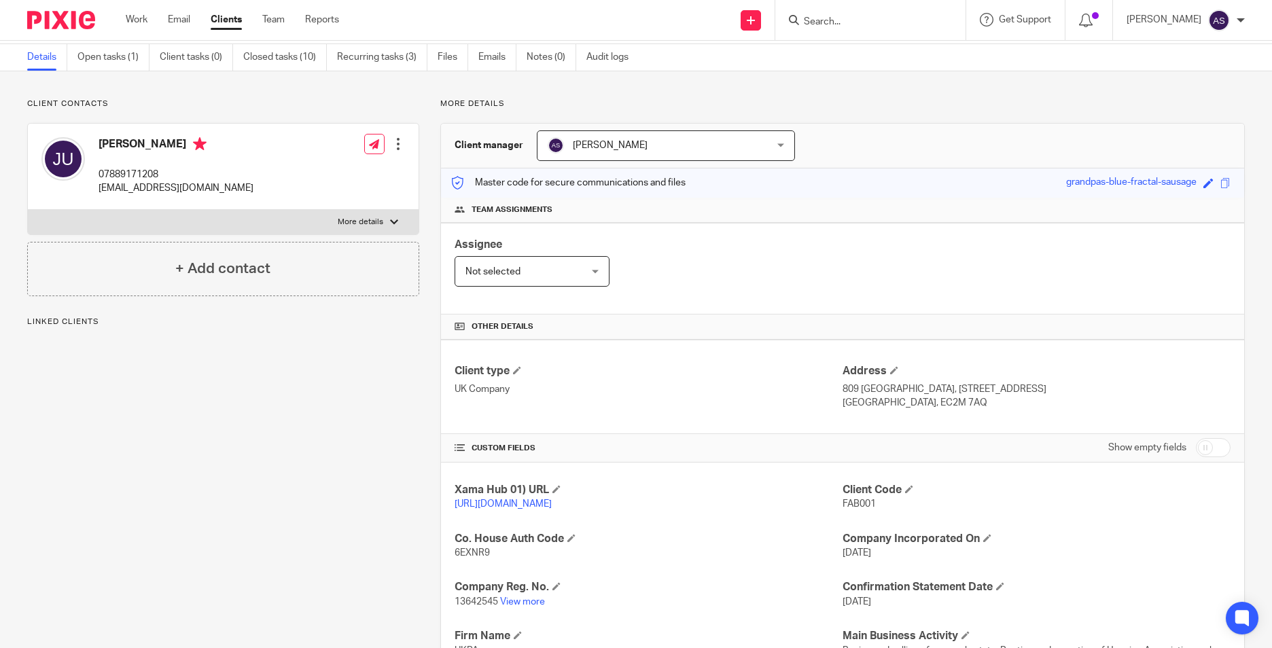
scroll to position [68, 0]
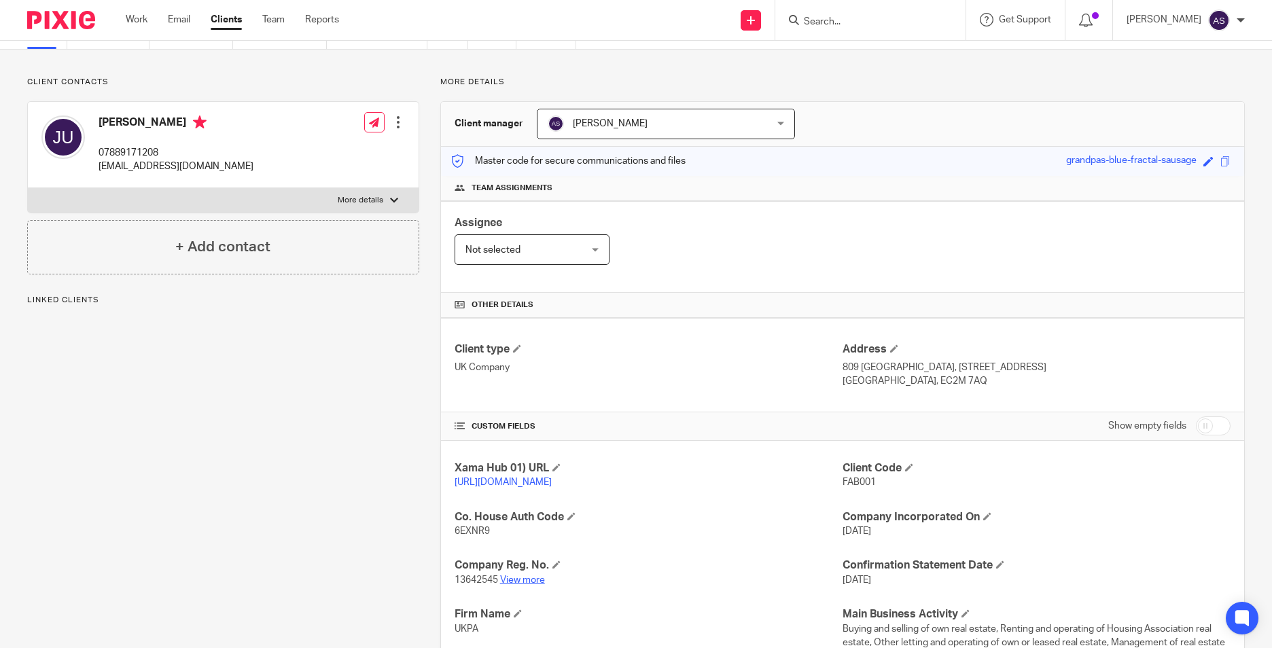
click at [511, 585] on link "View more" at bounding box center [522, 580] width 45 height 10
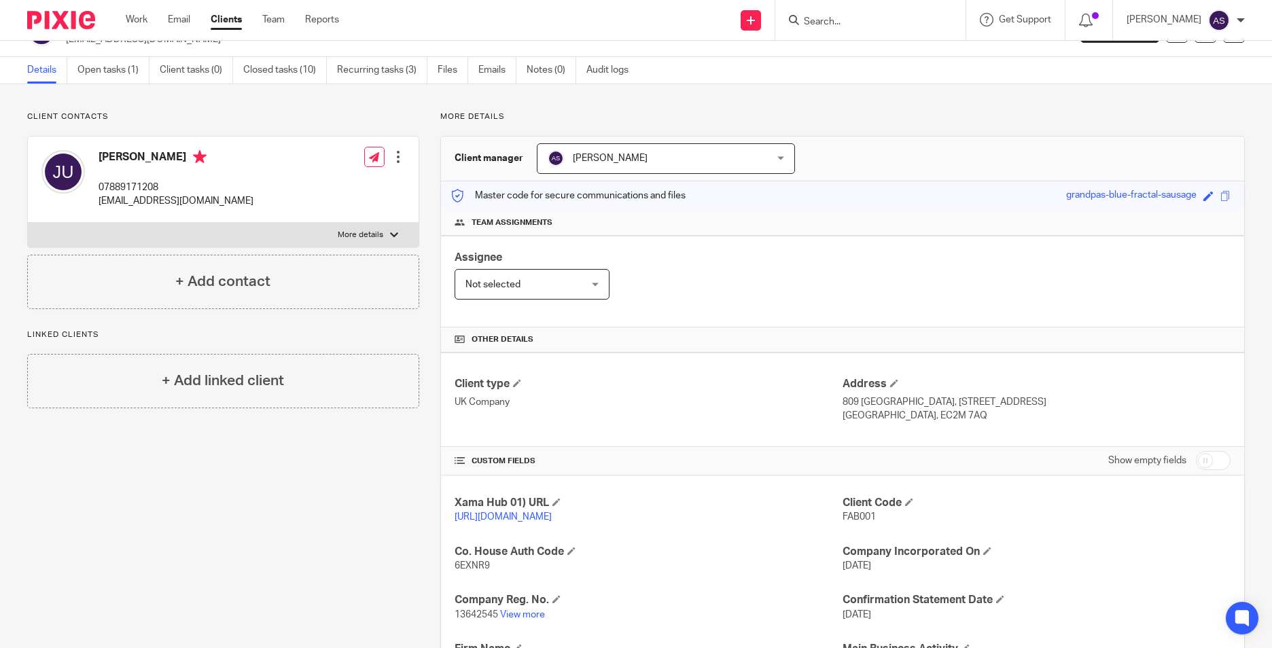
scroll to position [0, 0]
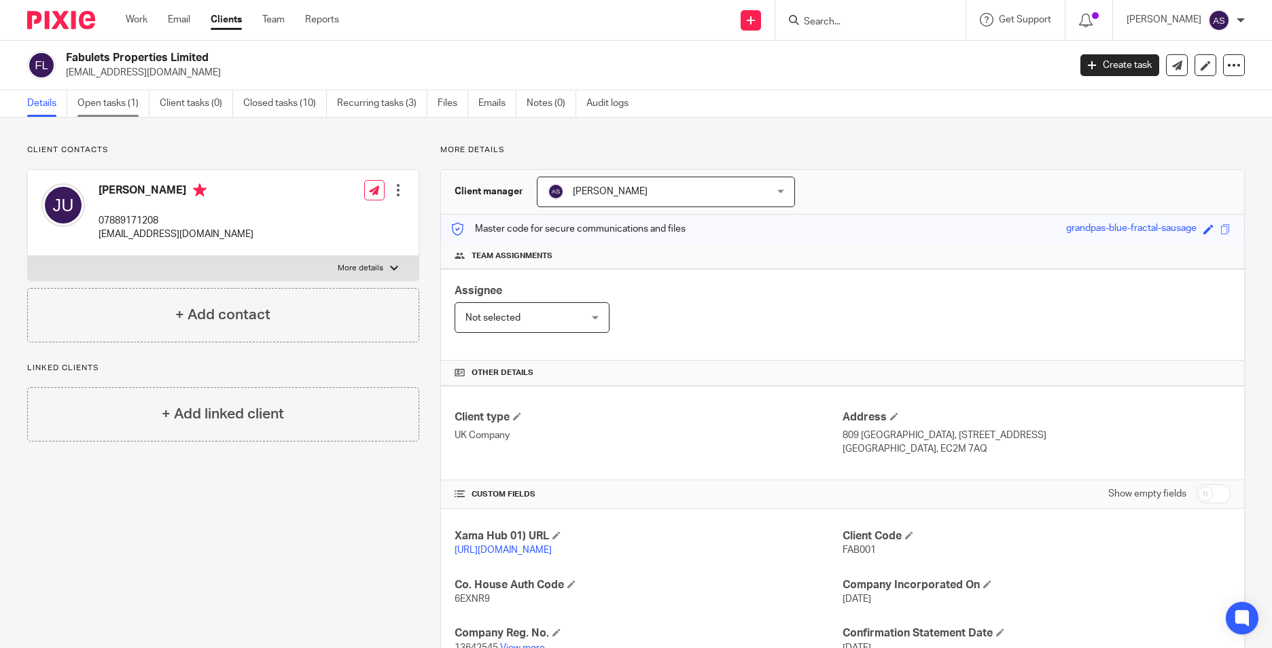
drag, startPoint x: 107, startPoint y: 109, endPoint x: 96, endPoint y: 96, distance: 16.8
click at [107, 109] on link "Open tasks (1)" at bounding box center [113, 103] width 72 height 26
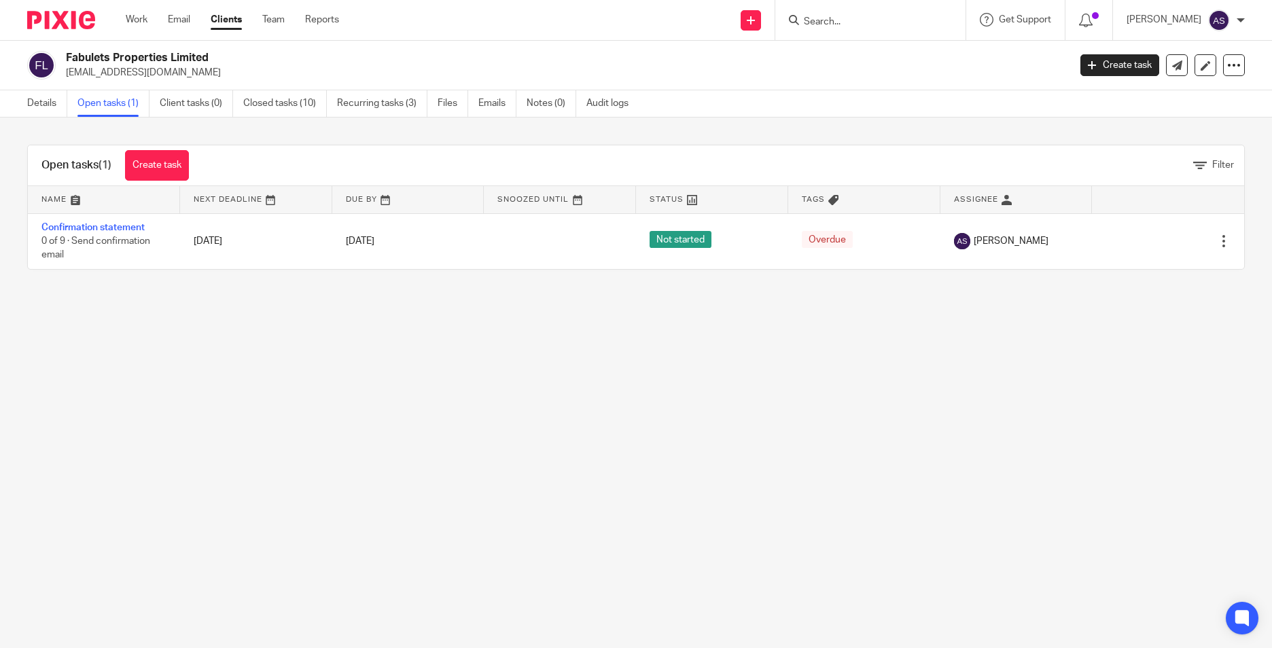
click at [542, 408] on main "Fabulets Properties Limited [EMAIL_ADDRESS][DOMAIN_NAME] Create task Update fro…" at bounding box center [636, 324] width 1272 height 648
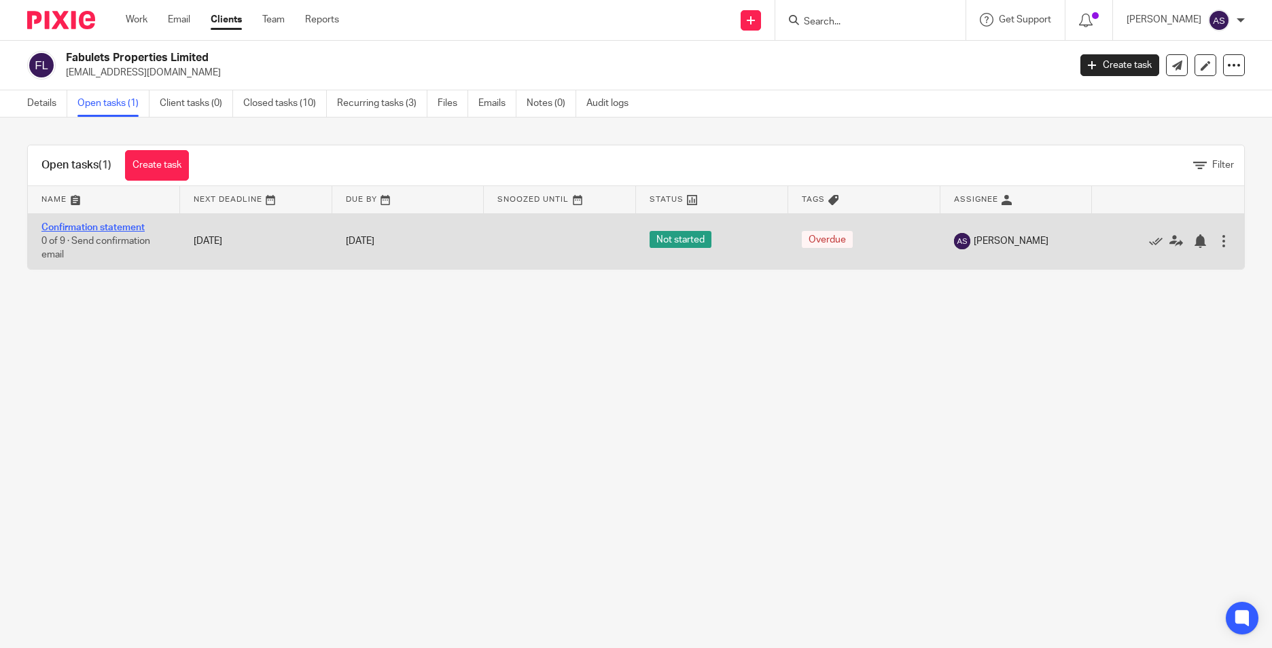
click at [71, 228] on link "Confirmation statement" at bounding box center [92, 228] width 103 height 10
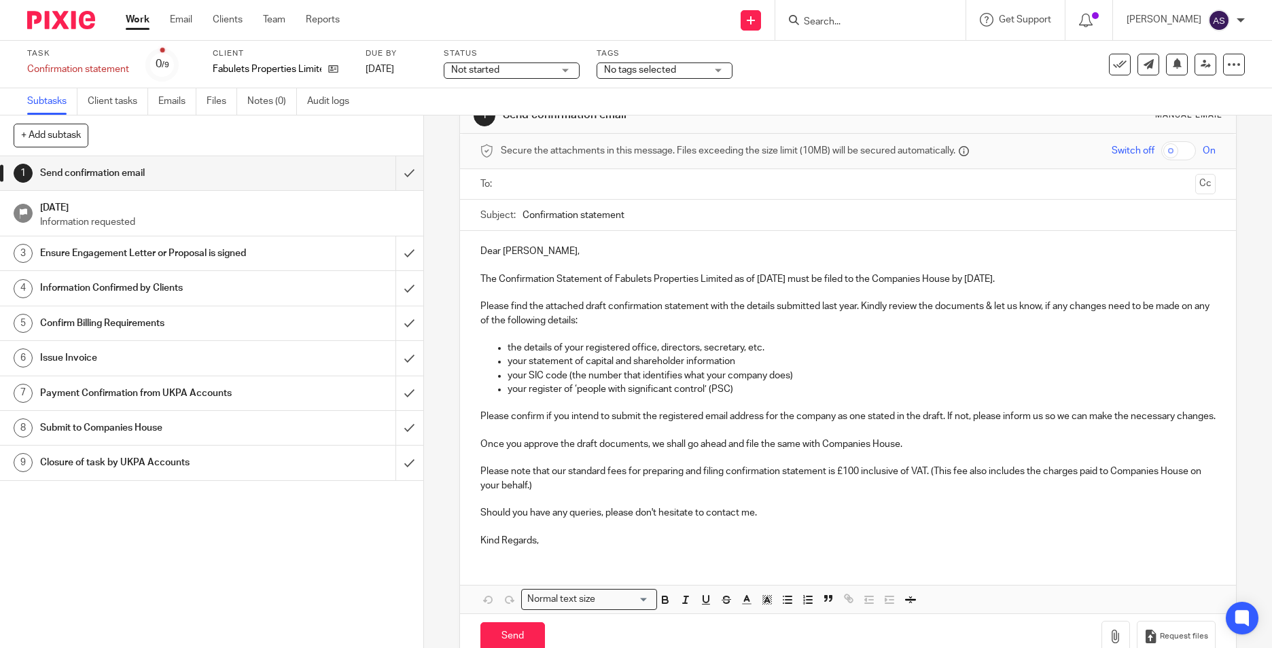
scroll to position [16, 0]
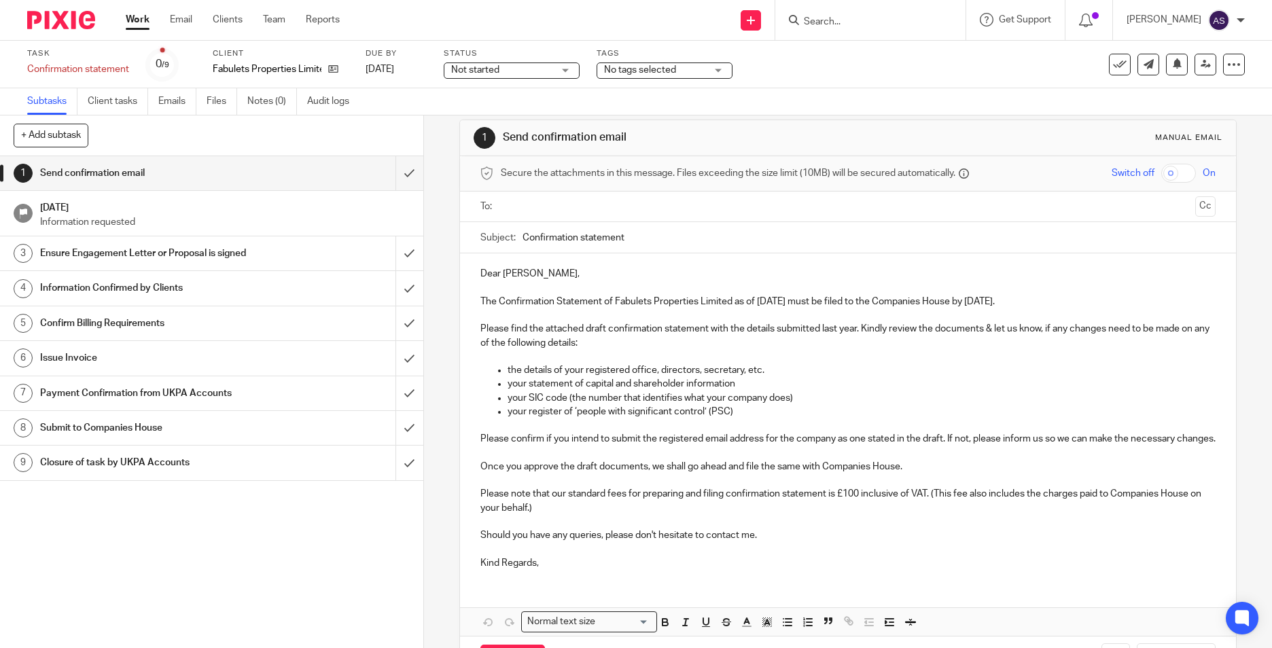
click at [569, 570] on p "Kind Regards," at bounding box center [847, 563] width 735 height 14
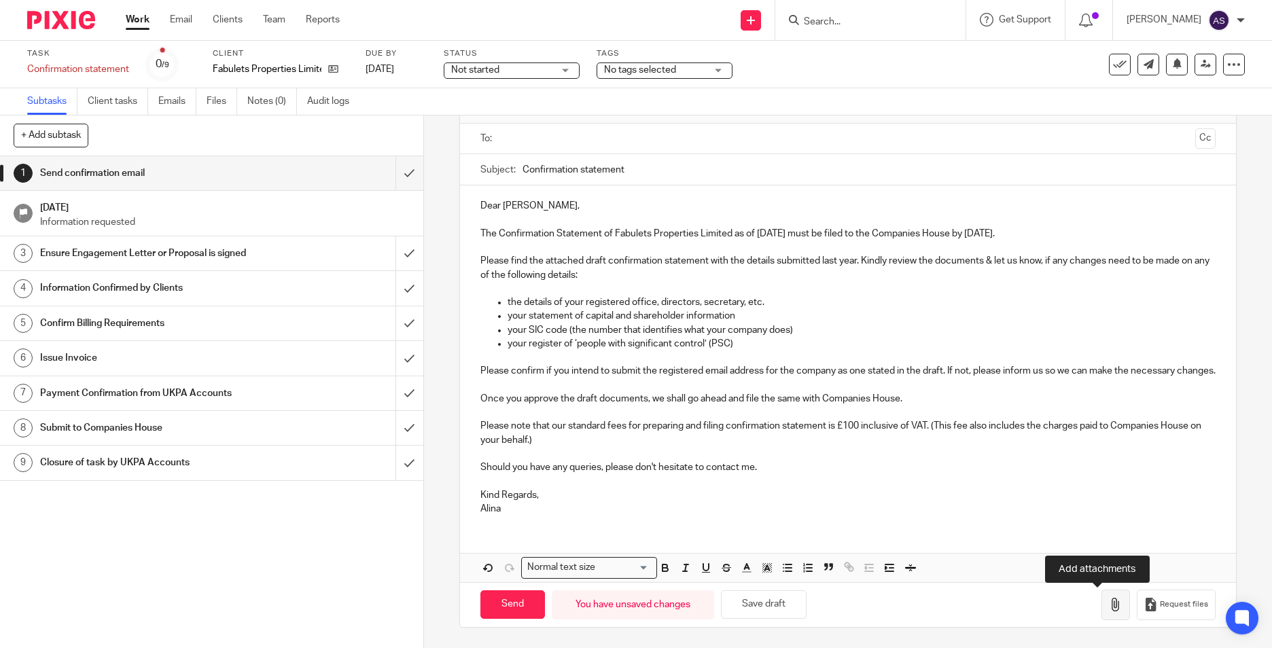
click at [1109, 609] on icon "button" at bounding box center [1116, 605] width 14 height 14
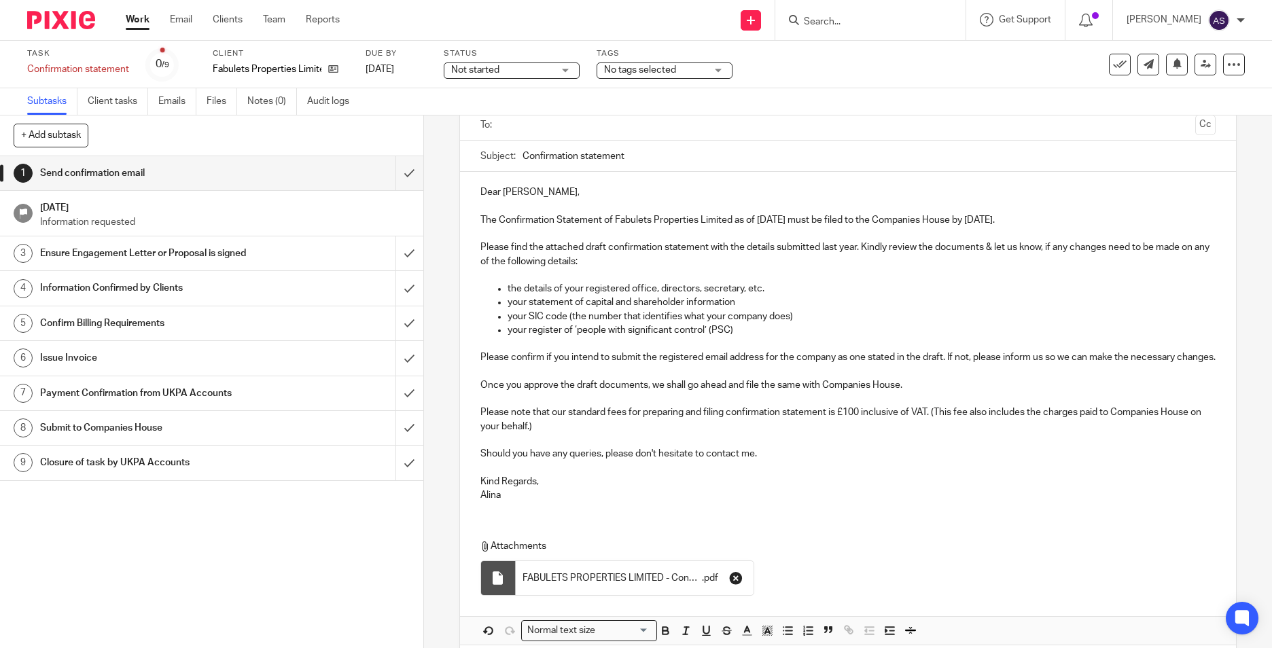
click at [735, 585] on icon "button" at bounding box center [736, 578] width 14 height 14
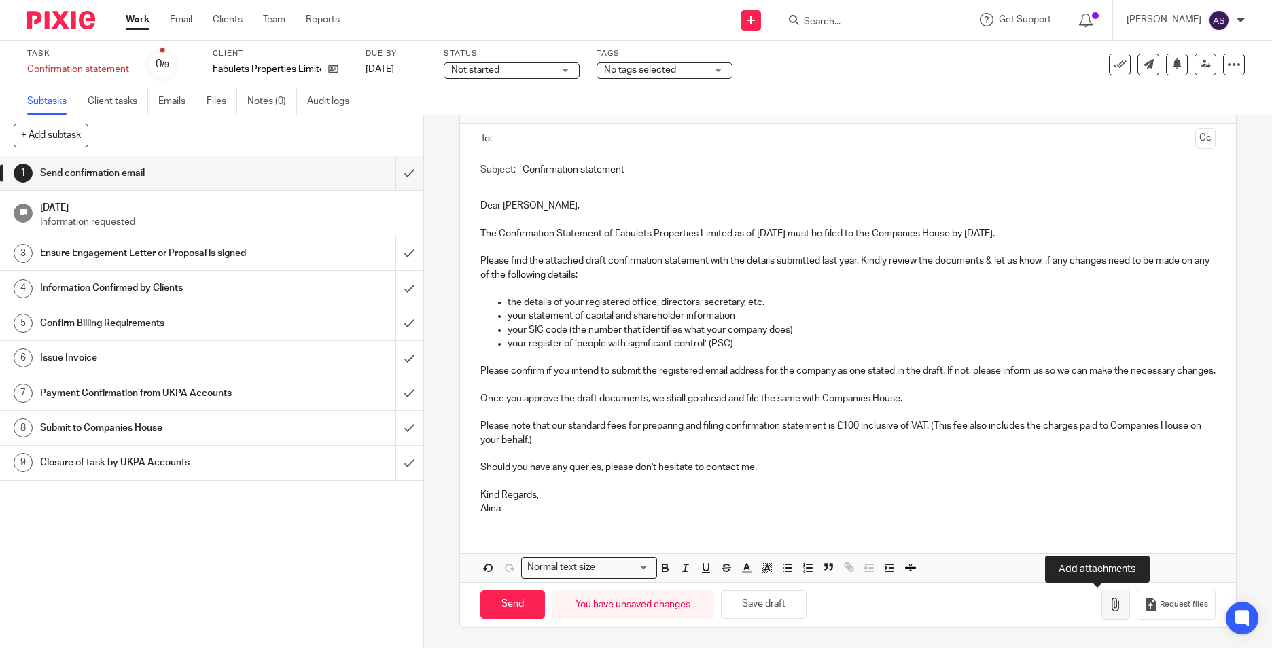
click at [1109, 603] on icon "button" at bounding box center [1116, 605] width 14 height 14
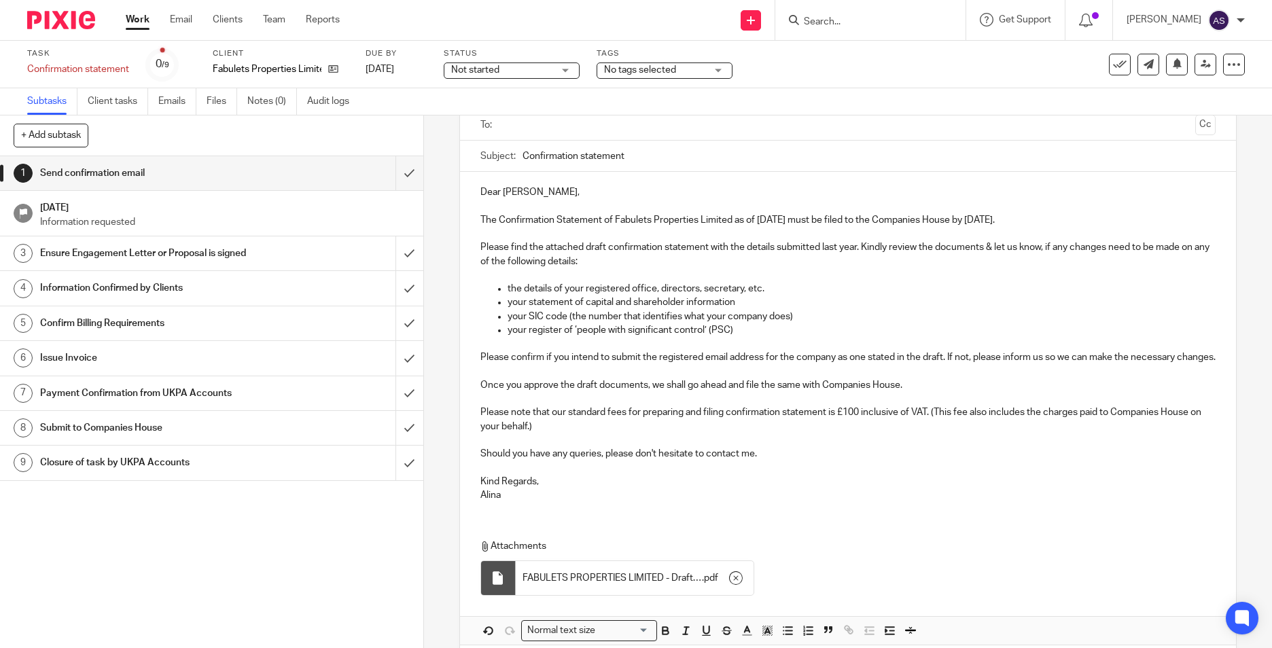
scroll to position [0, 0]
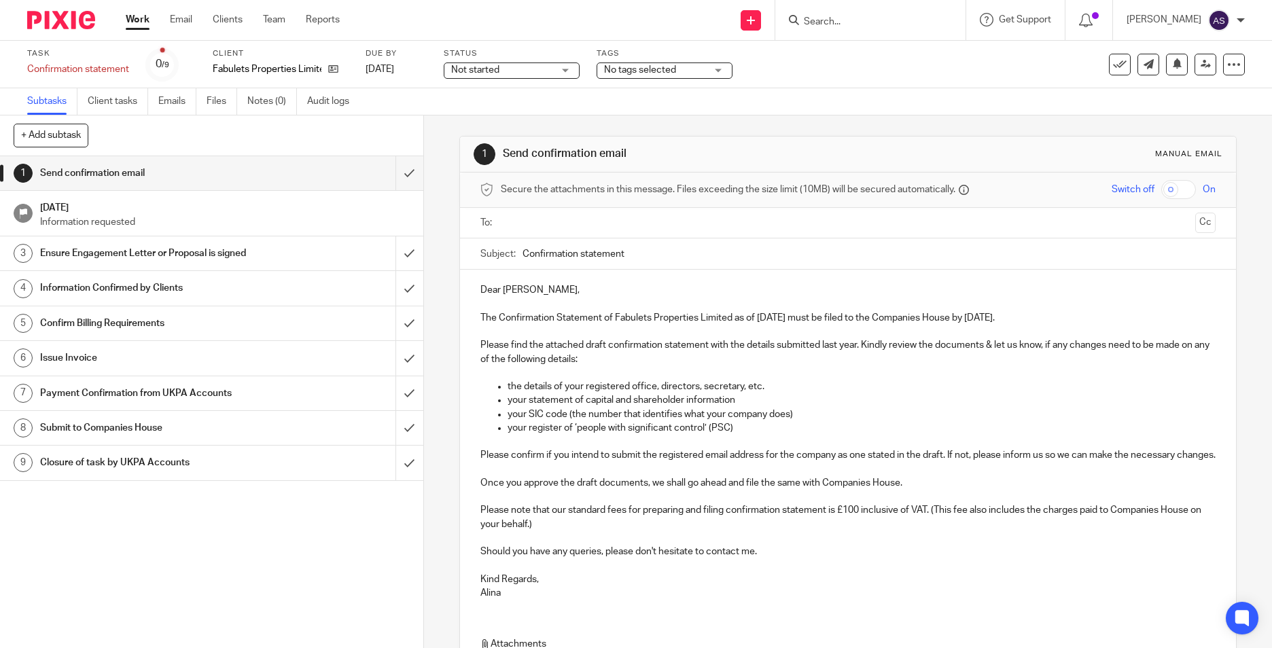
click at [557, 233] on ul at bounding box center [848, 223] width 693 height 22
click at [558, 230] on input "text" at bounding box center [847, 223] width 684 height 16
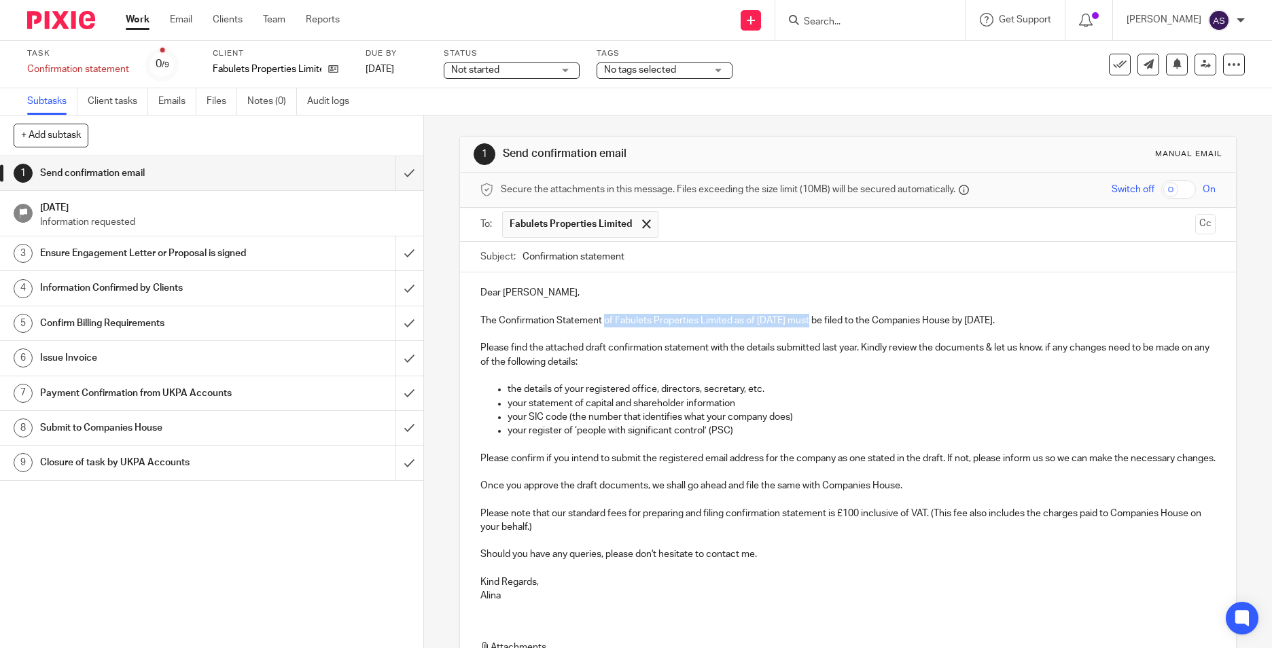
drag, startPoint x: 602, startPoint y: 319, endPoint x: 807, endPoint y: 321, distance: 205.2
click at [807, 321] on p "The Confirmation Statement of Fabulets Properties Limited as of 23 Sep 2025 mus…" at bounding box center [847, 321] width 735 height 14
copy p "of Fabulets Properties Limited as of 23 Sep 2025"
click at [666, 260] on input "Confirmation statement" at bounding box center [868, 257] width 693 height 31
paste input "of Fabulets Properties Limited as of 23 Sep 2025"
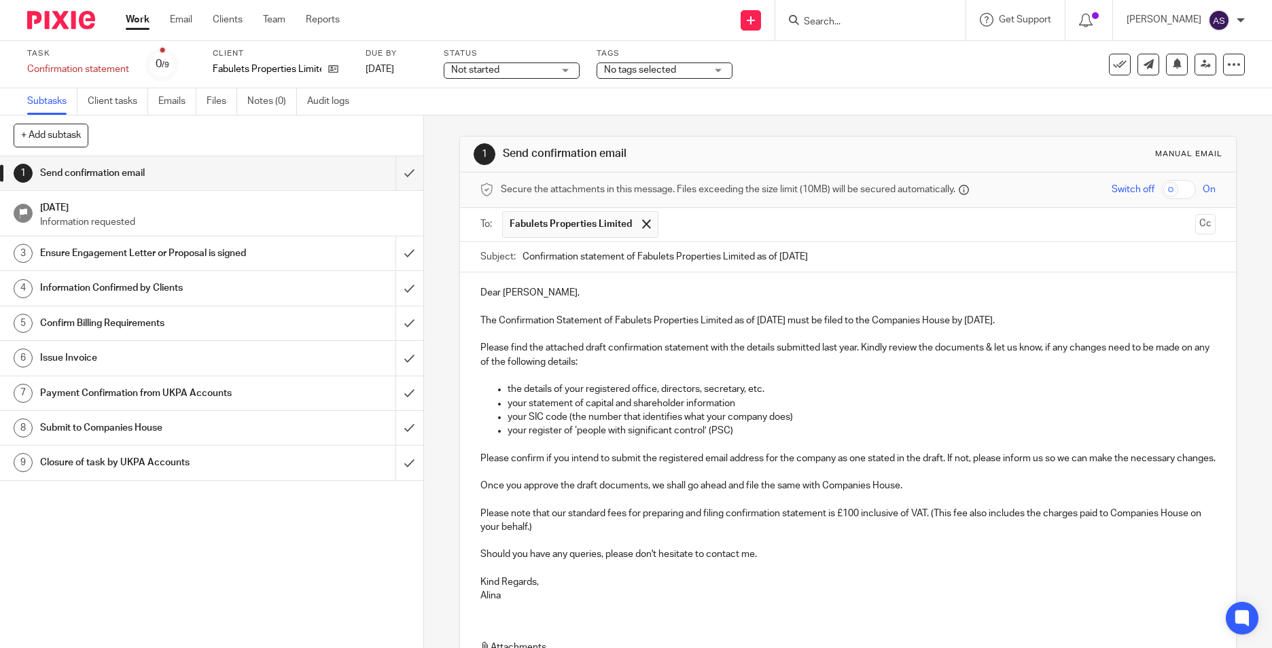
scroll to position [177, 0]
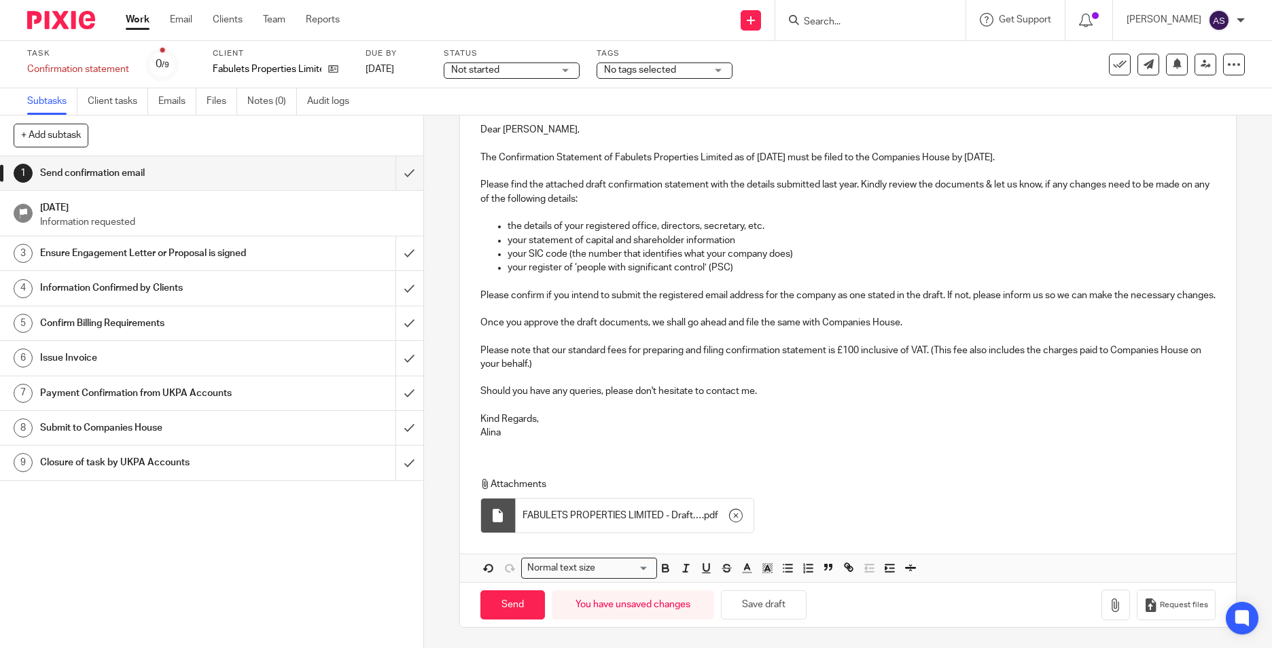
type input "Confirmation statement of Fabulets Properties Limited as of 23 Sep 2025"
click at [632, 515] on span "FABULETS PROPERTIES LIMITED - Draft Confirmation Statement details made up to 2…" at bounding box center [611, 516] width 179 height 14
click at [516, 606] on input "Send" at bounding box center [512, 604] width 65 height 29
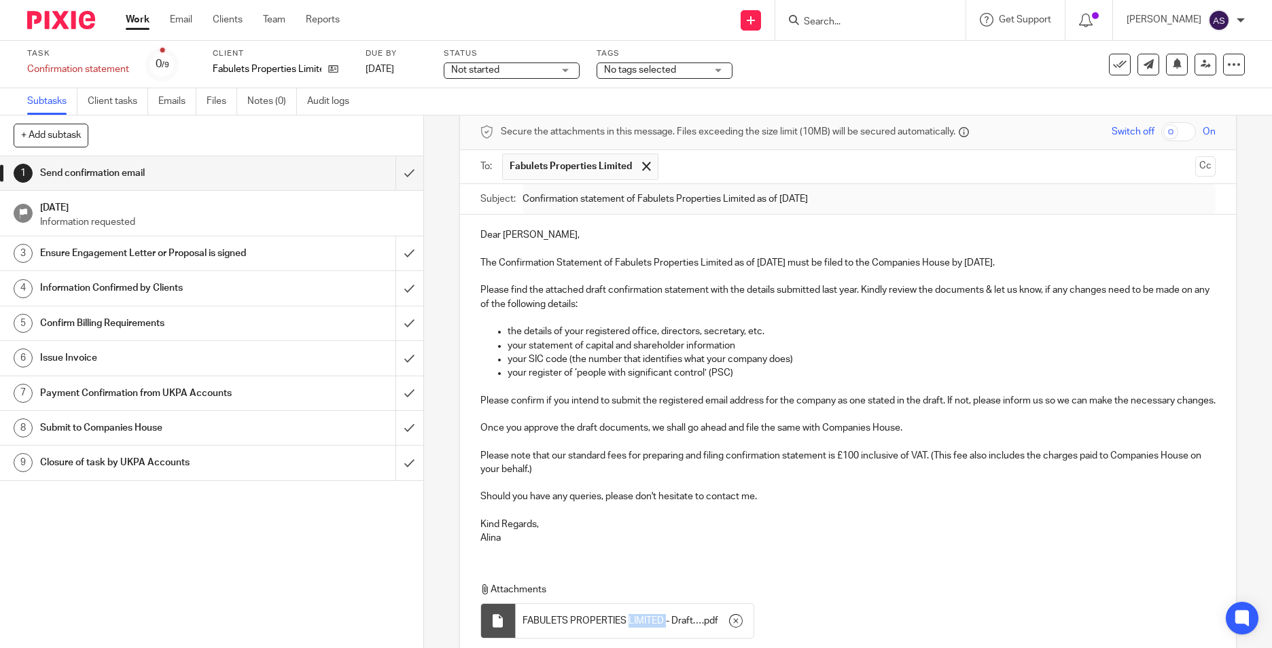
scroll to position [41, 0]
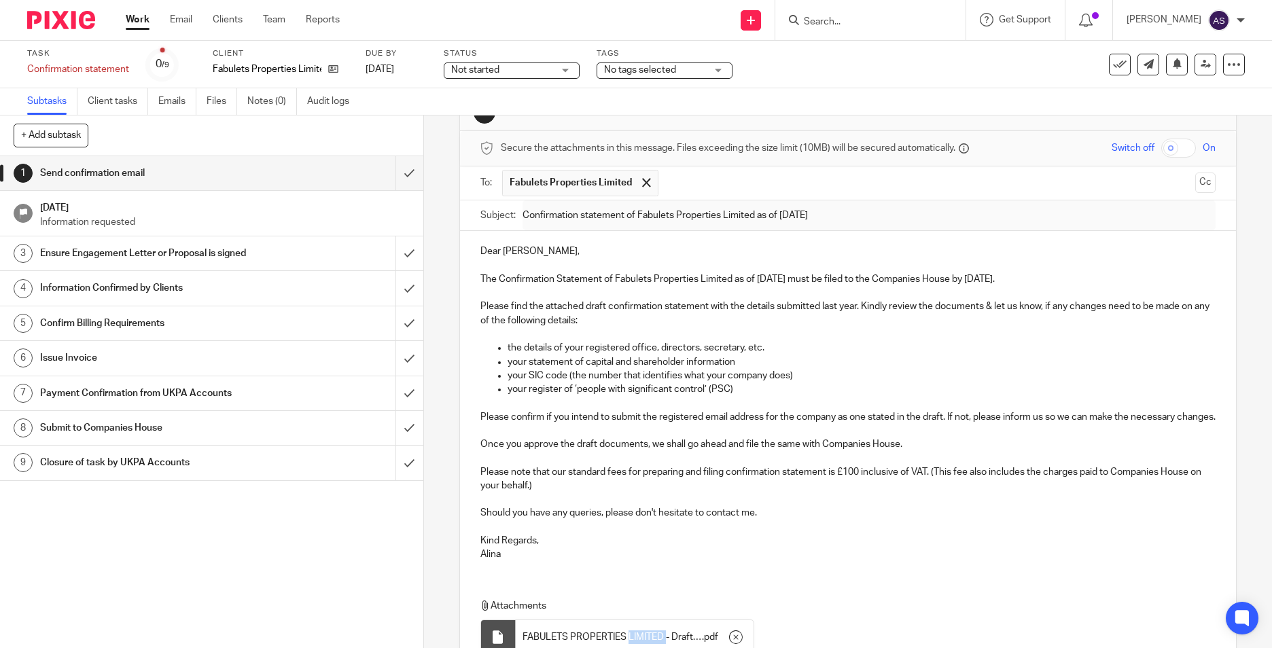
type input "Sent"
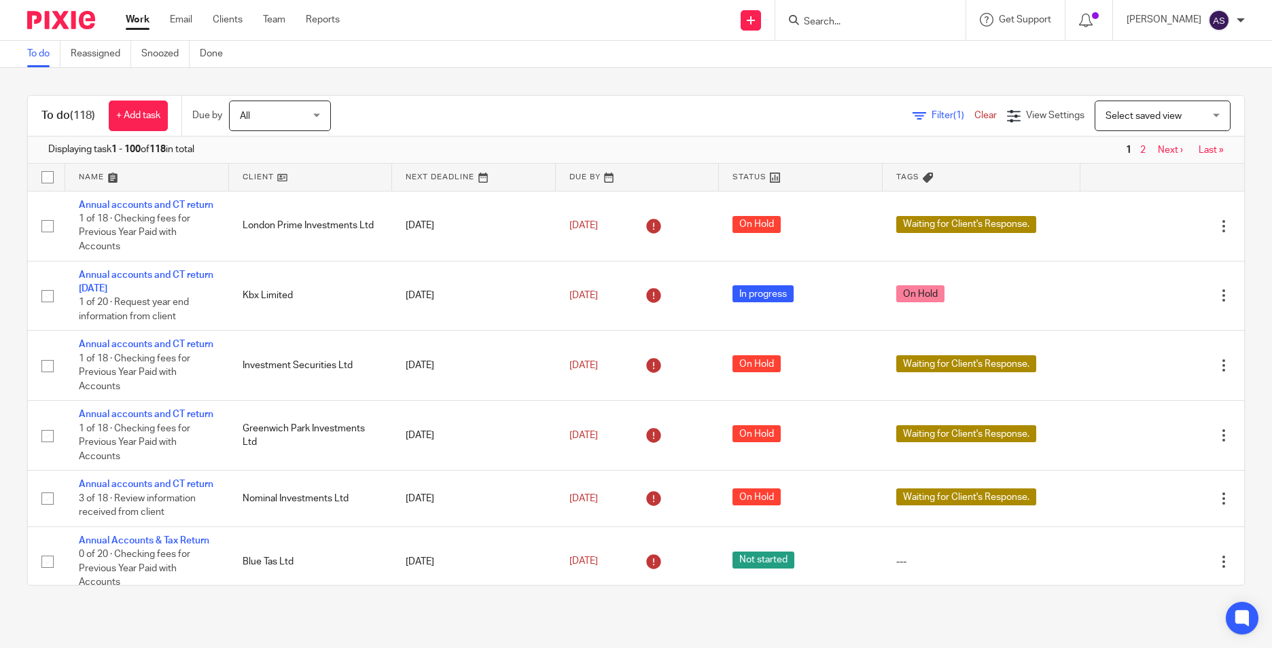
click at [846, 29] on form at bounding box center [874, 20] width 145 height 17
click at [847, 21] on input "Search" at bounding box center [863, 22] width 122 height 12
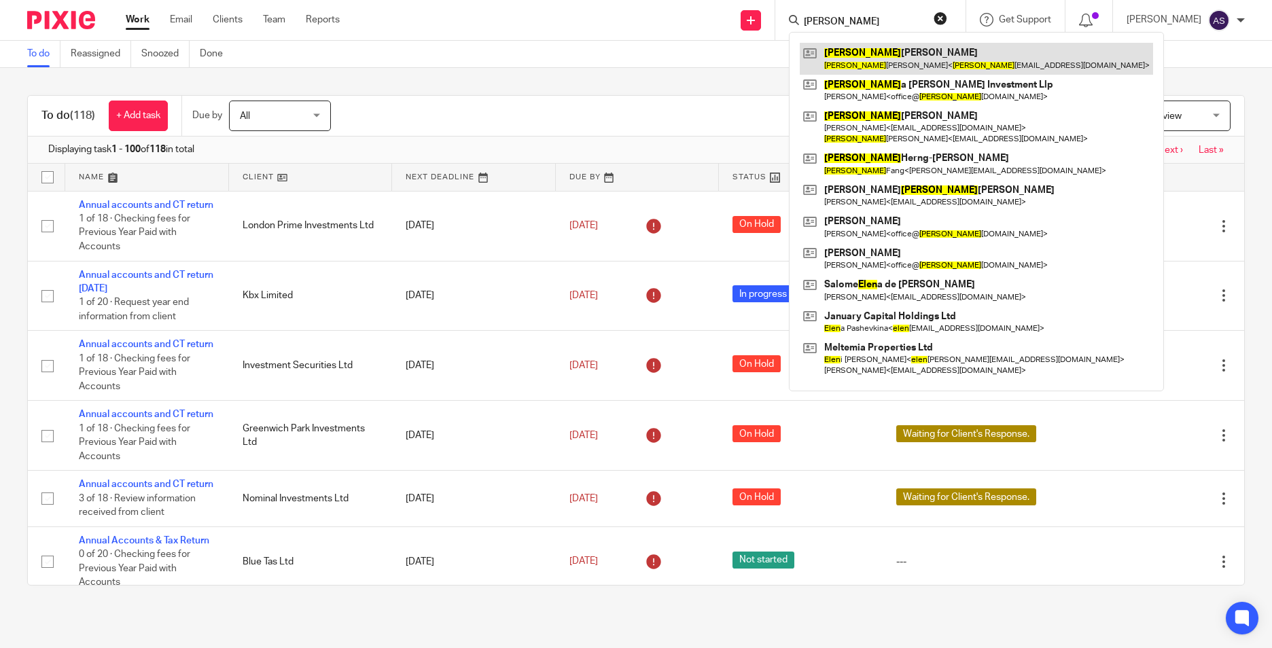
type input "helen"
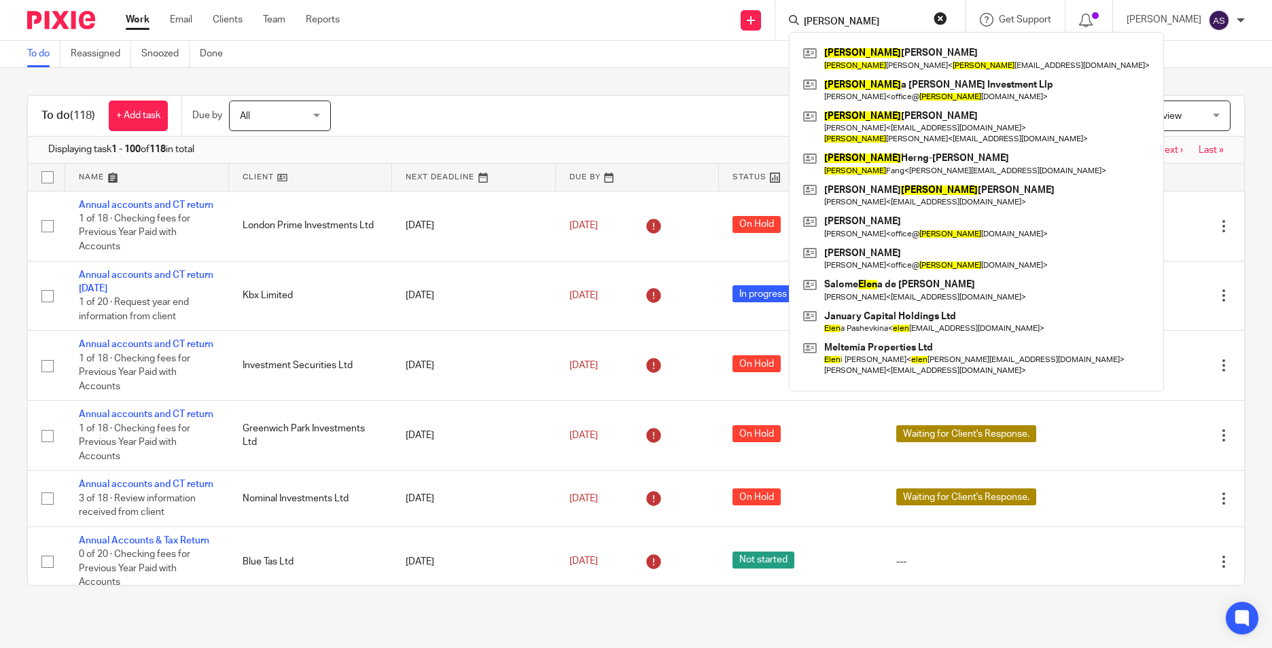
click at [74, 29] on div at bounding box center [56, 20] width 112 height 40
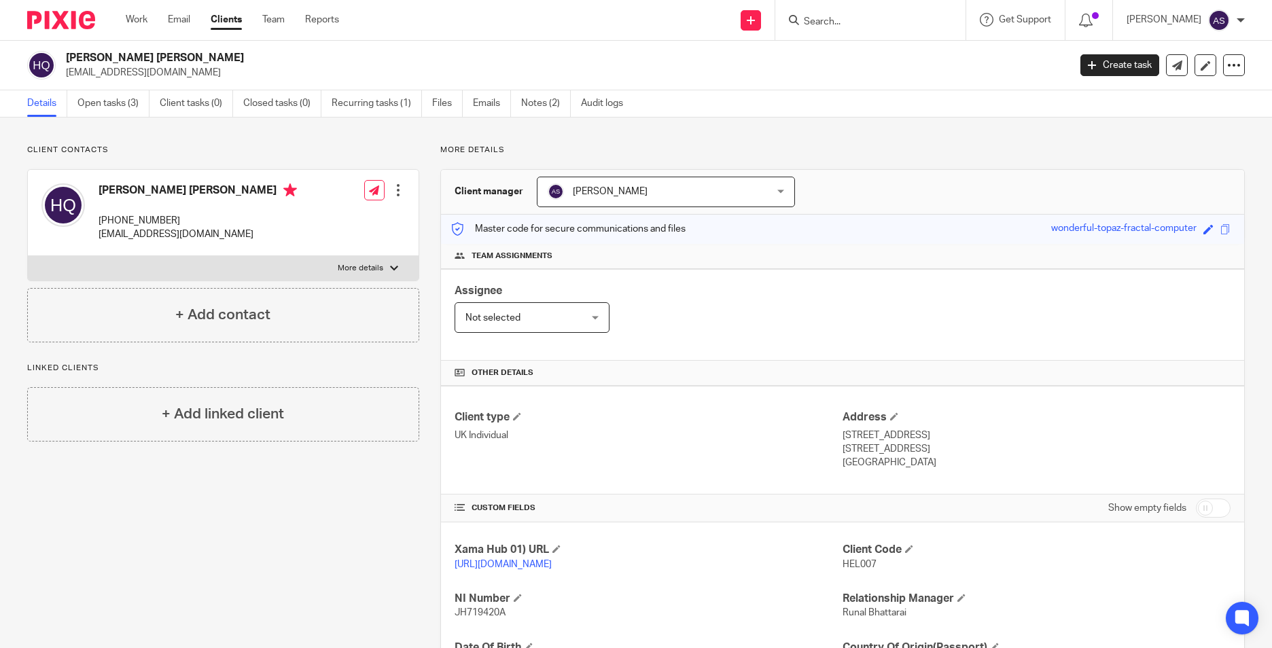
click at [850, 16] on input "Search" at bounding box center [863, 22] width 122 height 12
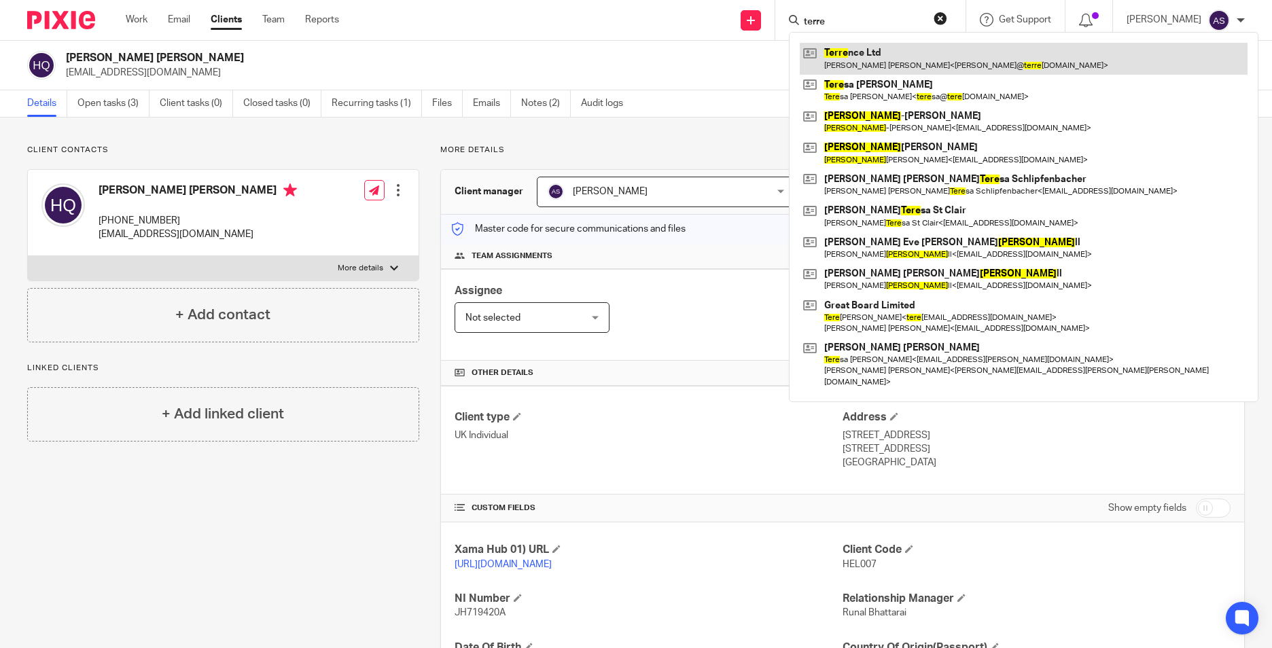
type input "terre"
drag, startPoint x: 851, startPoint y: 73, endPoint x: 857, endPoint y: 60, distance: 14.6
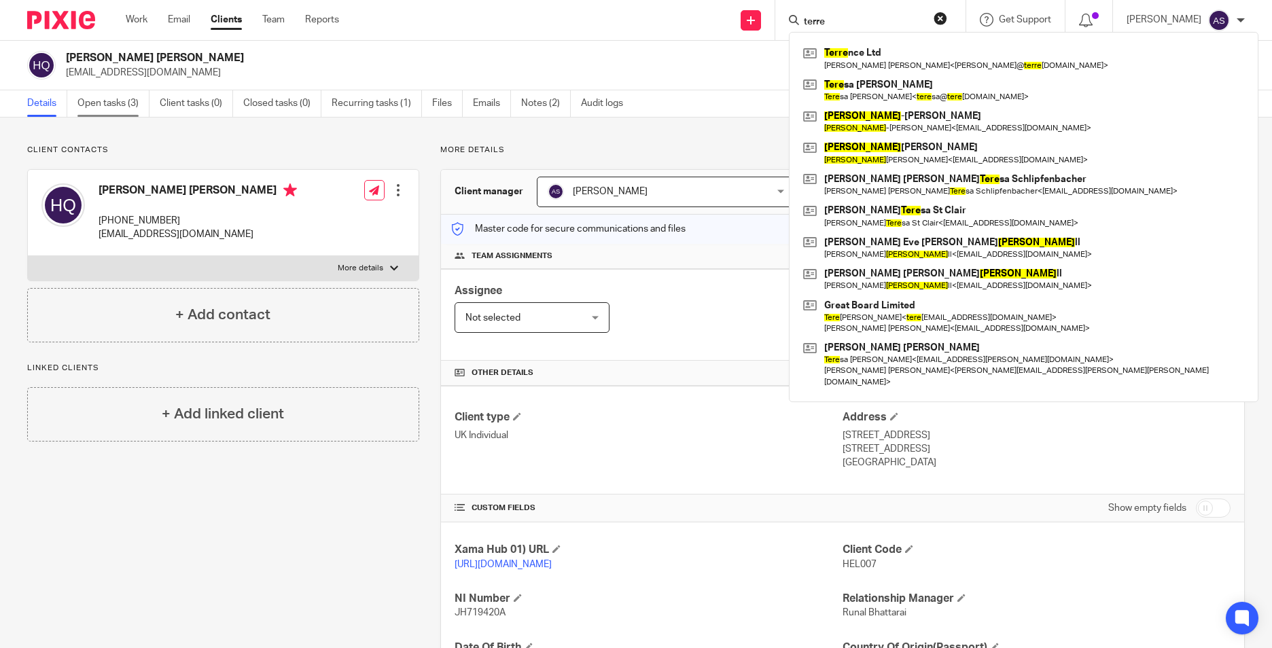
click at [116, 98] on link "Open tasks (3)" at bounding box center [113, 103] width 72 height 26
